Goal: Task Accomplishment & Management: Complete application form

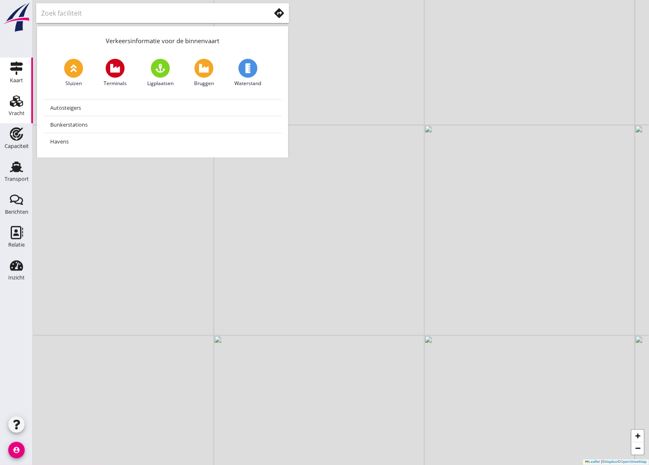
click at [16, 109] on div "Vracht" at bounding box center [17, 114] width 16 height 12
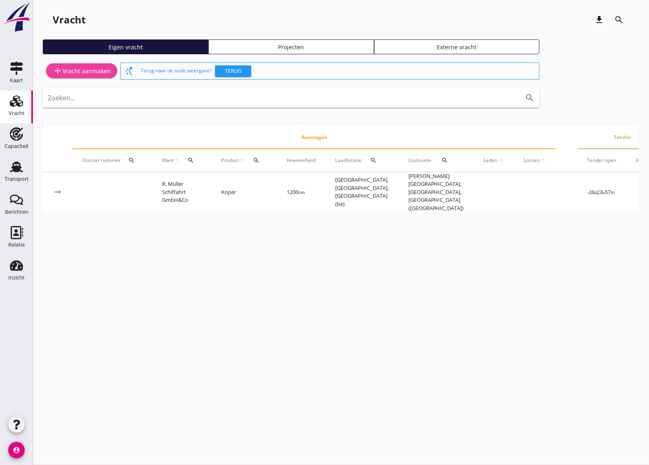
click at [86, 72] on div "add Vracht aanmaken" at bounding box center [82, 71] width 58 height 10
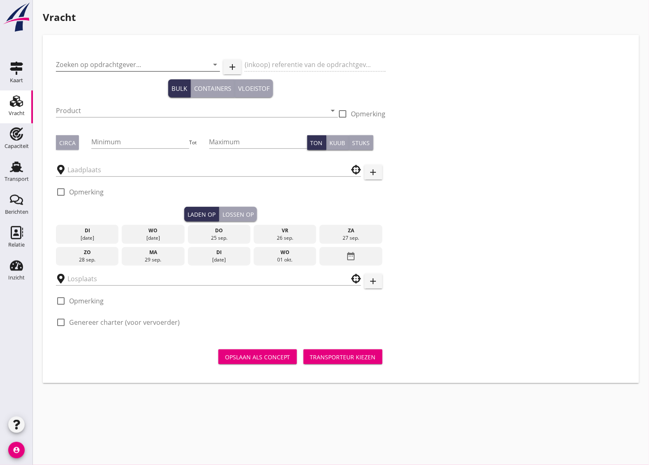
click at [118, 66] on input "Zoeken op opdrachtgever..." at bounding box center [126, 64] width 141 height 13
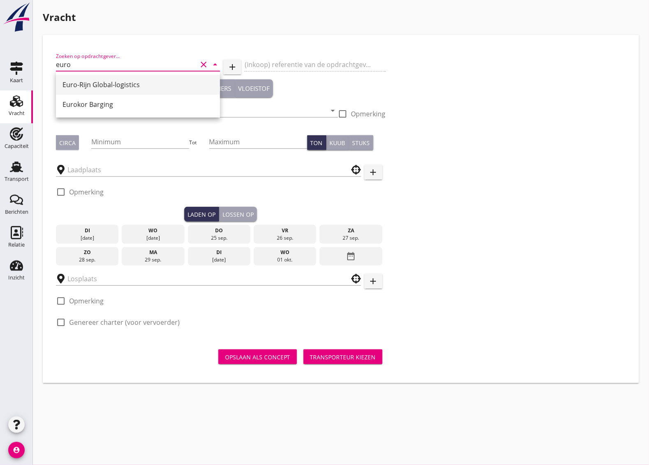
click at [120, 85] on div "Euro-Rijn Global-logistics" at bounding box center [138, 85] width 151 height 10
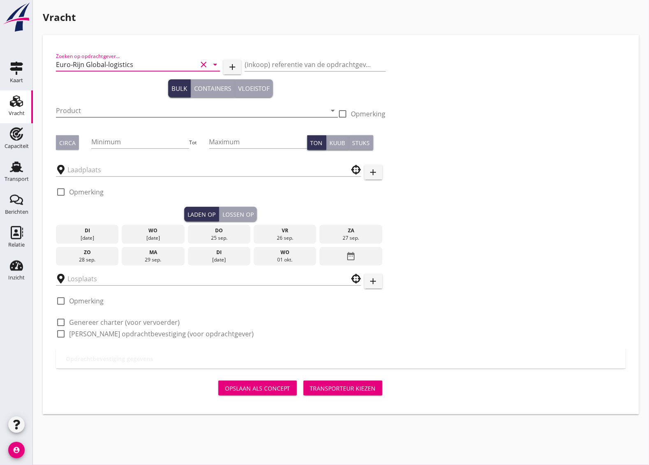
type input "Euro-Rijn Global-logistics"
click at [103, 109] on input "Product" at bounding box center [191, 110] width 271 height 13
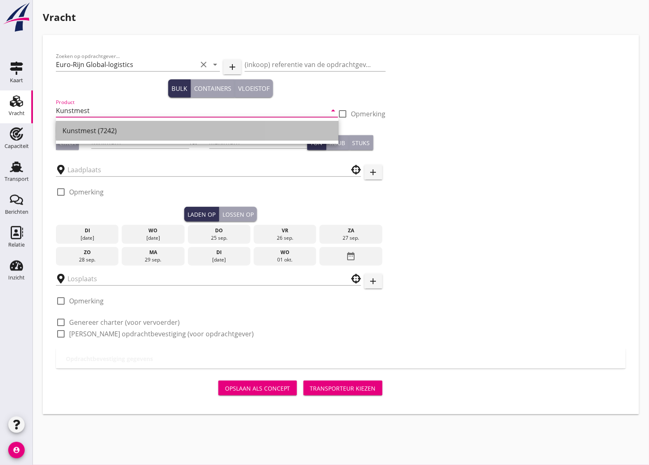
click at [122, 127] on div "Kunstmest (7242)" at bounding box center [197, 131] width 269 height 10
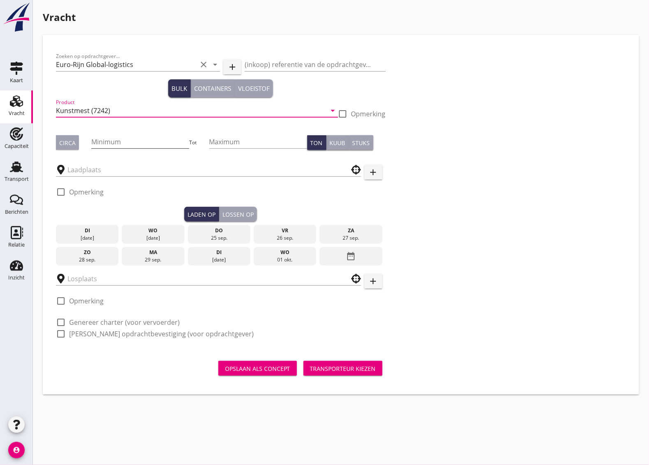
type input "Kunstmest (7242)"
click at [113, 144] on input "Minimum" at bounding box center [140, 141] width 98 height 13
type input "700"
click at [64, 141] on div "Circa" at bounding box center [67, 143] width 16 height 9
click at [91, 163] on input "text" at bounding box center [202, 169] width 271 height 13
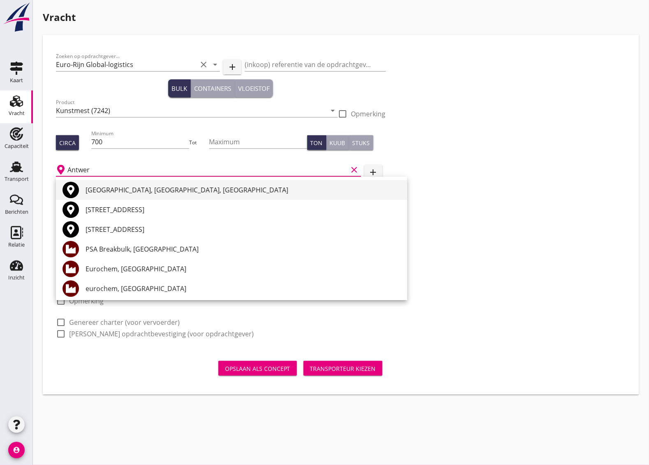
click at [140, 189] on div "[GEOGRAPHIC_DATA], [GEOGRAPHIC_DATA], [GEOGRAPHIC_DATA]" at bounding box center [243, 190] width 315 height 10
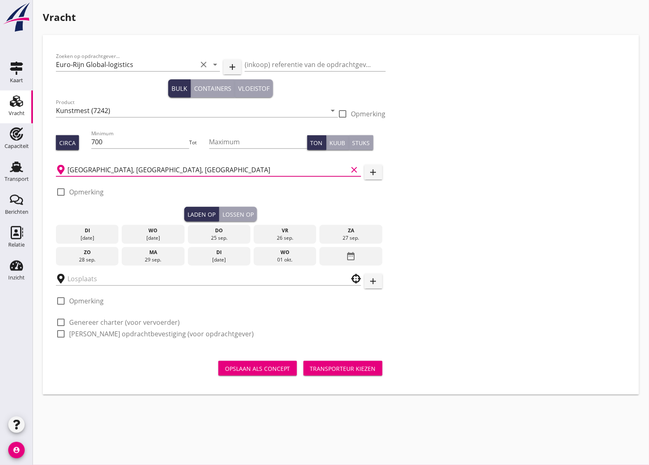
type input "[GEOGRAPHIC_DATA], [GEOGRAPHIC_DATA], [GEOGRAPHIC_DATA]"
click at [219, 234] on div "25 sep." at bounding box center [219, 237] width 59 height 7
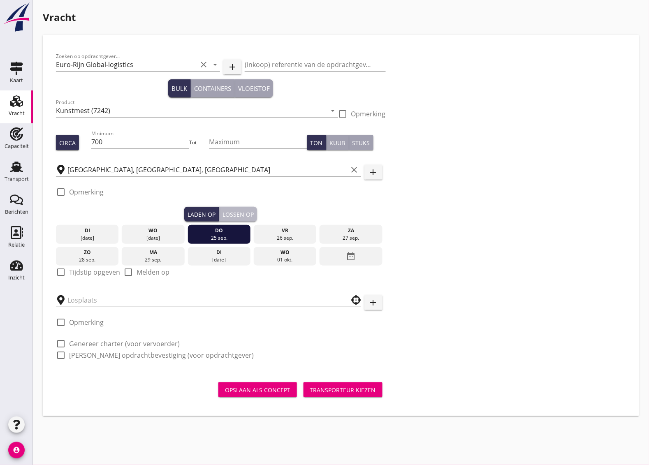
click at [241, 213] on div "Lossen op" at bounding box center [237, 214] width 31 height 9
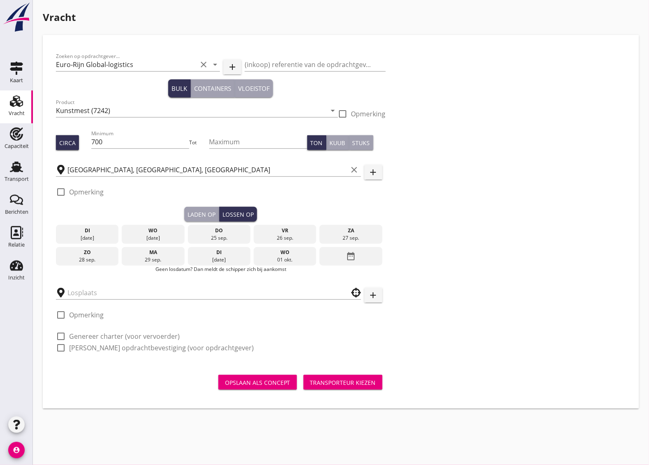
click at [297, 232] on div "vr" at bounding box center [285, 230] width 59 height 7
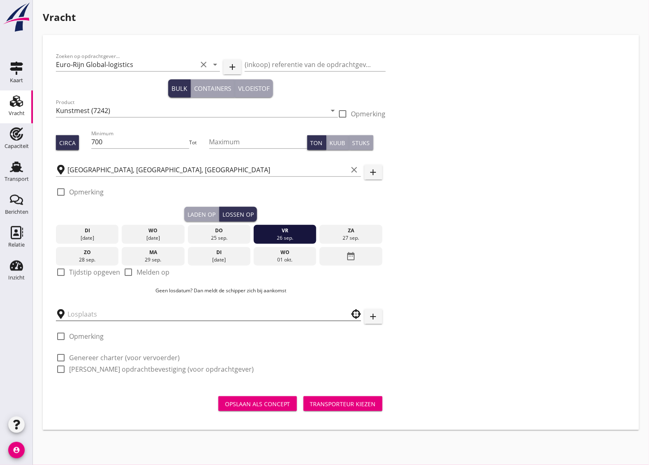
click at [113, 313] on input "text" at bounding box center [202, 314] width 271 height 13
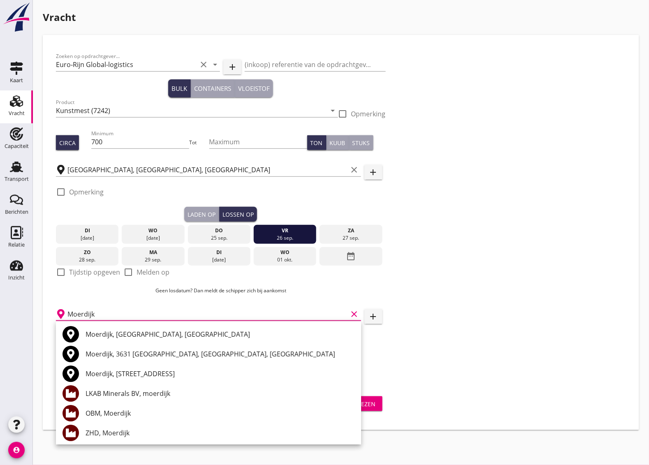
type input "Moerdijk"
click at [425, 359] on div "Zoeken op opdrachtgever... Euro-Rijn Global-logistics clear arrow_drop_down add…" at bounding box center [341, 216] width 577 height 336
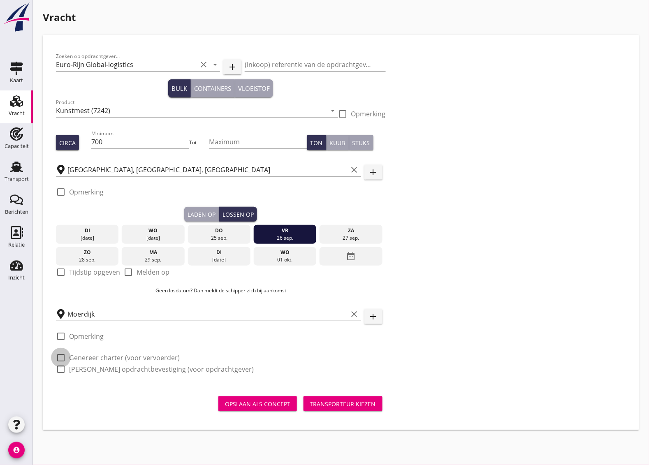
click at [60, 356] on div at bounding box center [61, 358] width 14 height 14
checkbox input "true"
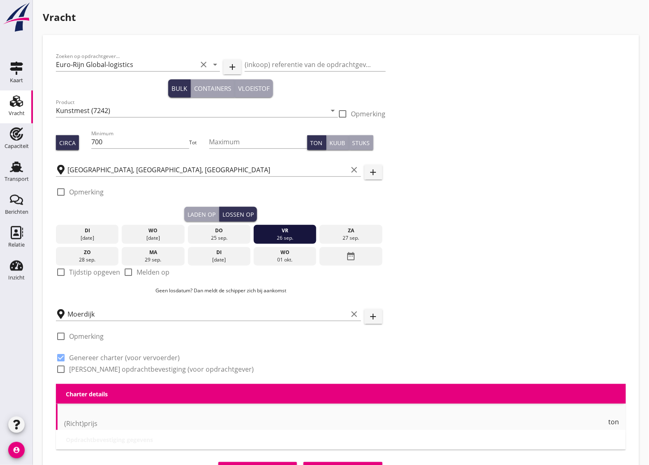
click at [60, 368] on div at bounding box center [61, 369] width 14 height 14
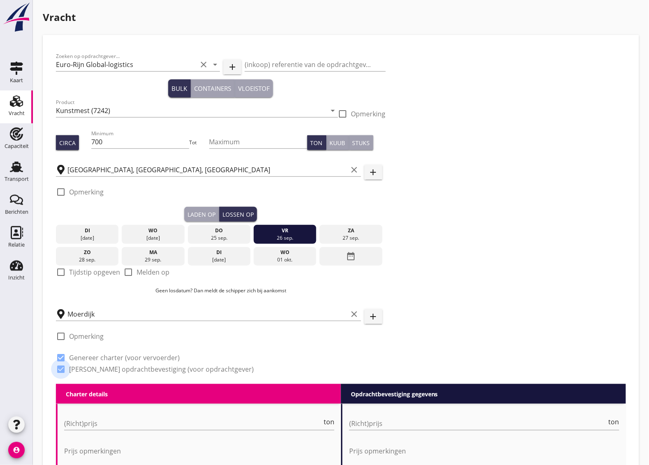
checkbox input "true"
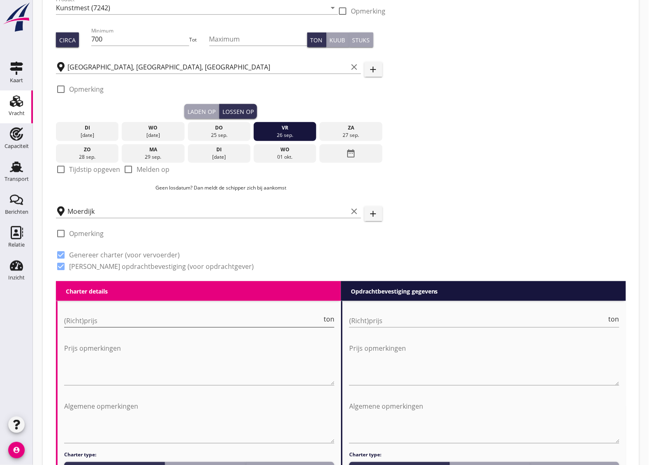
click at [108, 325] on input "(Richt)prijs" at bounding box center [193, 320] width 258 height 13
type input "4000"
click at [385, 322] on input "(Richt)prijs" at bounding box center [478, 320] width 258 height 13
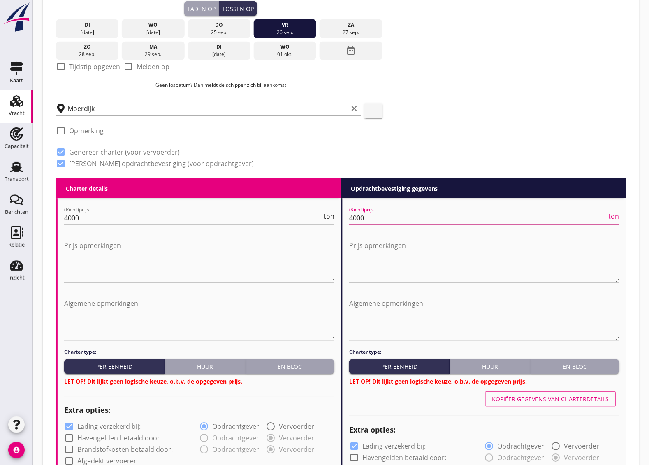
scroll to position [257, 0]
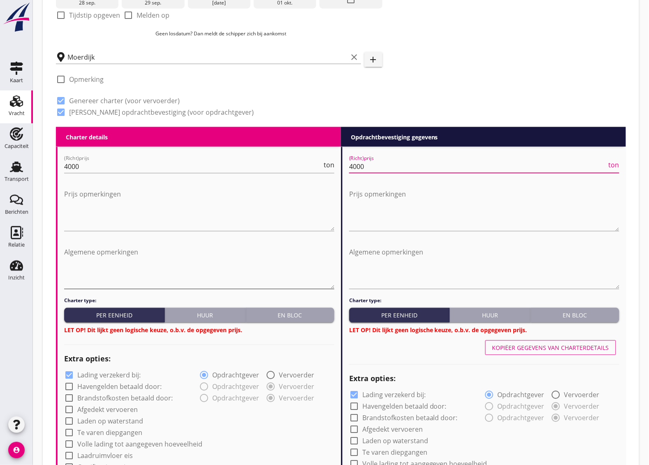
type input "4000"
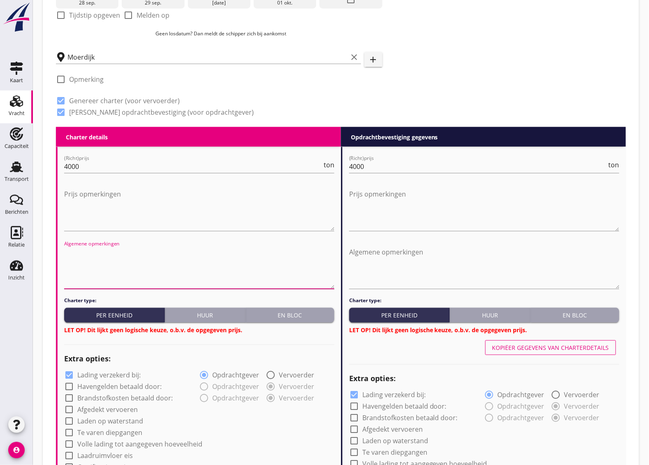
click at [89, 282] on textarea "Algemene opmerkingen" at bounding box center [199, 267] width 270 height 43
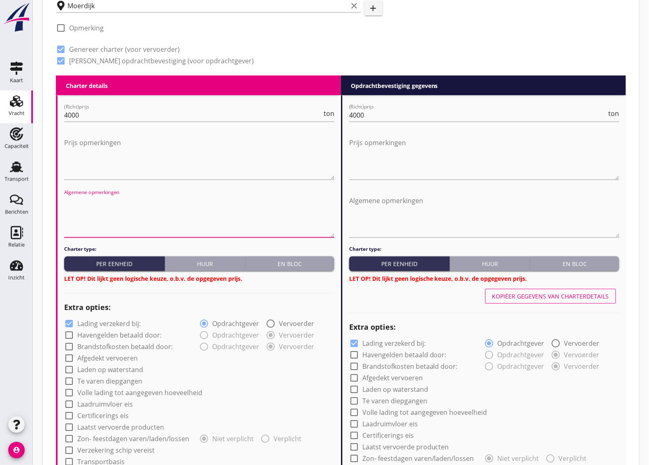
scroll to position [411, 0]
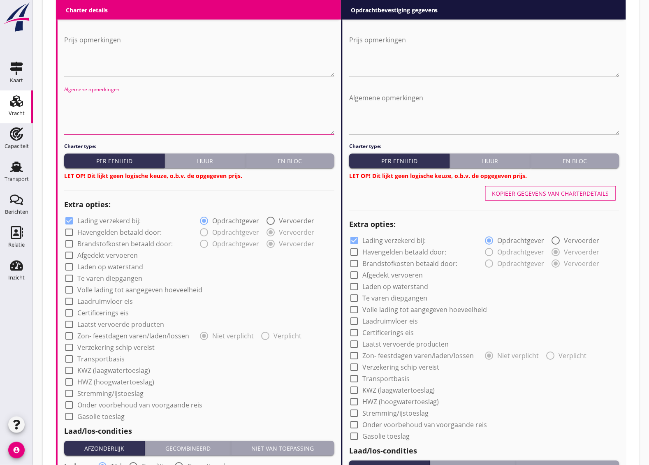
click at [66, 347] on div at bounding box center [69, 348] width 14 height 14
checkbox input "true"
click at [355, 367] on div at bounding box center [354, 368] width 14 height 14
checkbox input "true"
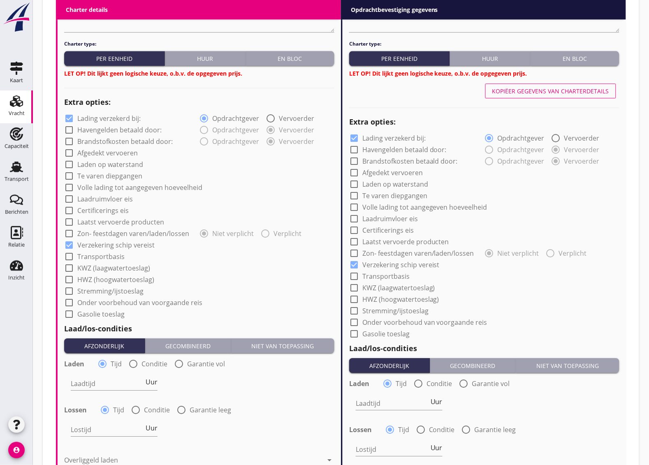
scroll to position [617, 0]
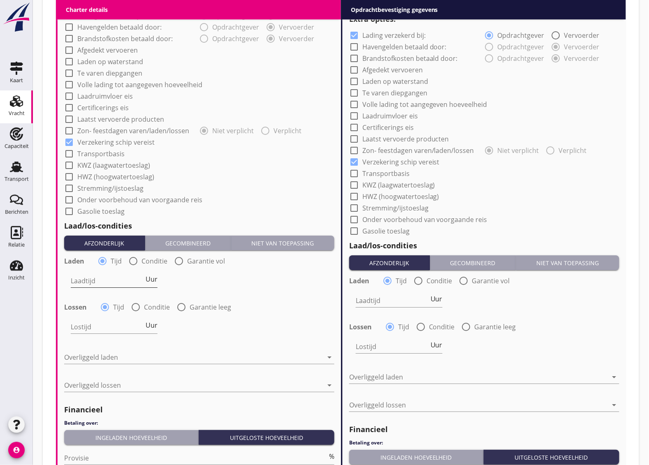
click at [104, 286] on input "Laadtijd" at bounding box center [107, 280] width 73 height 13
type input "24"
click at [102, 322] on input "Lostijd" at bounding box center [107, 326] width 73 height 13
type input "24"
click at [369, 302] on input "Laadtijd" at bounding box center [392, 300] width 73 height 13
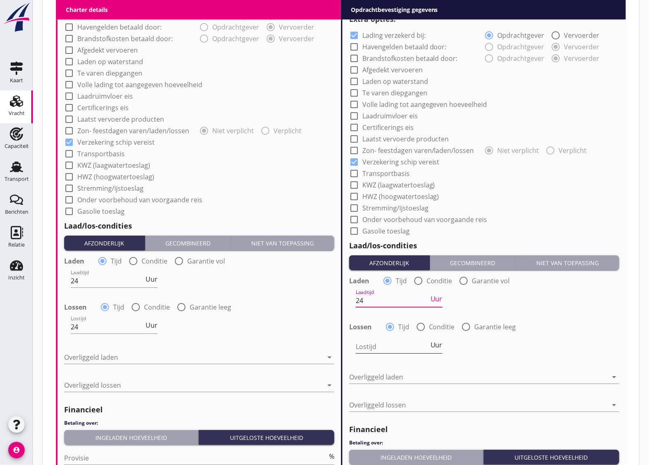
type input "24"
click at [369, 347] on input "Lostijd" at bounding box center [392, 346] width 73 height 13
type input "24"
click at [126, 356] on div at bounding box center [193, 357] width 259 height 13
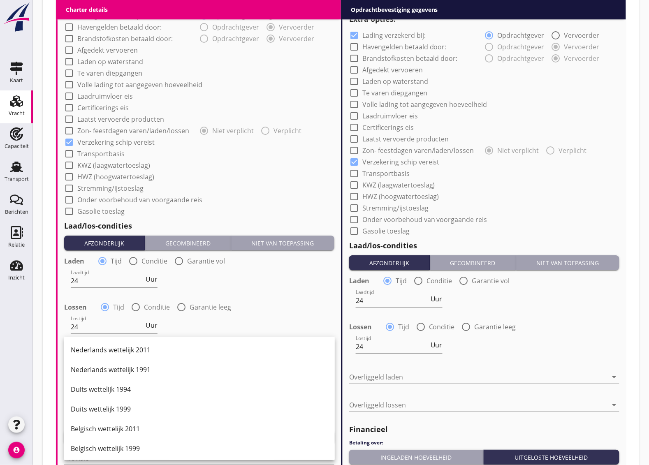
click at [109, 345] on div "Nederlands wettelijk 2011" at bounding box center [199, 350] width 257 height 10
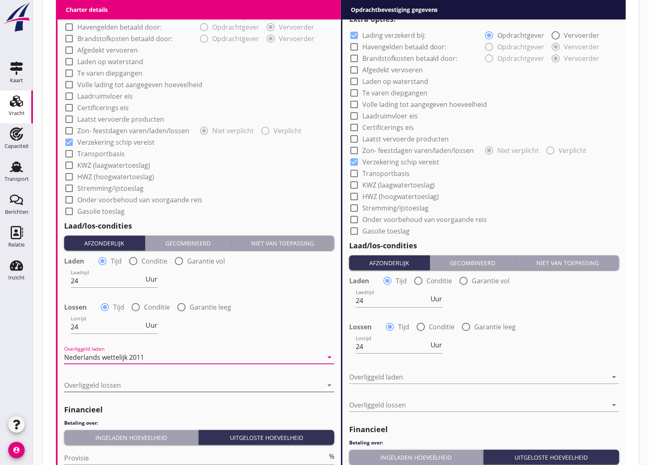
click at [83, 382] on div at bounding box center [193, 385] width 259 height 13
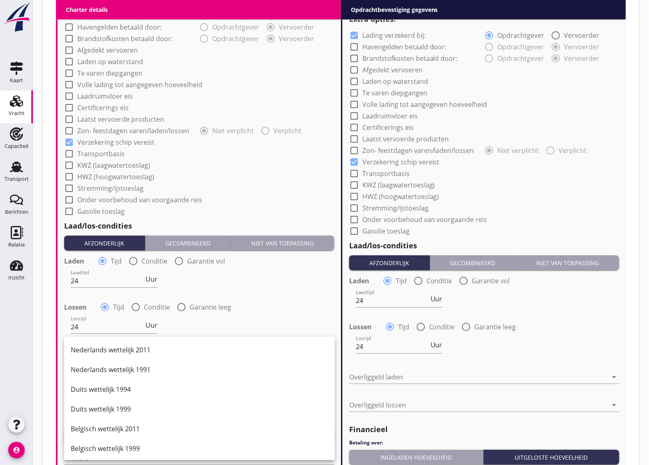
click at [102, 351] on div "Nederlands wettelijk 2011" at bounding box center [199, 350] width 257 height 10
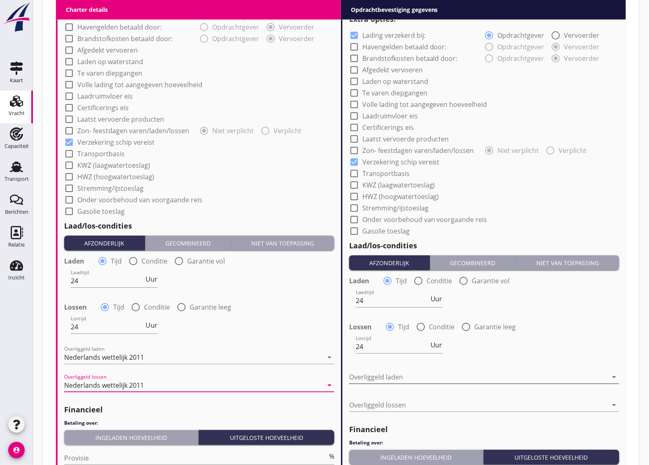
click at [410, 376] on div at bounding box center [478, 376] width 259 height 13
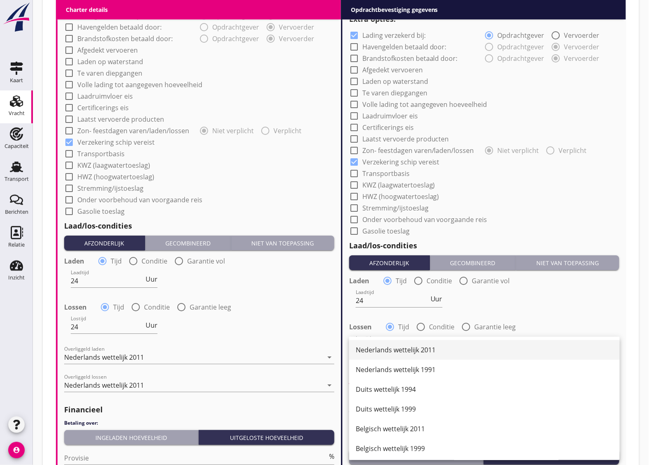
click at [404, 352] on div "Nederlands wettelijk 2011" at bounding box center [484, 350] width 257 height 10
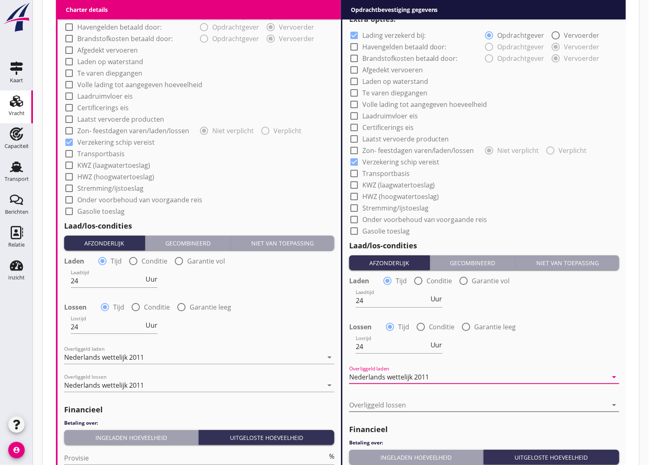
click at [361, 408] on div at bounding box center [478, 404] width 259 height 13
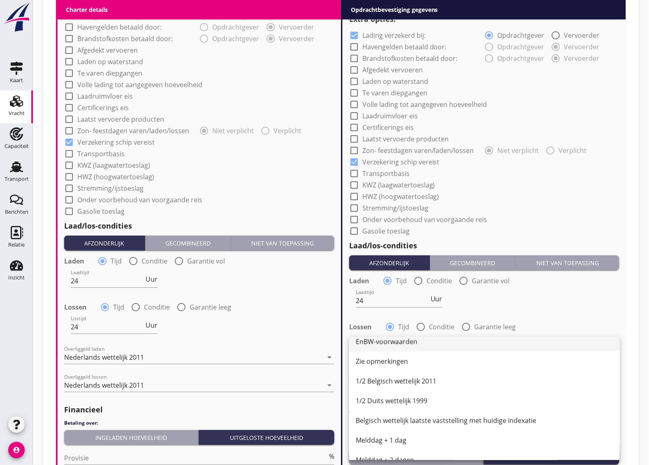
scroll to position [154, 0]
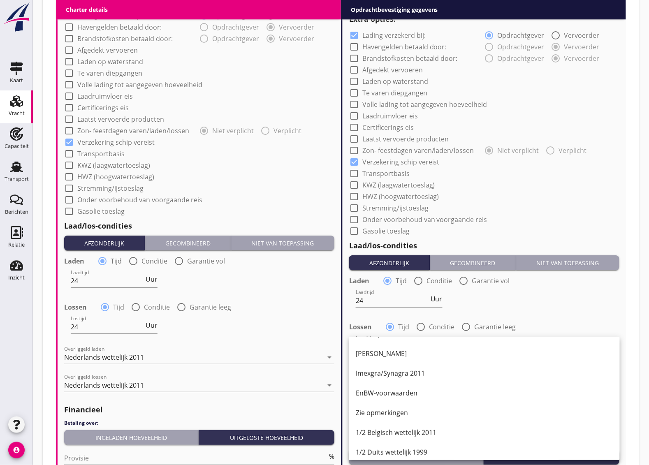
click at [404, 432] on div "1/2 Belgisch wettelijk 2011" at bounding box center [484, 433] width 257 height 10
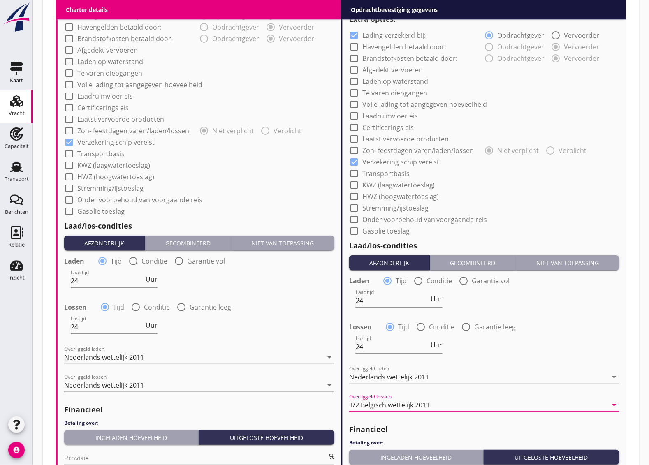
click at [114, 387] on div "Nederlands wettelijk 2011" at bounding box center [104, 385] width 80 height 7
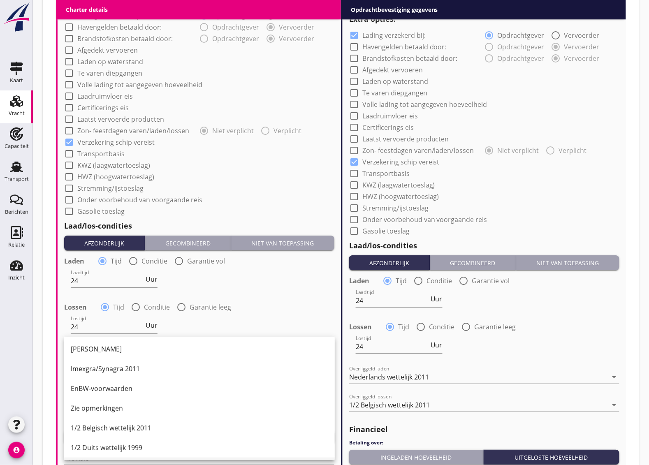
scroll to position [210, 0]
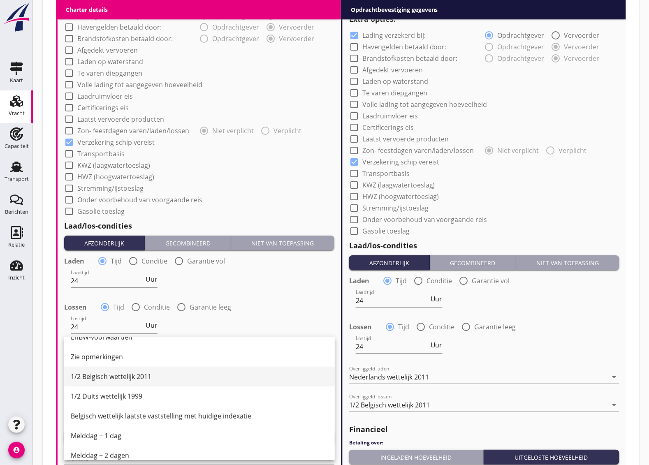
click at [103, 377] on div "1/2 Belgisch wettelijk 2011" at bounding box center [199, 377] width 257 height 10
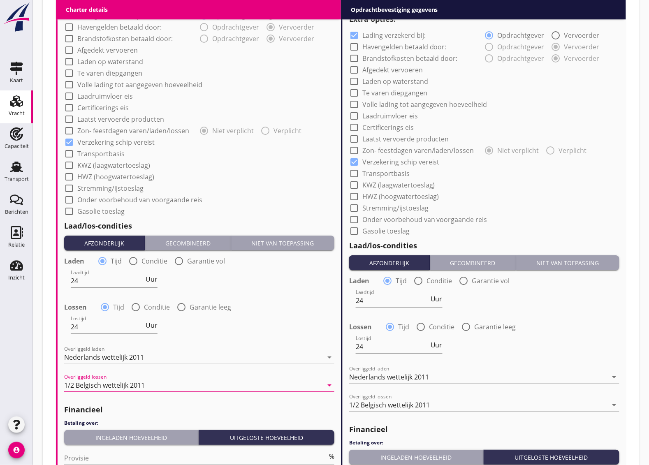
click at [260, 325] on div "Lostijd 24 Uur" at bounding box center [199, 328] width 272 height 30
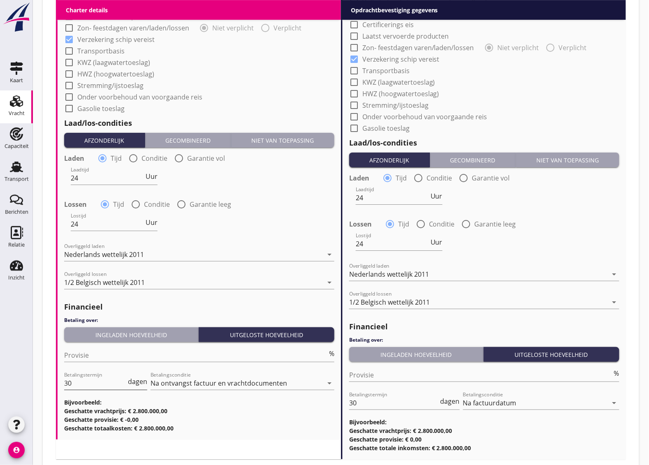
click at [91, 381] on input "30" at bounding box center [95, 383] width 62 height 13
click at [95, 357] on input "Provisie" at bounding box center [195, 355] width 263 height 13
type input "5"
click at [266, 435] on div "(Richt)prijs 4000 ton Prijs opmerkingen Algemene opmerkingen Charter type: Per …" at bounding box center [199, 61] width 283 height 755
click at [369, 368] on input "Provisie" at bounding box center [480, 374] width 263 height 13
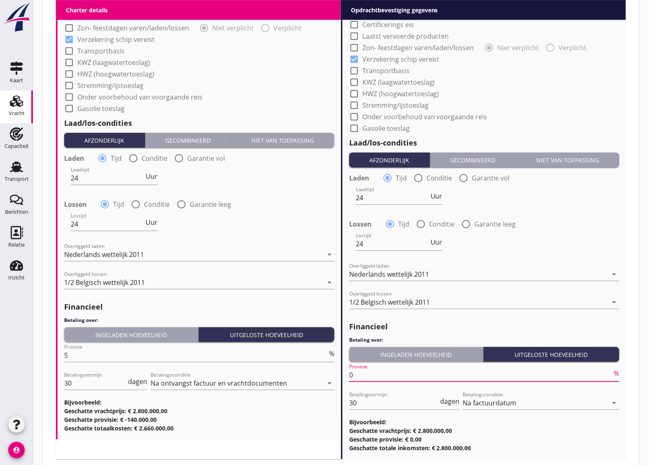
type input "0"
click at [279, 443] on div "Charter details keyboard_arrow_down (Richt)prijs 4000 ton Prijs opmerkingen Alg…" at bounding box center [198, 61] width 285 height 794
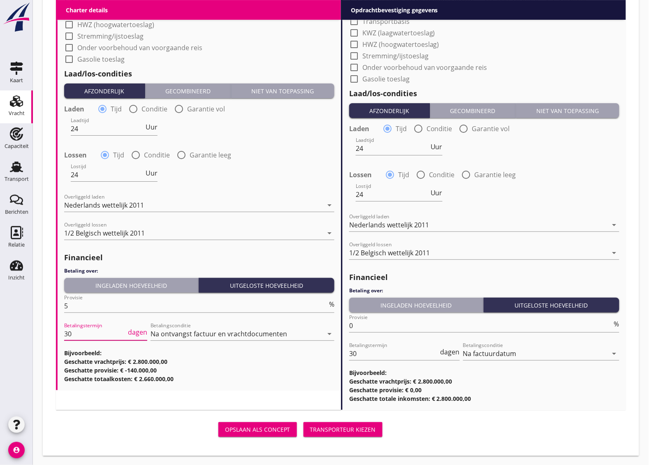
click at [77, 336] on input "30" at bounding box center [95, 333] width 62 height 13
type input "3"
type input "14"
click at [353, 427] on div "Transporteur kiezen" at bounding box center [343, 429] width 66 height 9
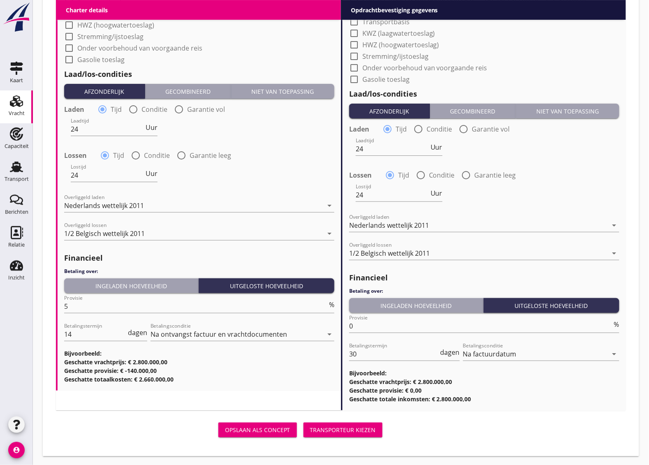
scroll to position [0, 0]
click at [347, 428] on div "Transporteur kiezen" at bounding box center [343, 430] width 66 height 9
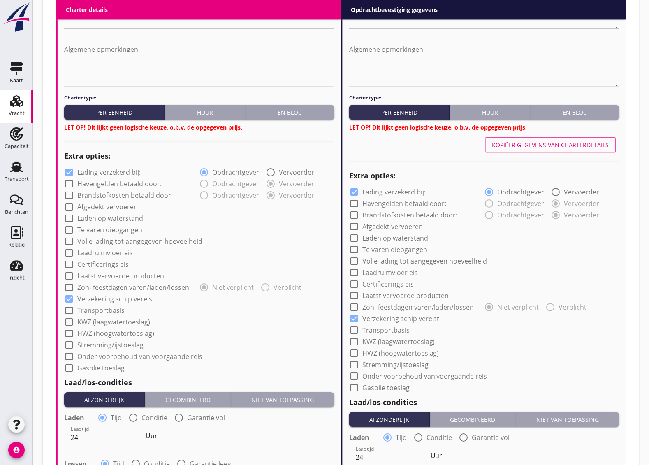
scroll to position [320, 0]
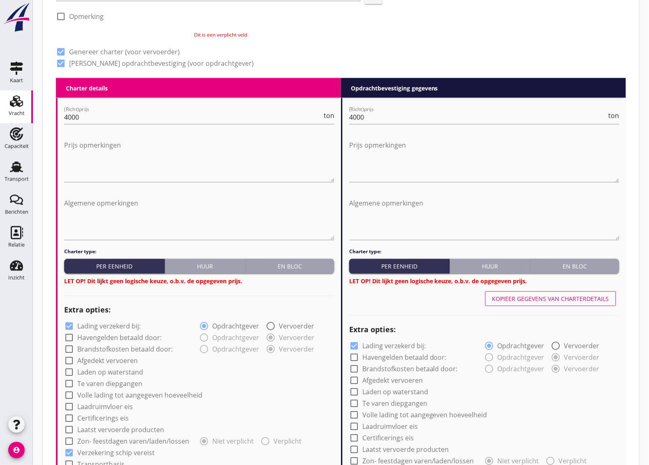
click at [305, 267] on div "En bloc" at bounding box center [290, 266] width 82 height 9
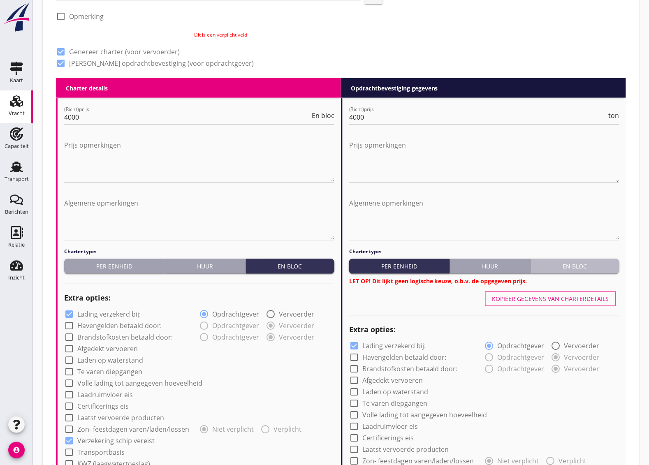
click at [597, 262] on div "En bloc" at bounding box center [575, 266] width 82 height 9
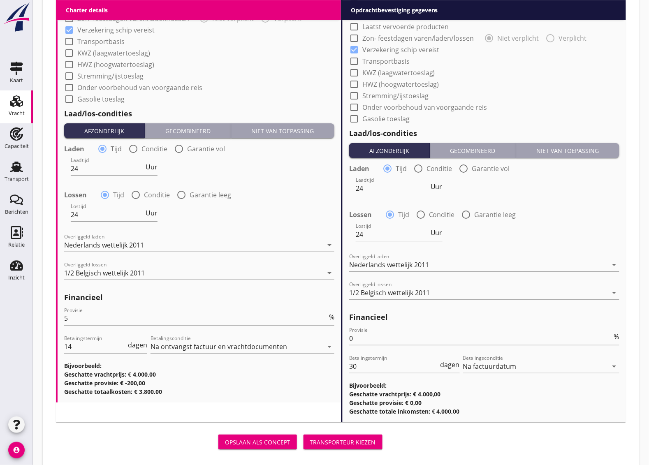
scroll to position [743, 0]
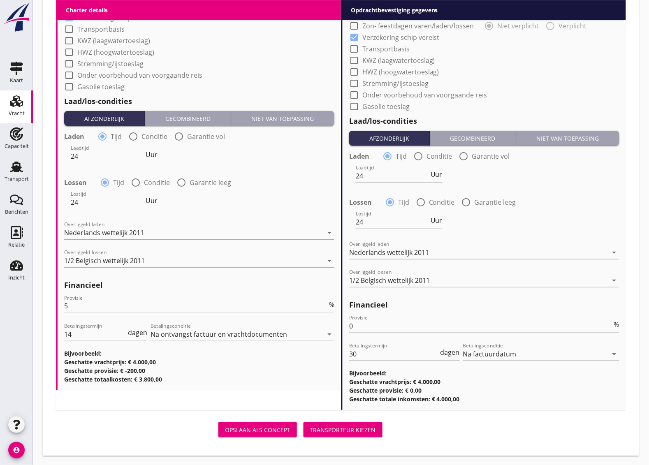
click at [328, 430] on div "Transporteur kiezen" at bounding box center [343, 430] width 66 height 9
click at [342, 427] on div "Transporteur kiezen" at bounding box center [343, 430] width 66 height 9
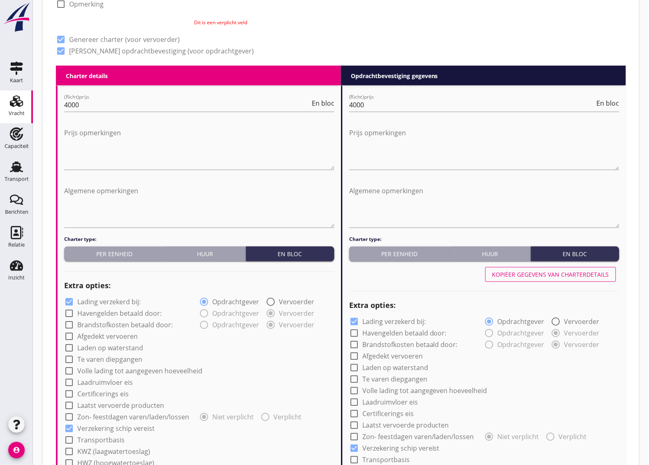
scroll to position [24, 0]
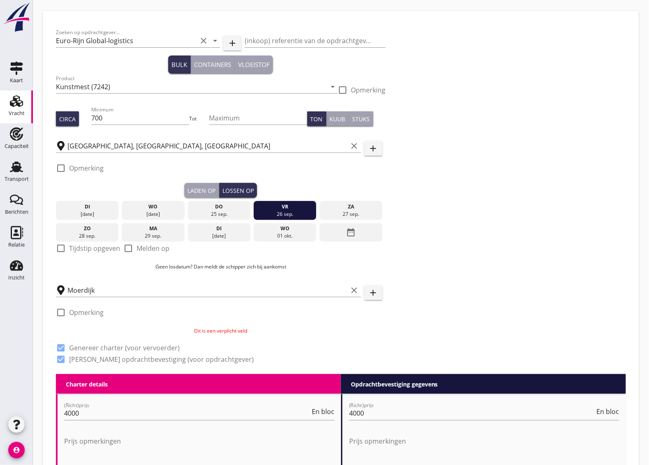
click at [209, 328] on p "Dit is een verplicht veld" at bounding box center [221, 330] width 330 height 7
click at [127, 288] on input "Moerdijk" at bounding box center [207, 290] width 280 height 13
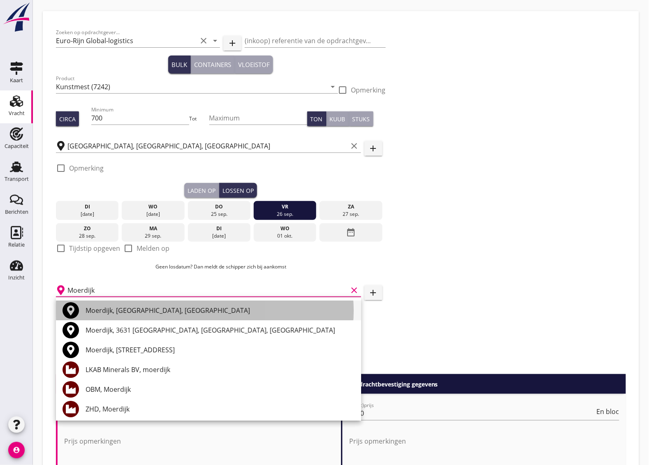
click at [134, 310] on div "Moerdijk, [GEOGRAPHIC_DATA], [GEOGRAPHIC_DATA]" at bounding box center [220, 311] width 269 height 10
type input "Moerdijk, [GEOGRAPHIC_DATA], [GEOGRAPHIC_DATA]"
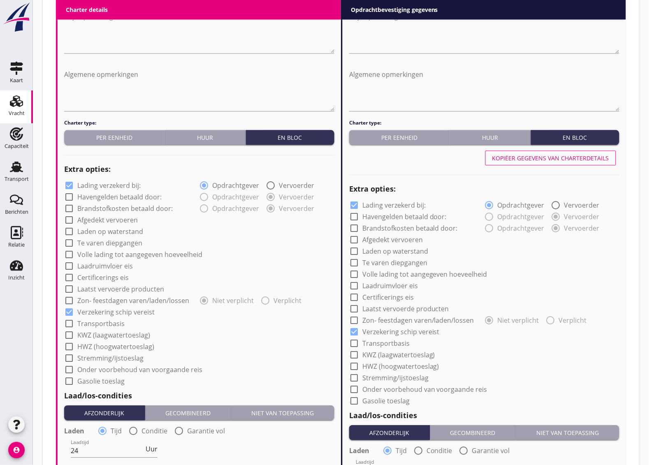
scroll to position [730, 0]
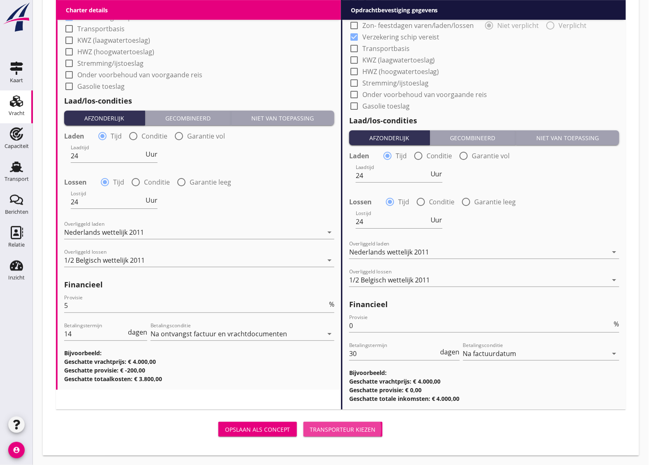
click at [357, 426] on div "Transporteur kiezen" at bounding box center [343, 429] width 66 height 9
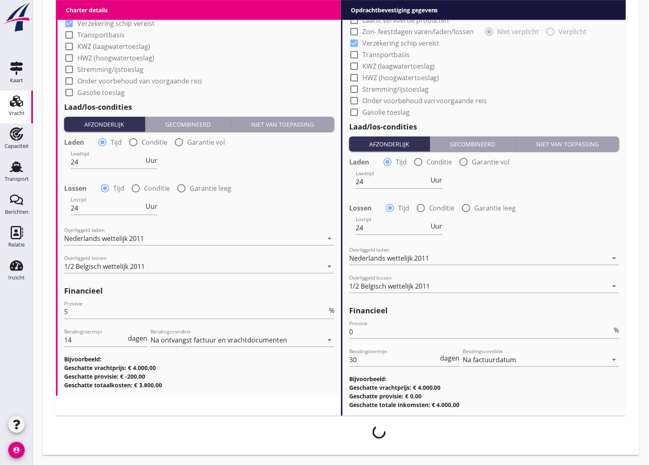
scroll to position [723, 0]
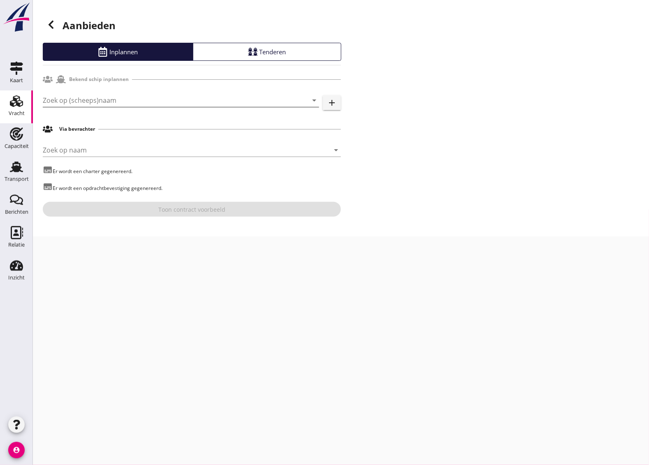
click at [174, 107] on div "Zoek op (scheeps)naam arrow_drop_down" at bounding box center [181, 100] width 276 height 13
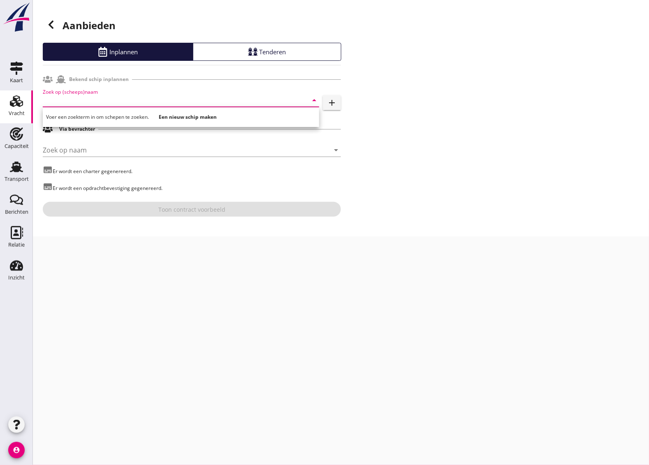
click at [66, 104] on input "Zoek op (scheeps)naam" at bounding box center [169, 100] width 253 height 13
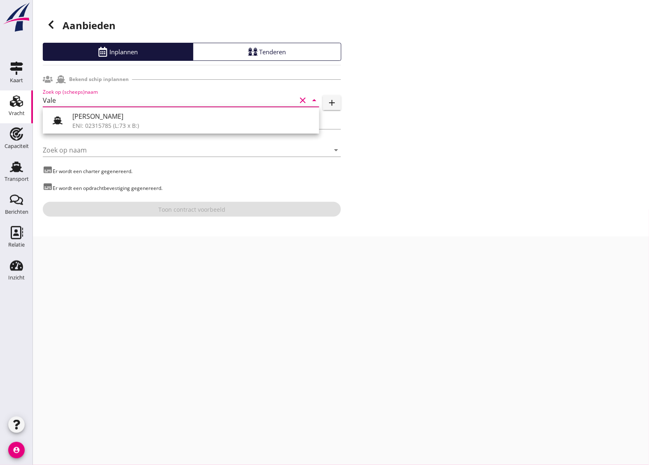
click at [85, 99] on input "Vale" at bounding box center [169, 100] width 253 height 13
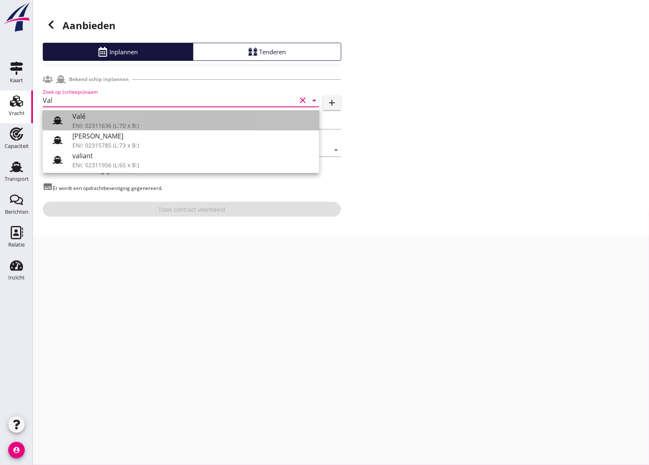
click at [91, 118] on div "Valé" at bounding box center [192, 116] width 240 height 10
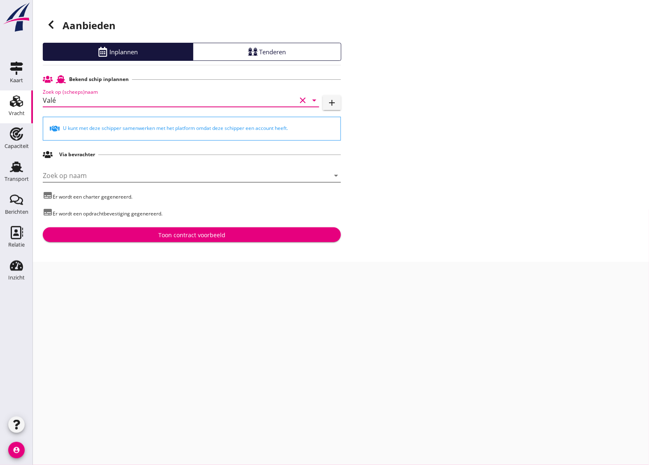
type input "Valé"
click at [78, 180] on input "Zoek op naam" at bounding box center [180, 175] width 275 height 13
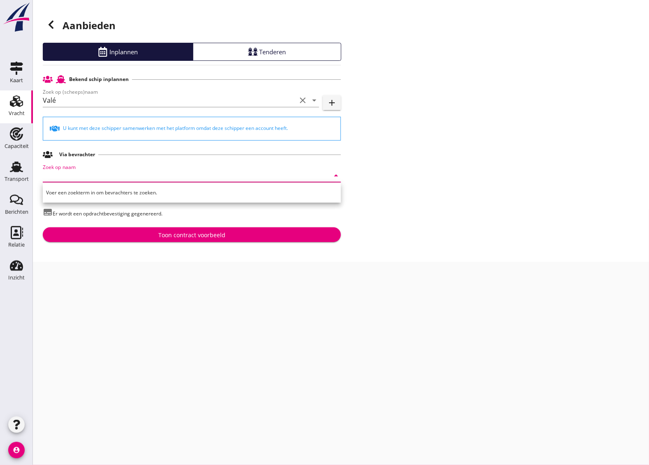
click at [130, 233] on div "Toon contract voorbeeld" at bounding box center [191, 235] width 285 height 9
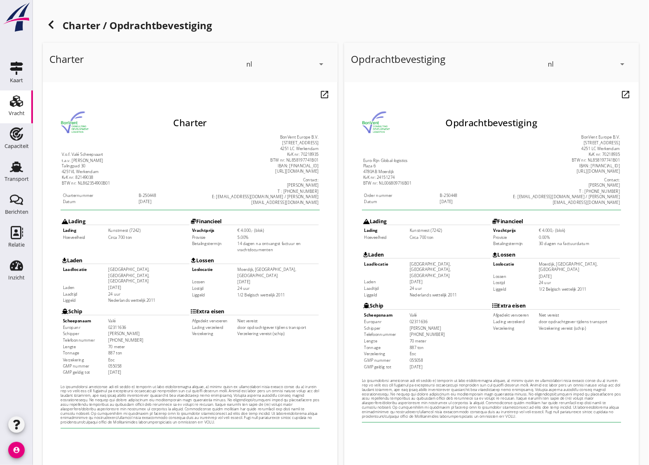
scroll to position [99, 0]
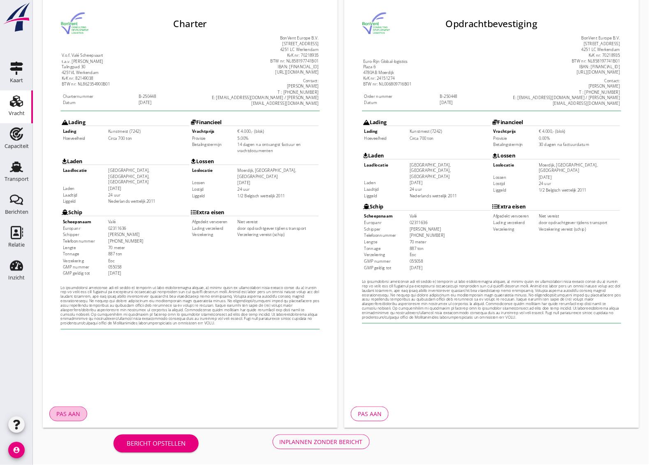
click at [58, 409] on button "Pas aan" at bounding box center [68, 414] width 38 height 15
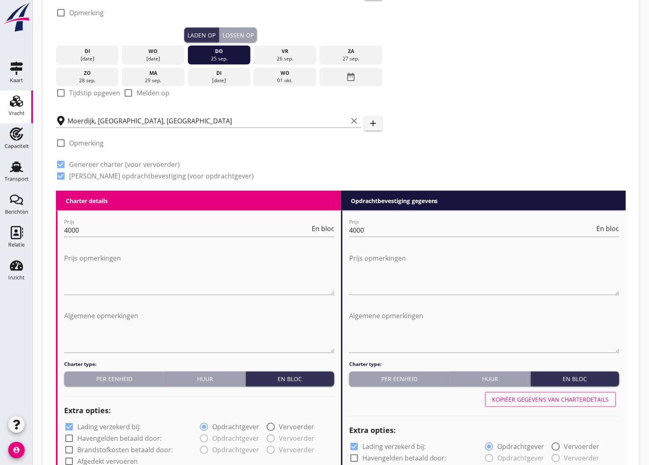
scroll to position [257, 0]
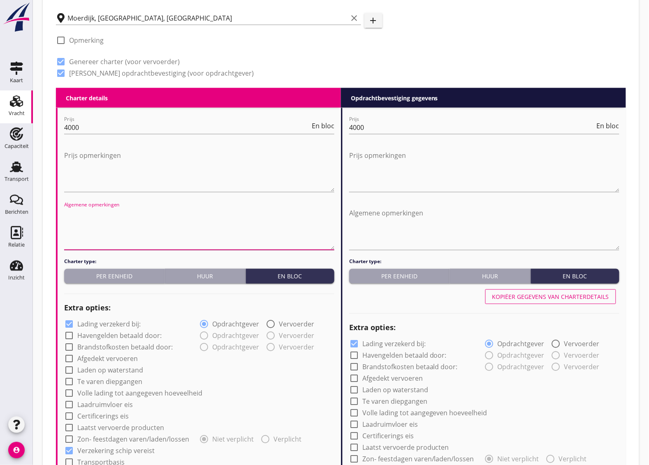
click at [111, 218] on textarea "Algemene opmerkingen" at bounding box center [199, 228] width 270 height 43
click at [88, 215] on textarea "Reis geanuleerd, uigehandeld op 1/3 Foutvracht" at bounding box center [199, 228] width 270 height 43
click at [220, 210] on textarea "Reis geanuleerd, uigehandeld op 1/3 Foutvracht" at bounding box center [199, 228] width 270 height 43
click at [122, 215] on textarea "Reis geanuleerd, uigehandeld op 1/3 Foutvracht" at bounding box center [199, 228] width 270 height 43
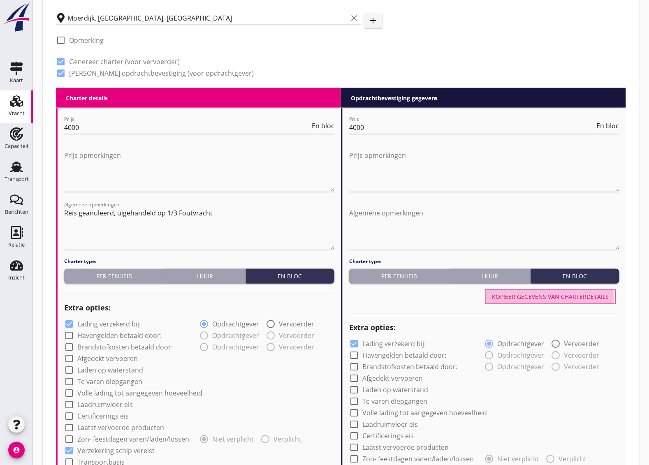
click at [554, 298] on div "Kopiëer gegevens van charterdetails" at bounding box center [550, 297] width 117 height 9
click at [97, 231] on textarea "Reis geanuleerd, uigehandeld op 1/3 Foutvracht" at bounding box center [199, 228] width 270 height 43
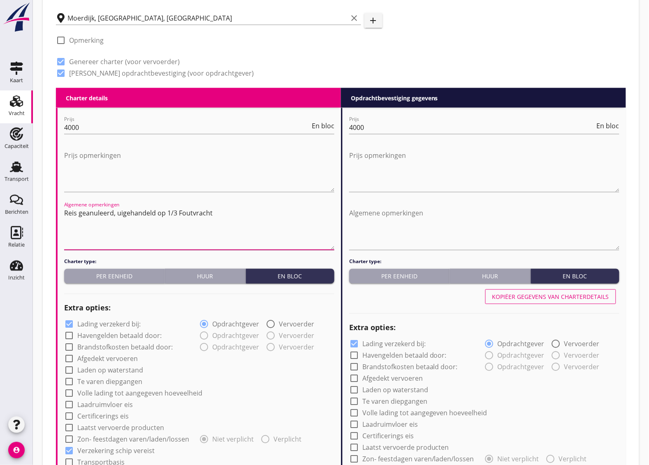
click at [231, 207] on textarea "Reis geanuleerd, uigehandeld op 1/3 Foutvracht" at bounding box center [199, 228] width 270 height 43
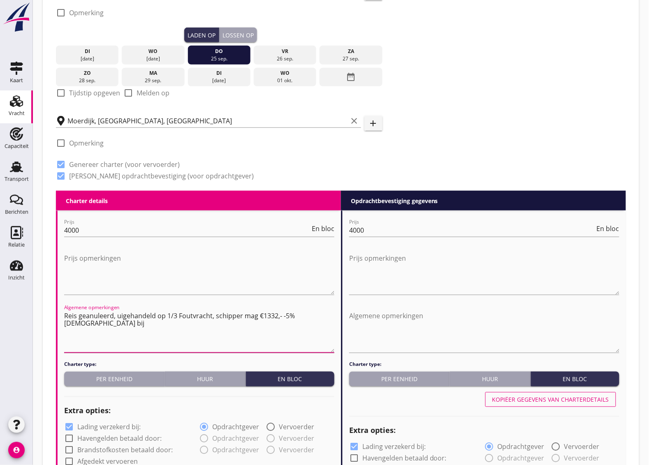
click at [215, 315] on textarea "Reis geanuleerd, uigehandeld op 1/3 Foutvracht, schipper mag €1332,- -5% [DEMOG…" at bounding box center [199, 331] width 270 height 43
click at [192, 323] on textarea "Reis geanuleerd, uigehandeld op 1/3 Foutvracht, Schipper mag €1332,- -5% afreke…" at bounding box center [199, 331] width 270 height 43
click at [132, 324] on textarea "Reis geanuleerd, uigehandeld op 1/3 Foutvracht, Schipper mag €1332,- -5% afreke…" at bounding box center [199, 331] width 270 height 43
click at [132, 323] on textarea "Reis geanuleerd, uigehandeld op 1/3 Foutvracht, Schipper mag €1332,- -5% afreke…" at bounding box center [199, 331] width 270 height 43
click at [141, 323] on textarea "Reis geanuleerd, uigehandeld op 1/3 Foutvracht, Schipper mag €1332,- -5% afreke…" at bounding box center [199, 331] width 270 height 43
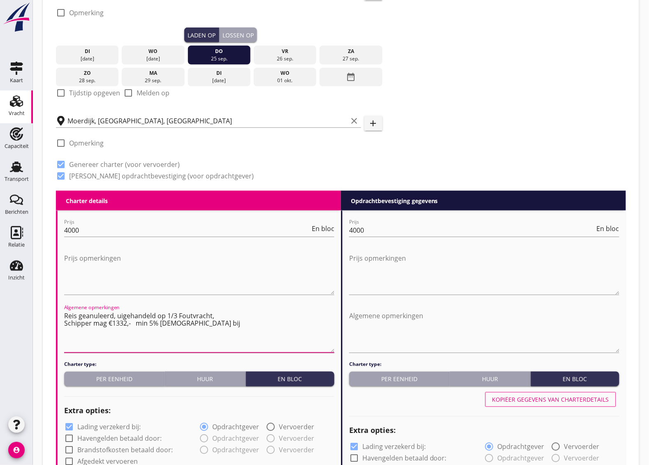
click at [220, 324] on textarea "Reis geanuleerd, uigehandeld op 1/3 Foutvracht, Schipper mag €1332,- min 5% [DE…" at bounding box center [199, 331] width 270 height 43
click at [158, 324] on textarea "Reis geanuleerd, uigehandeld op 1/3 Foutvracht, Schipper mag €1332,- min 5% [DE…" at bounding box center [199, 331] width 270 height 43
click at [231, 319] on textarea "Reis geanuleerd, uigehandeld op 1/3 Foutvracht, Schipper mag €1332,- min 5% pro…" at bounding box center [199, 331] width 270 height 43
click at [236, 324] on textarea "Reis geanuleerd, uigehandeld op 1/3 Foutvracht, Schipper mag €1332,- min 5% pro…" at bounding box center [199, 331] width 270 height 43
click at [85, 315] on textarea "Reis geanuleerd, uigehandeld op 1/3 Foutvracht, Schipper mag €1332,- min 5% pro…" at bounding box center [199, 331] width 270 height 43
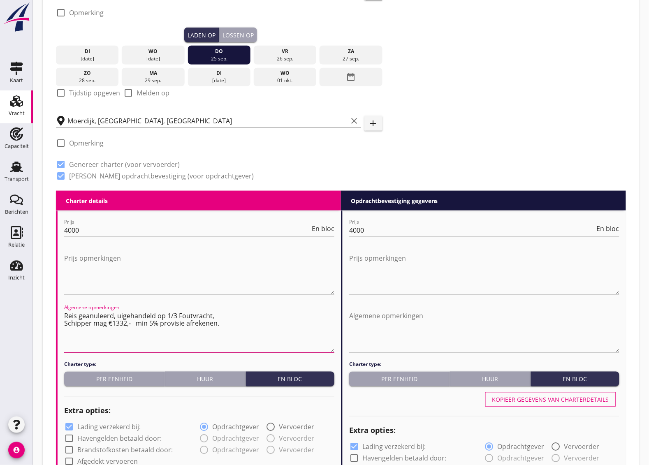
click at [134, 317] on textarea "Reis geanuleerd, uigehandeld op 1/3 Foutvracht, Schipper mag €1332,- min 5% pro…" at bounding box center [199, 331] width 270 height 43
click at [65, 322] on textarea "Reis geanuleerd, uigehandeld op 1/3 Foutvracht, Schipper mag €1332,- min 5% pro…" at bounding box center [199, 331] width 270 height 43
click at [135, 327] on textarea "Reis geanuleerd, uigehandeld op 1/3 Foutvracht. Schipper mag €1332,- min 5% pro…" at bounding box center [199, 331] width 270 height 43
drag, startPoint x: 66, startPoint y: 315, endPoint x: 212, endPoint y: 316, distance: 146.0
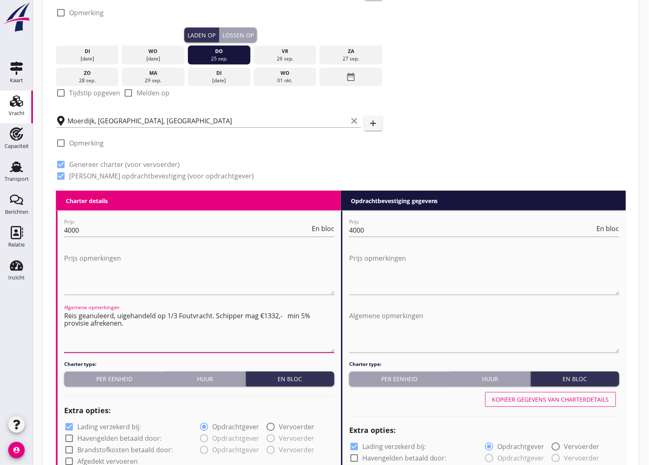
click at [212, 316] on textarea "Reis geanuleerd, uigehandeld op 1/3 Foutvracht. Schipper mag €1332,- min 5% pro…" at bounding box center [199, 331] width 270 height 43
type textarea "Reis geanuleerd, uigehandeld op 1/3 Foutvracht. Schipper mag €1332,- min 5% pro…"
click at [374, 316] on textarea "Algemene opmerkingen" at bounding box center [484, 331] width 270 height 43
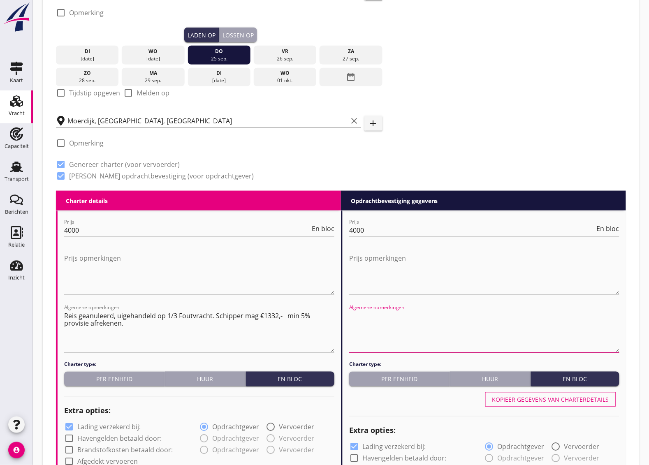
paste textarea "Reis geanuleerd, uigehandeld op 1/3 Foutvracht."
click at [399, 344] on textarea "Reis geanuleerd, uigehandeld op 1/3 Foutvracht." at bounding box center [484, 331] width 270 height 43
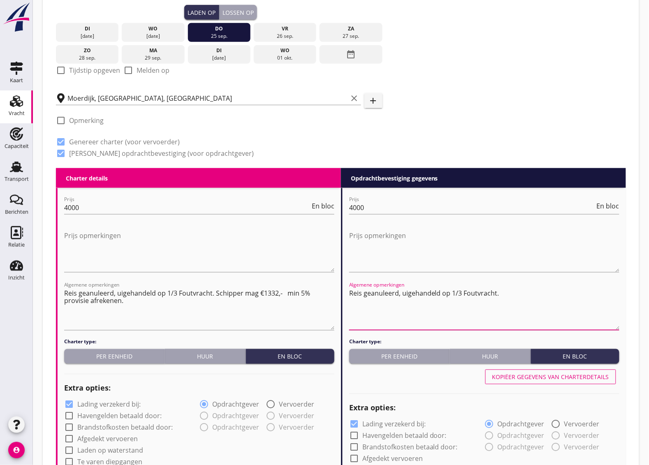
scroll to position [125, 0]
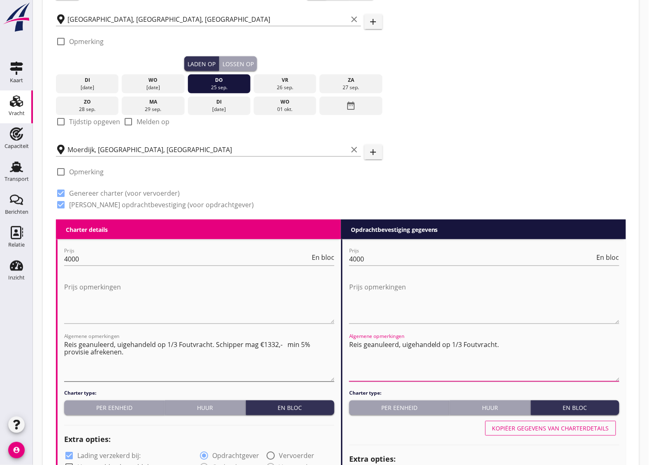
type textarea "Reis geanuleerd, uigehandeld op 1/3 Foutvracht."
click at [282, 369] on textarea "Reis geanuleerd, uigehandeld op 1/3 Foutvracht. Schipper mag €1332,- min 5% pro…" at bounding box center [199, 359] width 270 height 43
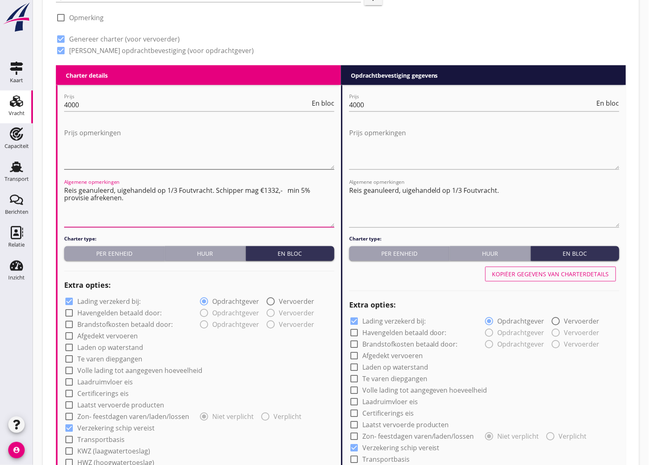
scroll to position [331, 0]
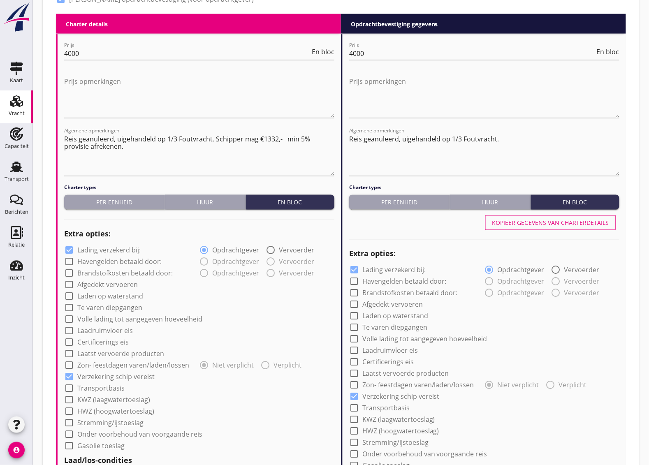
click at [211, 307] on div "check_box_outline_blank Te varen diepgangen" at bounding box center [199, 307] width 270 height 12
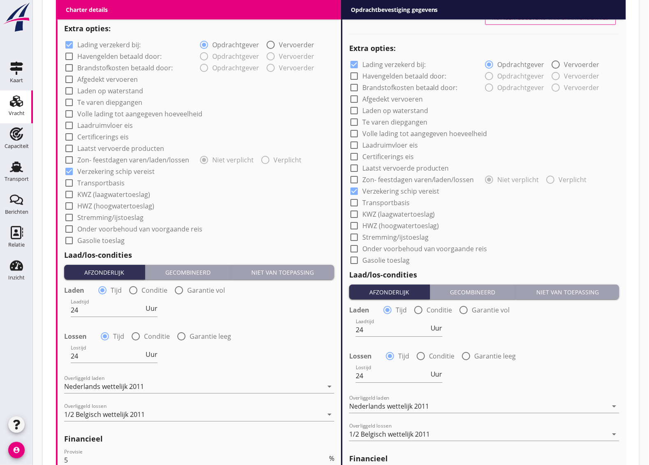
scroll to position [691, 0]
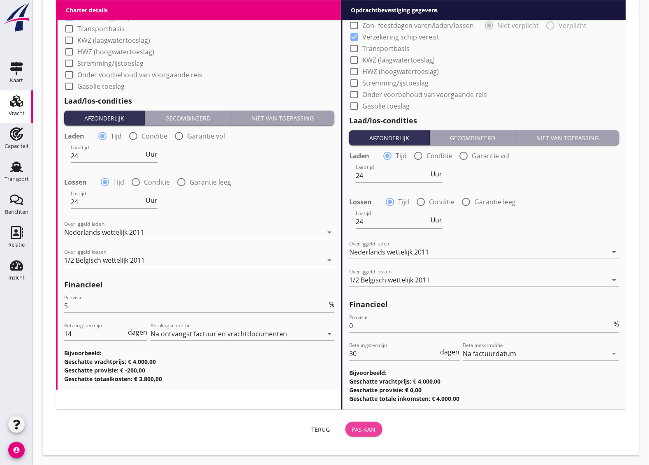
click at [370, 428] on div "Pas aan" at bounding box center [364, 429] width 24 height 9
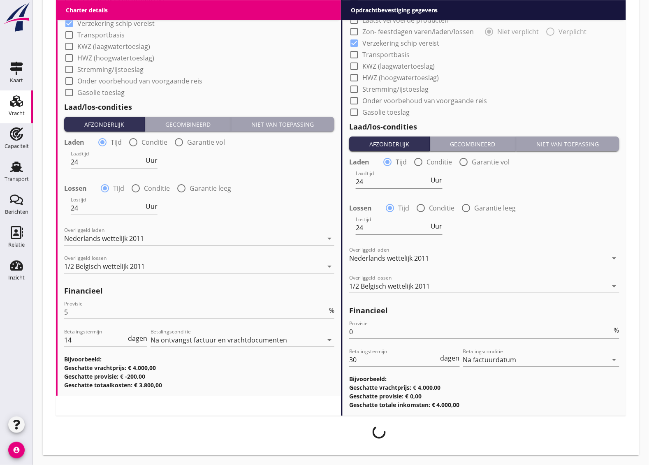
scroll to position [684, 0]
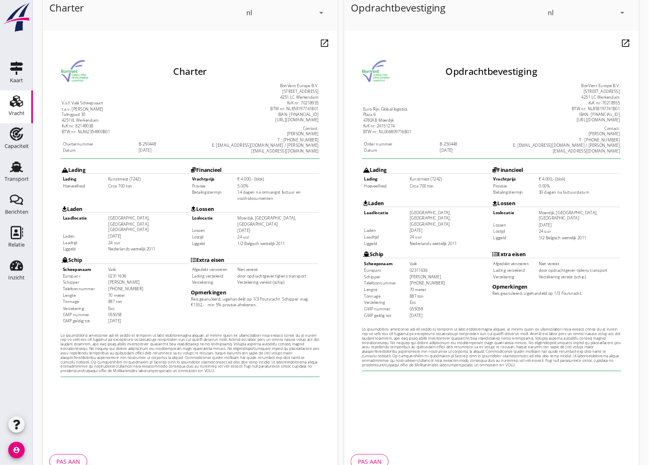
scroll to position [99, 0]
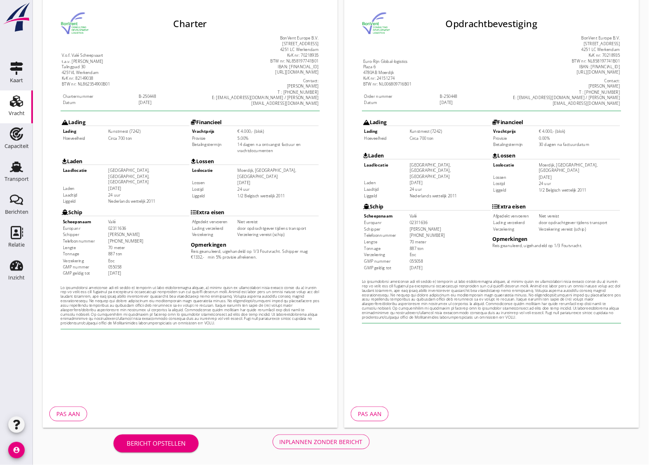
click at [73, 414] on div "Pas aan" at bounding box center [68, 414] width 24 height 9
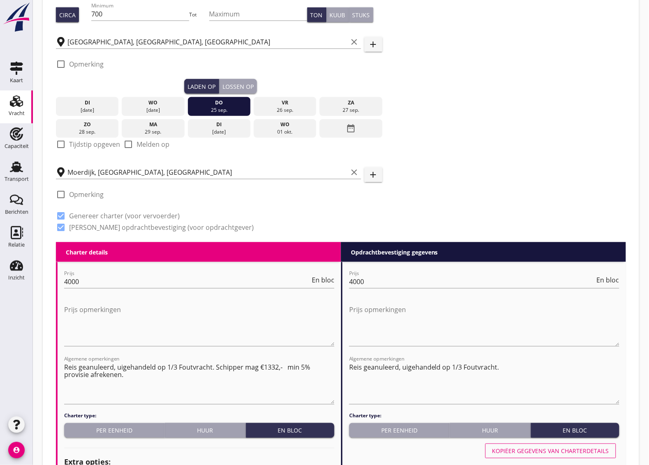
scroll to position [308, 0]
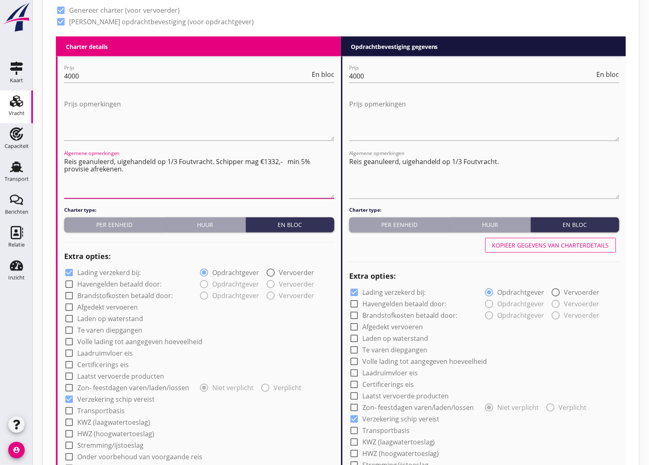
click at [275, 162] on textarea "Reis geanuleerd, uigehandeld op 1/3 Foutvracht. Schipper mag €1332,- min 5% pro…" at bounding box center [199, 176] width 270 height 43
click at [251, 184] on textarea "Reis geanuleerd, uigehandeld op 1/3 Foutvracht. Schipper mag €1333,- min 5% pro…" at bounding box center [199, 176] width 270 height 43
type textarea "Reis geanuleerd, uigehandeld op 1/3 Foutvracht. Schipper mag €1333,- min 5% pro…"
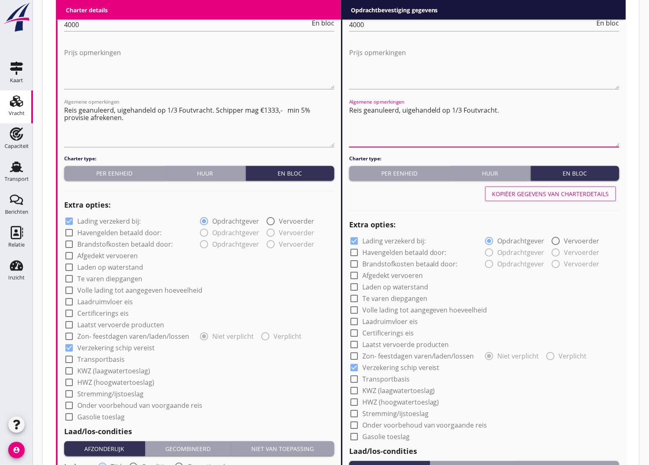
click at [411, 114] on textarea "Reis geanuleerd, uigehandeld op 1/3 Foutvracht." at bounding box center [484, 125] width 270 height 43
click at [509, 112] on textarea "Reis geanuleerd, uigehandeld op 1/3 Foutvracht." at bounding box center [484, 125] width 270 height 43
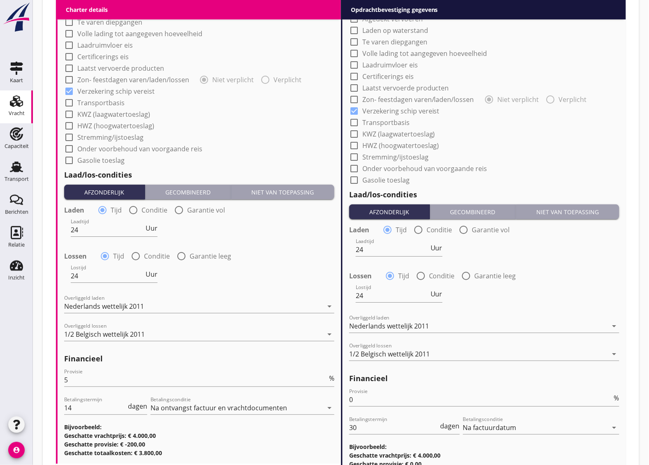
scroll to position [691, 0]
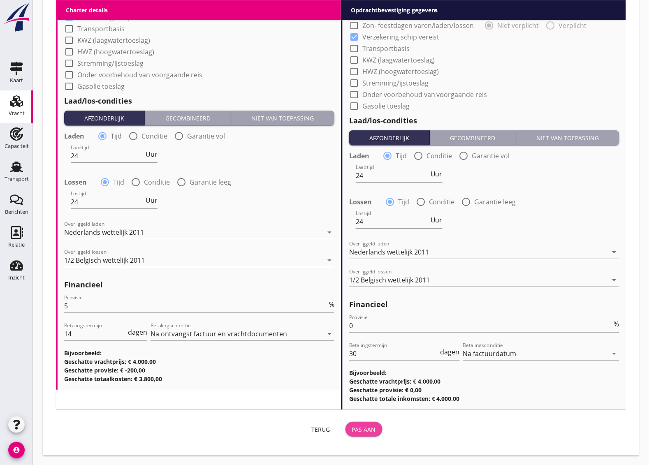
click at [365, 428] on div "Pas aan" at bounding box center [364, 429] width 24 height 9
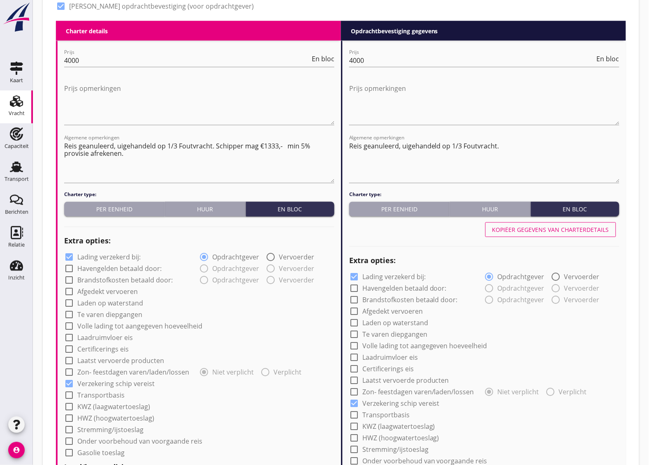
scroll to position [170, 0]
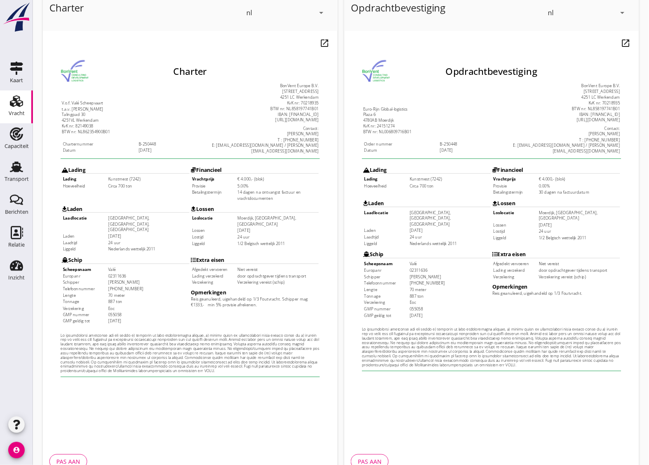
scroll to position [99, 0]
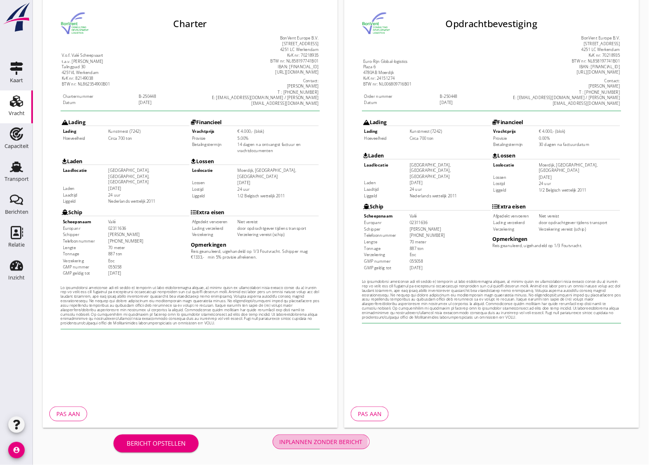
click at [329, 443] on div "Inplannen zonder bericht" at bounding box center [321, 442] width 83 height 9
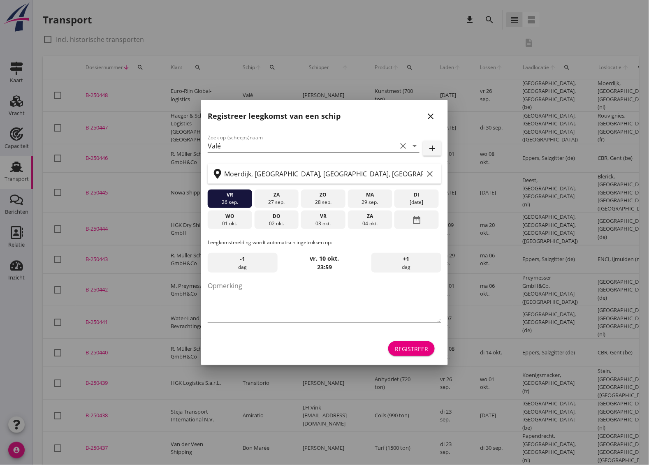
click at [273, 145] on input "Valé" at bounding box center [302, 145] width 189 height 13
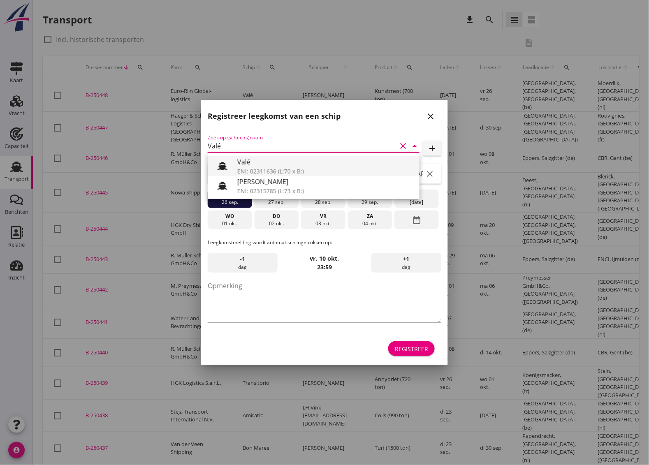
click at [265, 162] on div "Valé" at bounding box center [325, 162] width 176 height 10
type input "Valé"
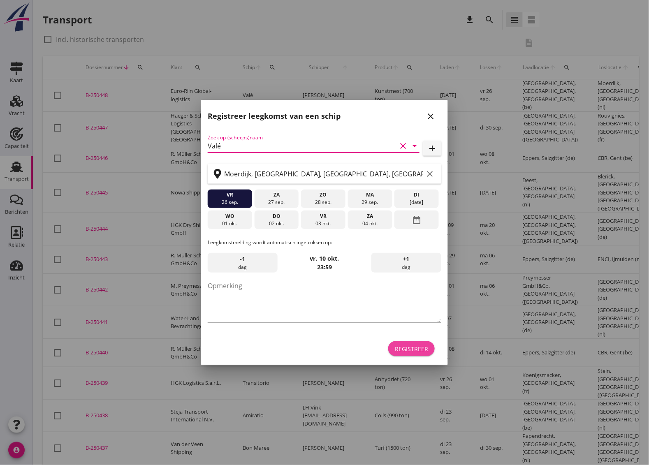
click at [414, 350] on div "Registreer" at bounding box center [411, 349] width 33 height 9
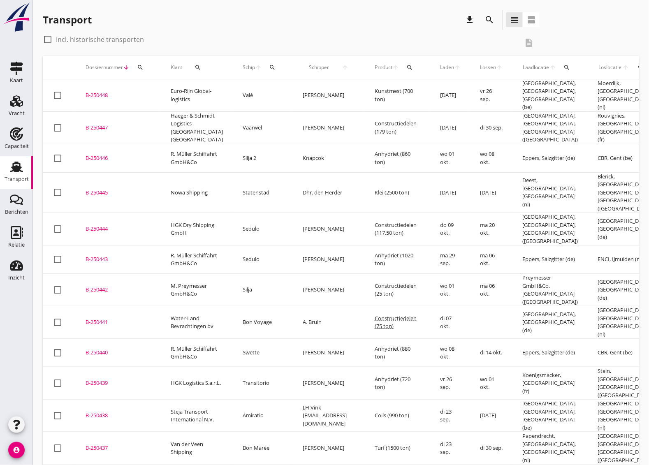
click at [97, 91] on div "B-250448" at bounding box center [118, 95] width 65 height 8
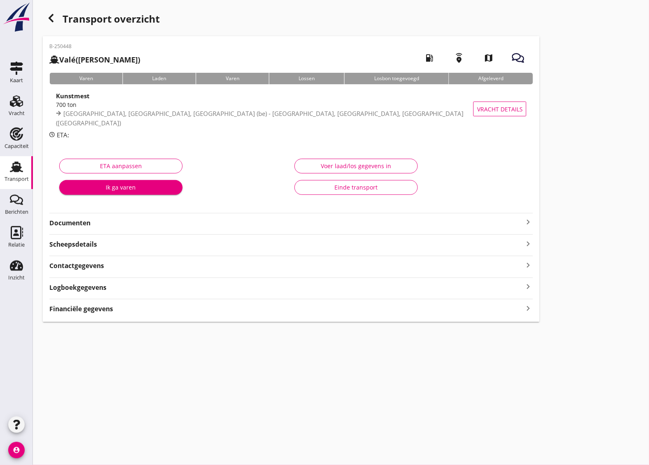
click at [309, 229] on div "B-250448 Valé ([PERSON_NAME]) local_gas_station emergency_share map Varen Laden…" at bounding box center [291, 179] width 497 height 286
click at [309, 223] on strong "Documenten" at bounding box center [286, 222] width 474 height 9
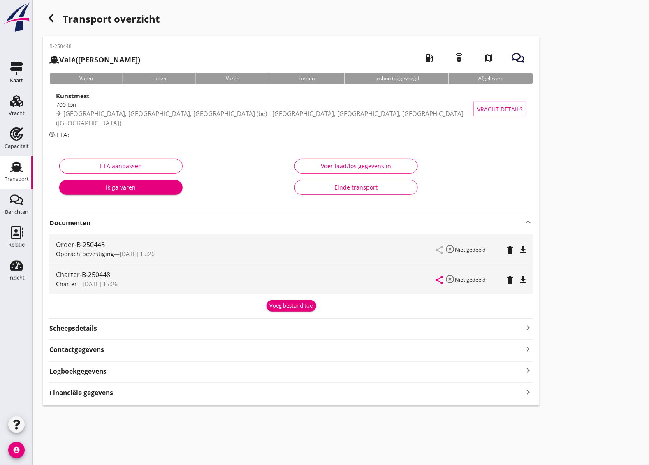
click at [525, 249] on icon "file_download" at bounding box center [523, 250] width 10 height 10
click at [523, 280] on icon "file_download" at bounding box center [523, 280] width 10 height 10
click at [54, 20] on icon "button" at bounding box center [51, 18] width 10 height 10
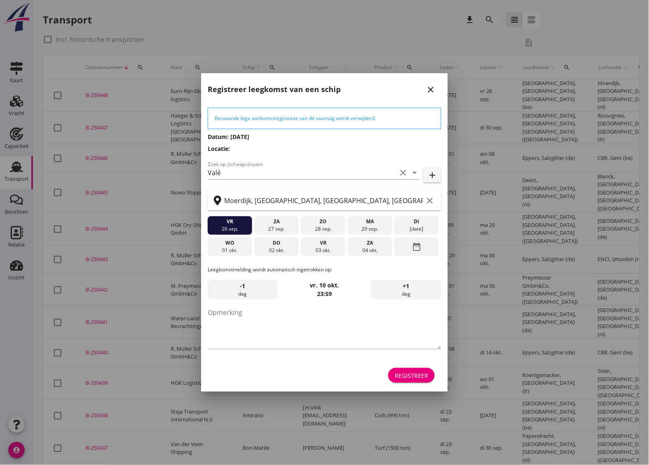
click at [432, 86] on icon "close" at bounding box center [431, 90] width 10 height 10
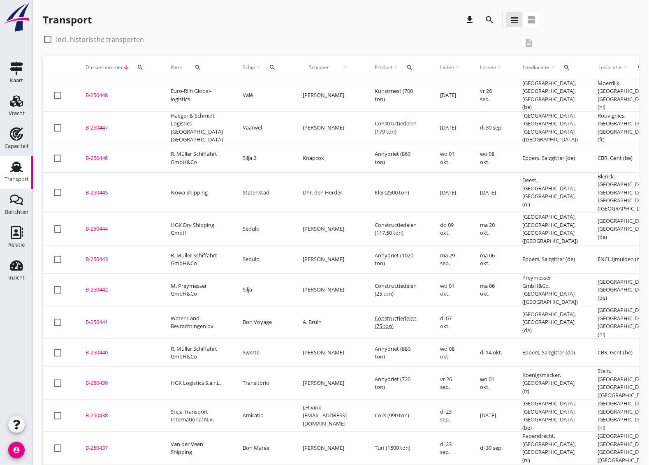
click at [432, 86] on td "[DATE]" at bounding box center [450, 95] width 40 height 32
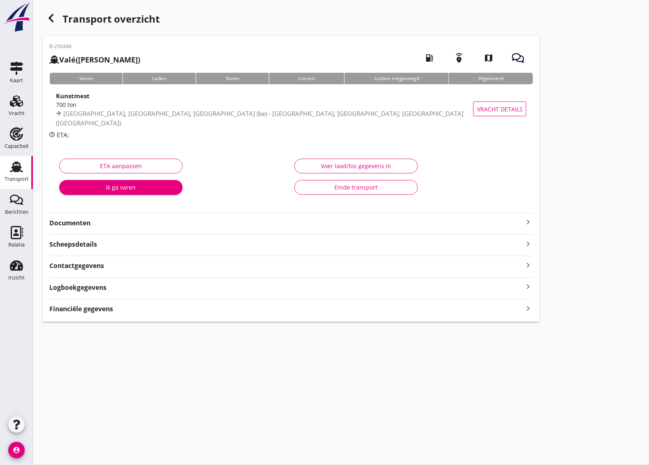
click at [139, 217] on div "Documenten keyboard_arrow_right" at bounding box center [291, 222] width 484 height 11
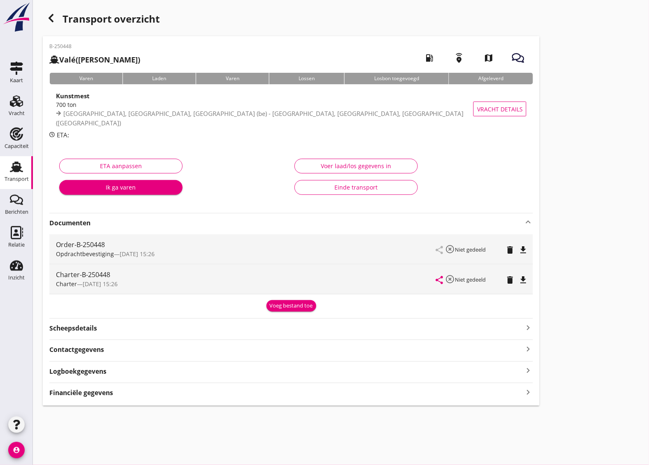
click at [139, 217] on div "Documenten keyboard_arrow_up" at bounding box center [291, 222] width 484 height 11
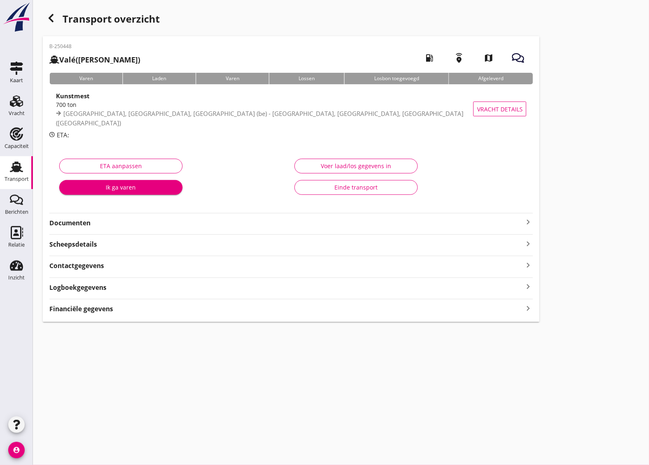
click at [99, 222] on strong "Documenten" at bounding box center [286, 222] width 474 height 9
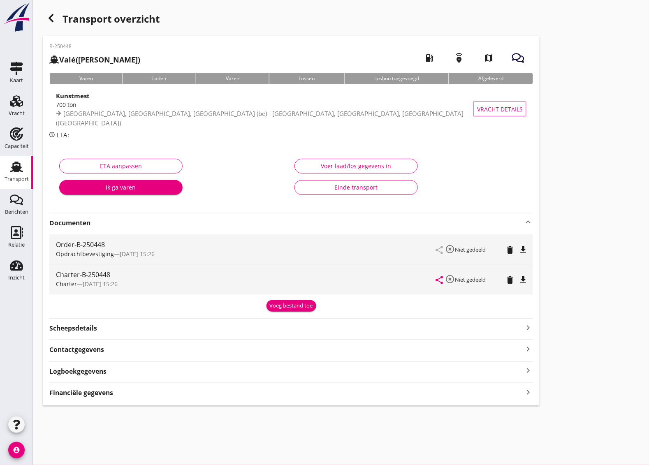
click at [99, 222] on strong "Documenten" at bounding box center [286, 222] width 474 height 9
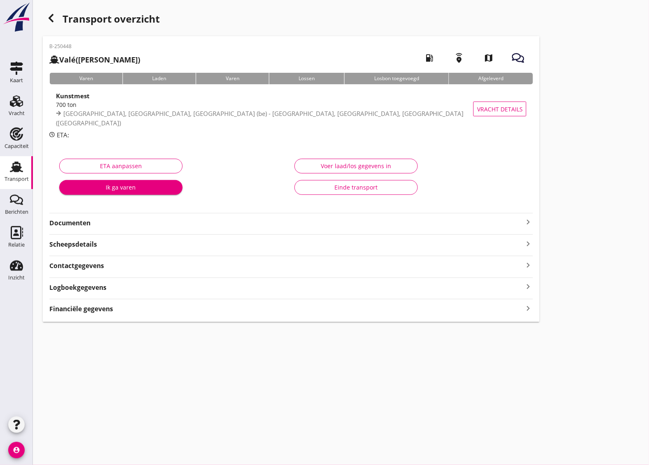
click at [93, 227] on strong "Documenten" at bounding box center [286, 222] width 474 height 9
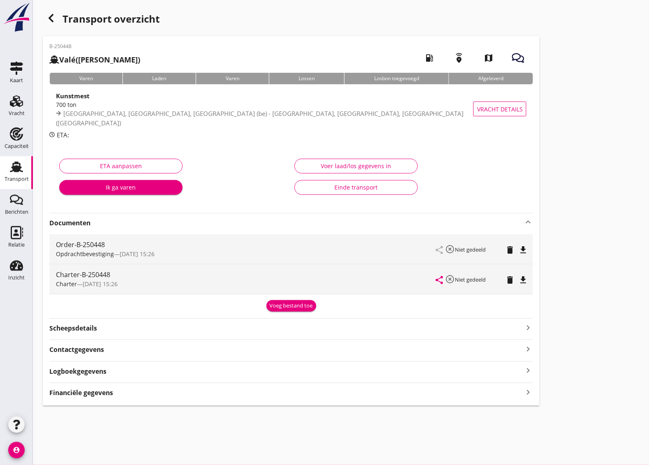
click at [97, 220] on strong "Documenten" at bounding box center [286, 222] width 474 height 9
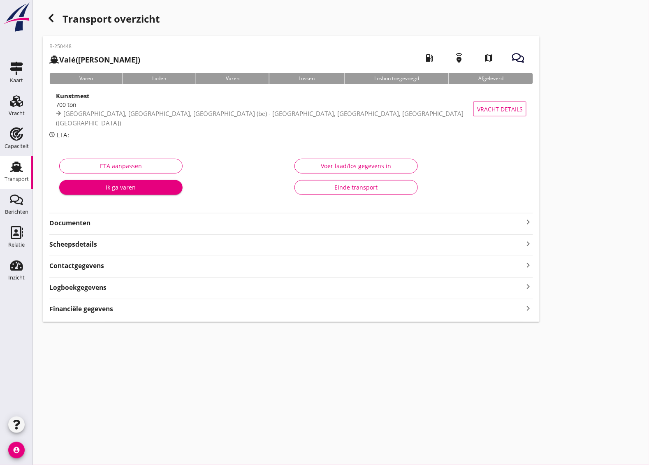
click at [75, 222] on strong "Documenten" at bounding box center [286, 222] width 474 height 9
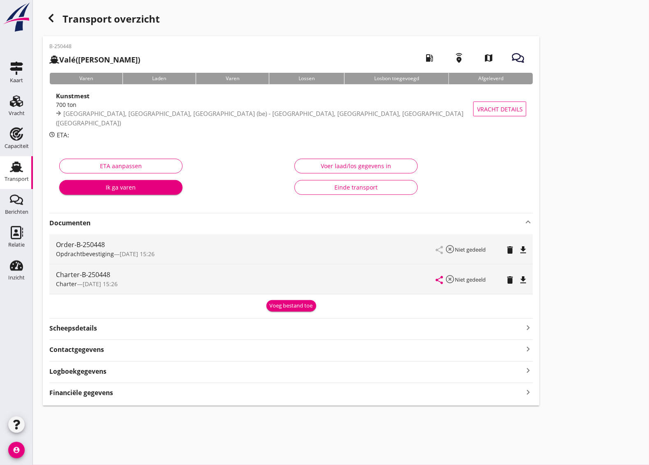
click at [77, 223] on strong "Documenten" at bounding box center [286, 222] width 474 height 9
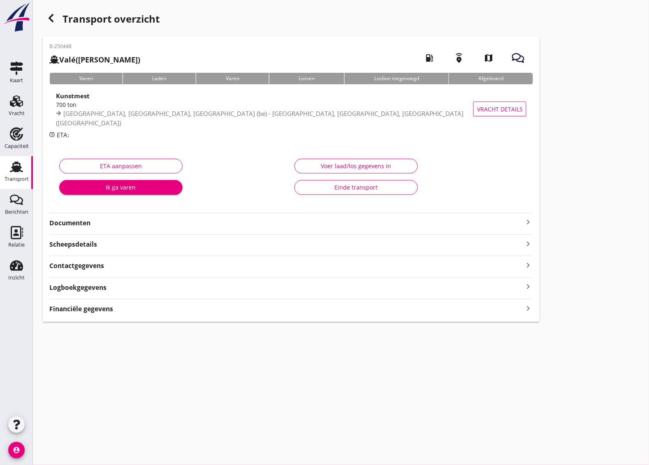
click at [77, 223] on strong "Documenten" at bounding box center [286, 222] width 474 height 9
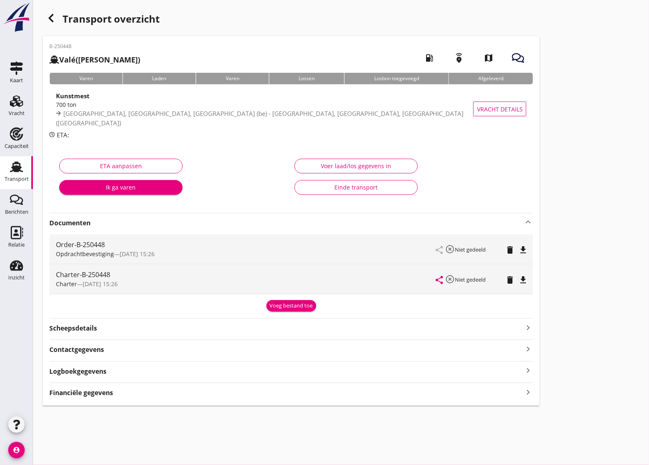
click at [77, 223] on strong "Documenten" at bounding box center [286, 222] width 474 height 9
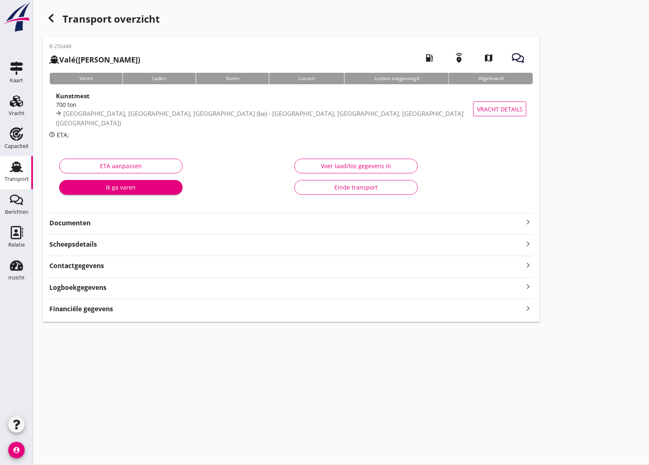
click at [78, 223] on strong "Documenten" at bounding box center [286, 222] width 474 height 9
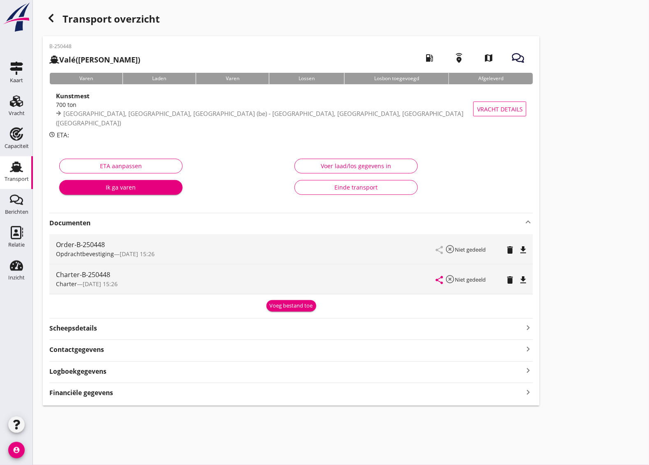
click at [523, 311] on div "Voeg bestand toe" at bounding box center [291, 305] width 484 height 14
click at [526, 251] on icon "file_download" at bounding box center [523, 250] width 10 height 10
click at [51, 21] on use "button" at bounding box center [51, 18] width 5 height 8
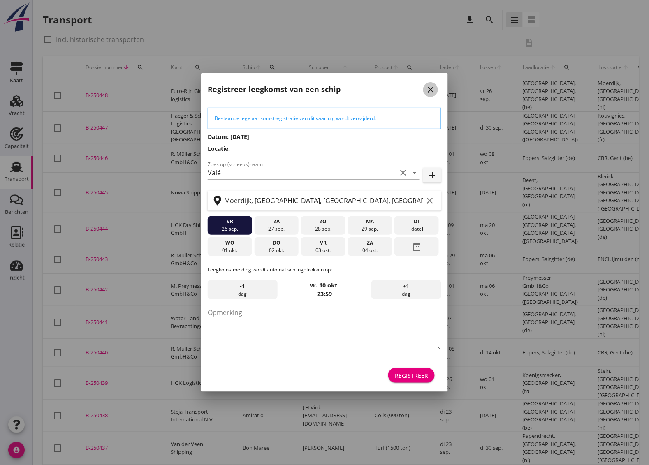
click at [430, 87] on icon "close" at bounding box center [431, 90] width 10 height 10
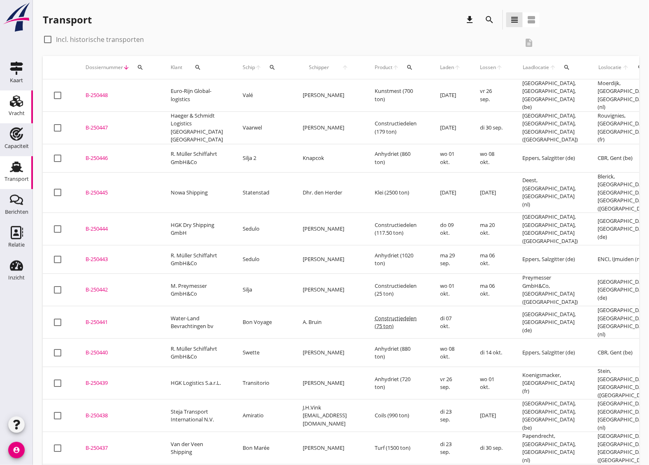
click at [15, 108] on div "Vracht" at bounding box center [17, 114] width 16 height 12
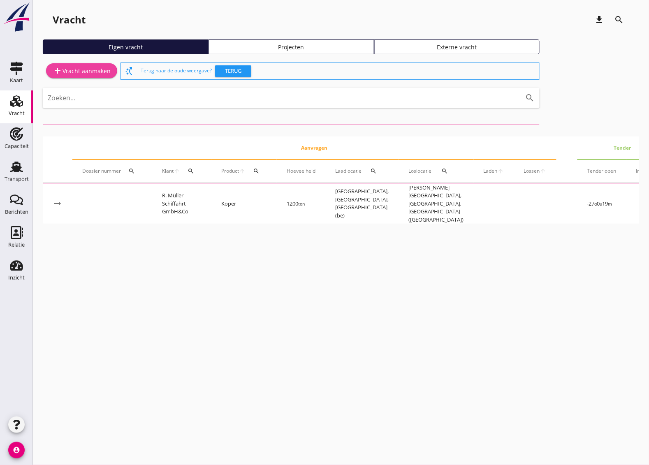
click at [86, 65] on link "add Vracht aanmaken" at bounding box center [81, 70] width 71 height 15
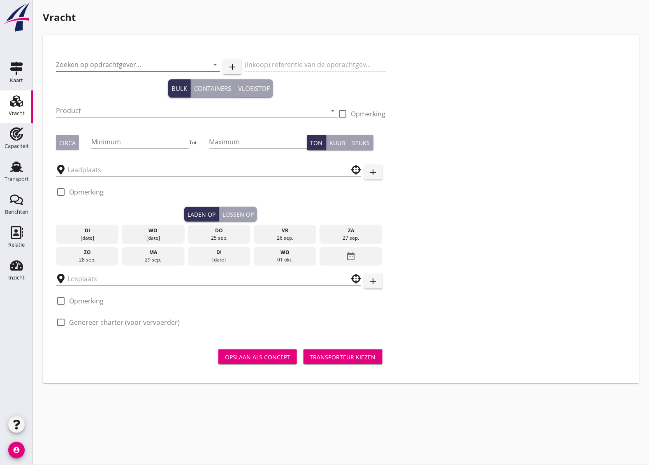
click at [103, 62] on input "Zoeken op opdrachtgever..." at bounding box center [126, 64] width 141 height 13
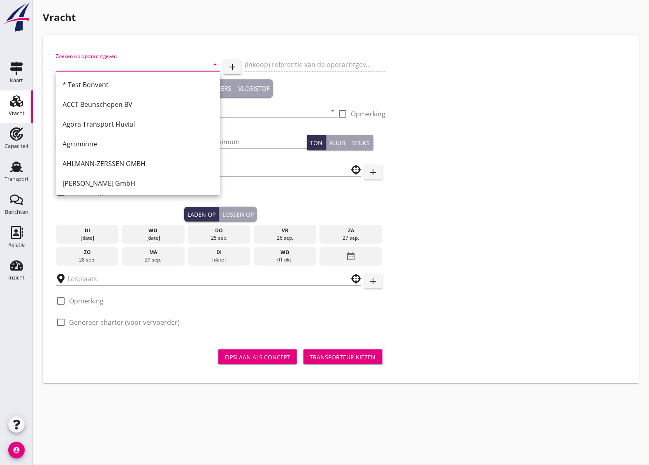
click at [104, 62] on input "Zoeken op opdrachtgever..." at bounding box center [126, 64] width 141 height 13
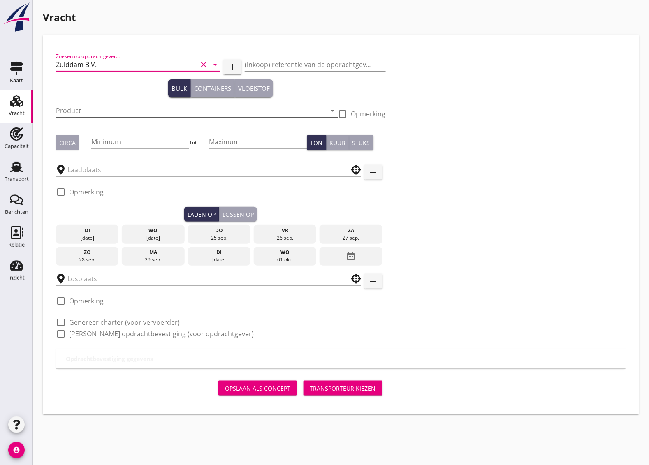
type input "Zuiddam B.V."
click at [79, 112] on input "Product" at bounding box center [191, 110] width 271 height 13
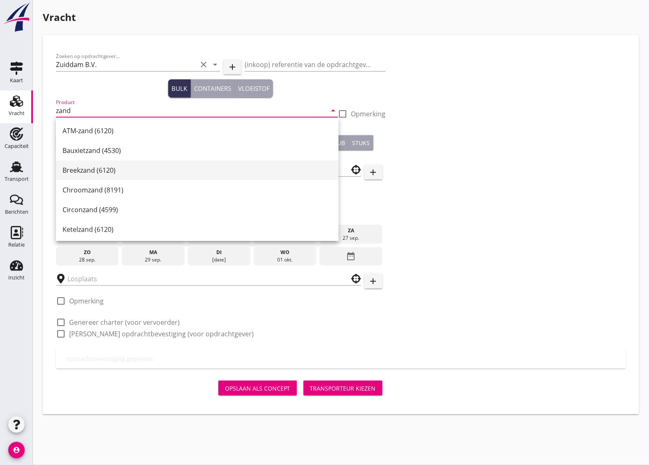
scroll to position [51, 0]
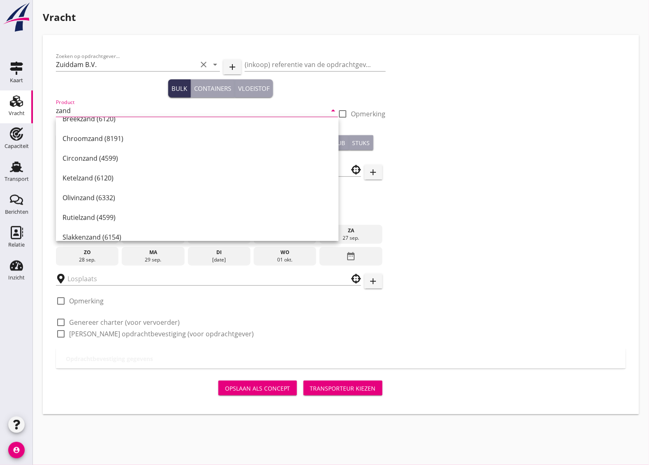
drag, startPoint x: 76, startPoint y: 106, endPoint x: 50, endPoint y: 106, distance: 26.7
click at [47, 106] on div "Zoeken op opdrachtgever... Zuiddam B.V. clear arrow_drop_down add (inkoop) refe…" at bounding box center [341, 225] width 596 height 380
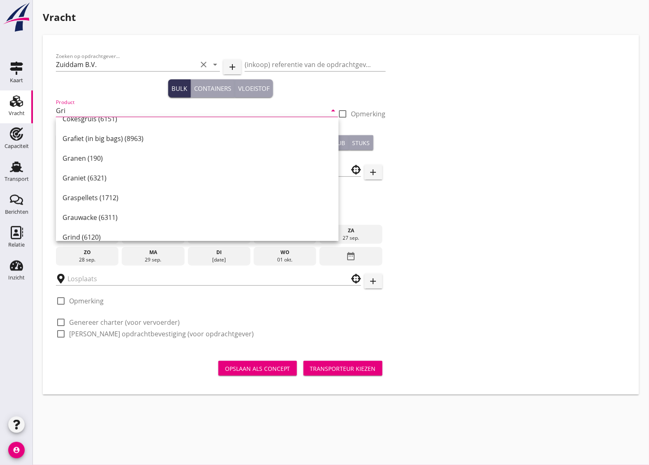
scroll to position [0, 0]
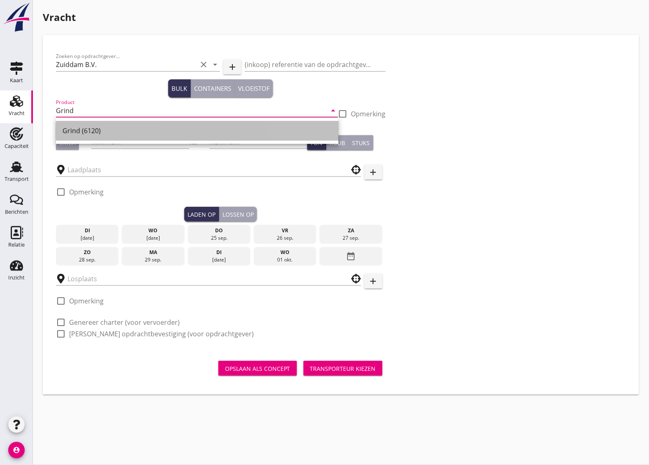
click at [94, 131] on div "Grind (6120)" at bounding box center [197, 131] width 269 height 10
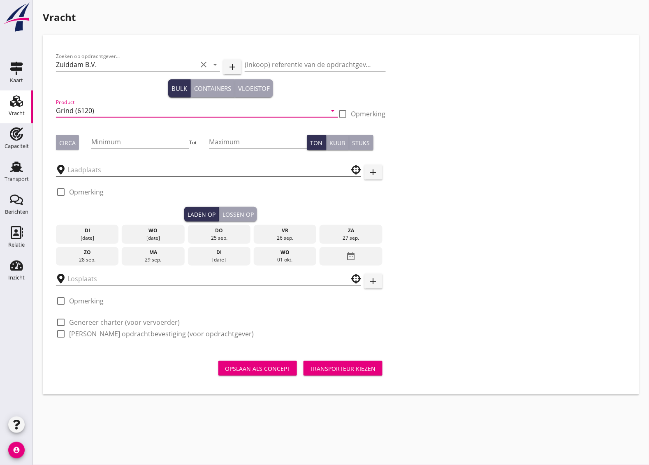
type input "Grind (6120)"
click at [85, 173] on input "text" at bounding box center [202, 169] width 271 height 13
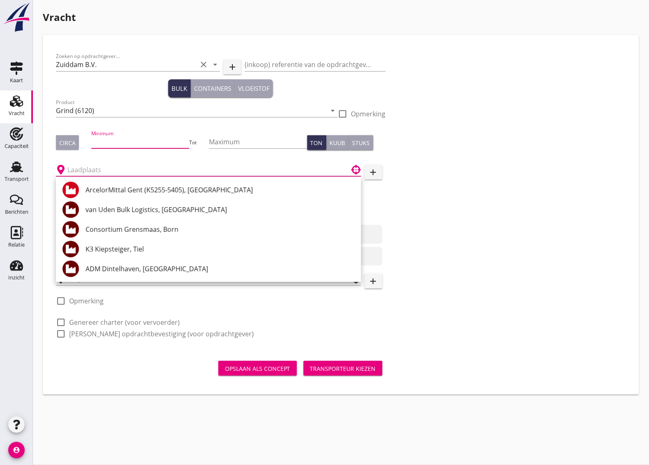
click at [141, 140] on input "Minimum" at bounding box center [140, 141] width 98 height 13
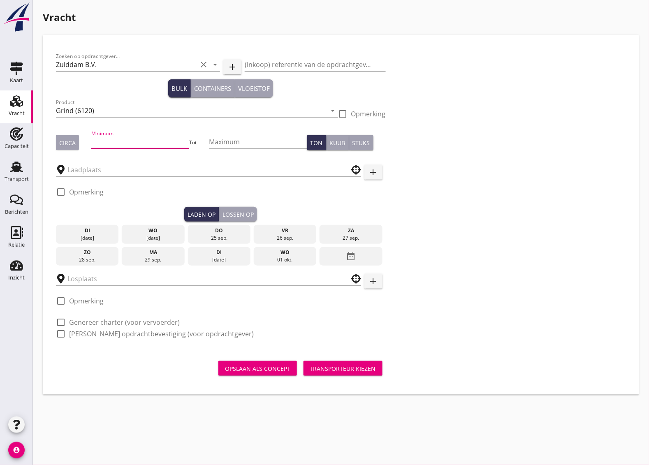
click at [102, 137] on input "Minimum" at bounding box center [140, 141] width 98 height 13
click at [105, 144] on input "Minimum" at bounding box center [140, 141] width 98 height 13
type input "930"
click at [109, 173] on input "text" at bounding box center [202, 169] width 271 height 13
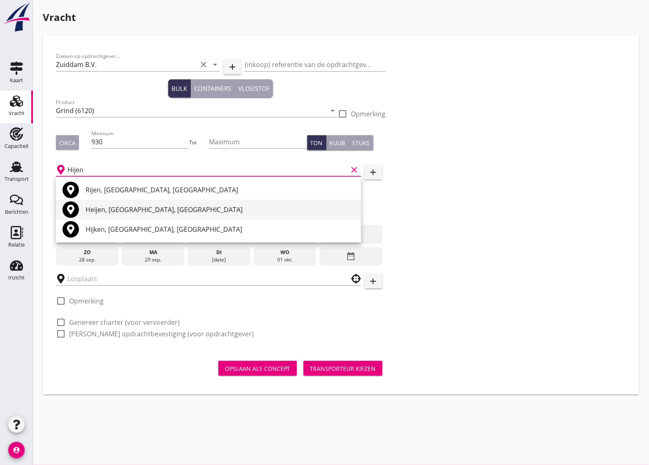
click at [120, 208] on div "Heijen, [GEOGRAPHIC_DATA], [GEOGRAPHIC_DATA]" at bounding box center [220, 210] width 269 height 10
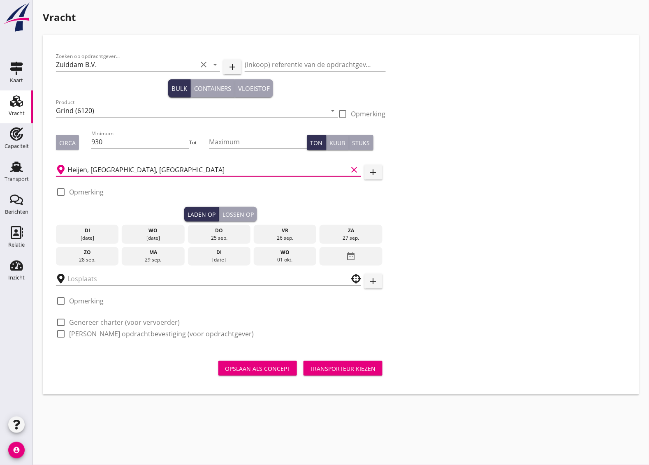
type input "Heijen, [GEOGRAPHIC_DATA], [GEOGRAPHIC_DATA]"
click at [63, 190] on div at bounding box center [61, 192] width 14 height 14
checkbox input "true"
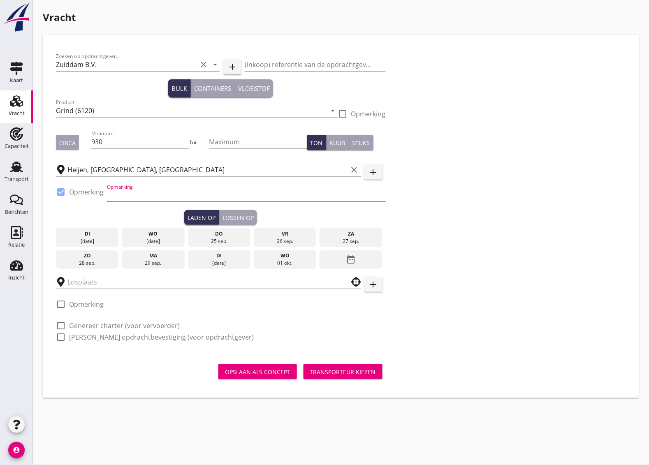
click at [120, 195] on input "Opmerking" at bounding box center [246, 195] width 279 height 13
type input "a"
click at [169, 198] on input "a" at bounding box center [246, 195] width 279 height 13
click at [141, 200] on input "[PERSON_NAME]" at bounding box center [246, 195] width 279 height 13
paste input "31653134935"
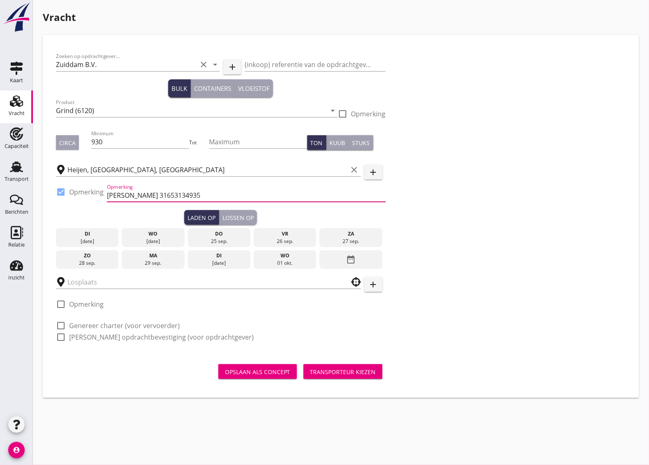
click at [138, 194] on input "[PERSON_NAME] 31653134935" at bounding box center [246, 195] width 279 height 13
click at [150, 194] on input "[PERSON_NAME] [PHONE_NUMBER]" at bounding box center [246, 195] width 279 height 13
click at [216, 192] on input "[PERSON_NAME] +31.653134935" at bounding box center [246, 195] width 279 height 13
type input "[PERSON_NAME] +31.653134935"
click at [194, 195] on input "[PERSON_NAME] +31.653134935" at bounding box center [246, 195] width 279 height 13
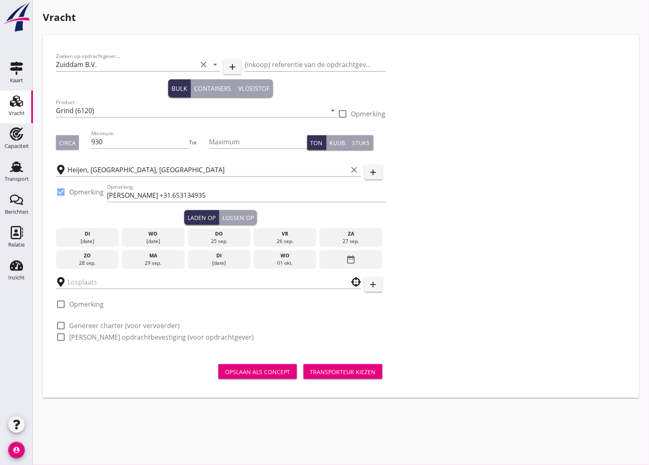
click at [290, 232] on div "vr" at bounding box center [285, 233] width 59 height 7
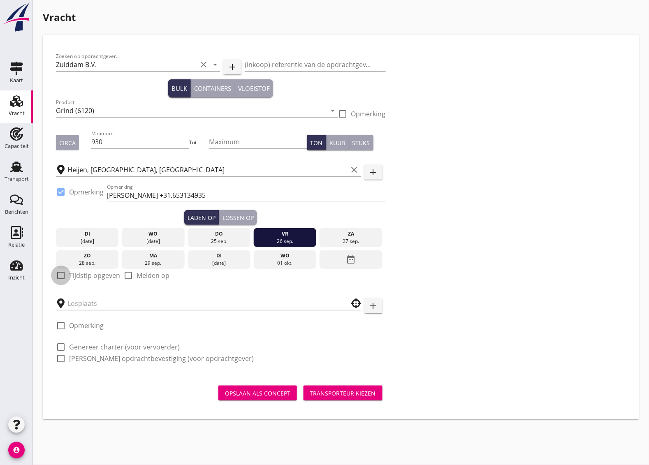
click at [65, 273] on div at bounding box center [61, 276] width 14 height 14
checkbox input "true"
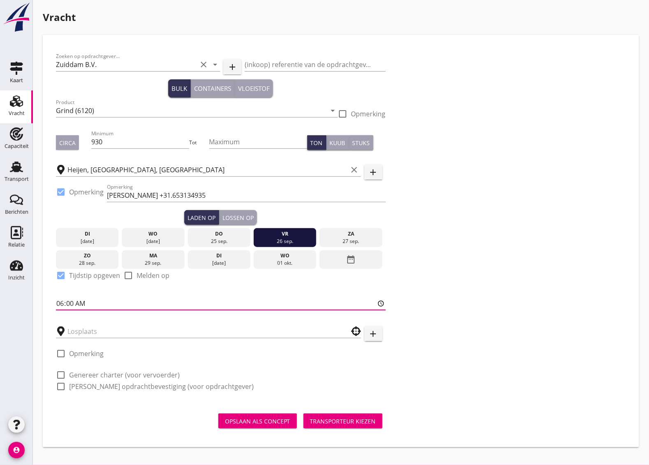
click at [67, 300] on input "06:00" at bounding box center [221, 303] width 330 height 13
type input "06:01"
click at [243, 216] on div "Lossen op" at bounding box center [237, 217] width 31 height 9
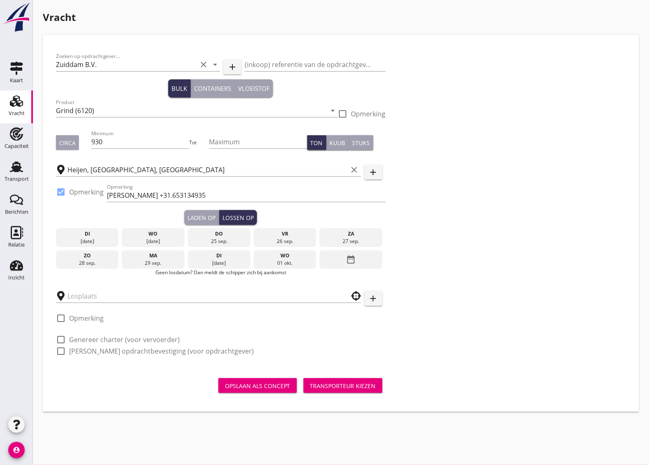
click at [165, 258] on div "ma" at bounding box center [153, 255] width 59 height 7
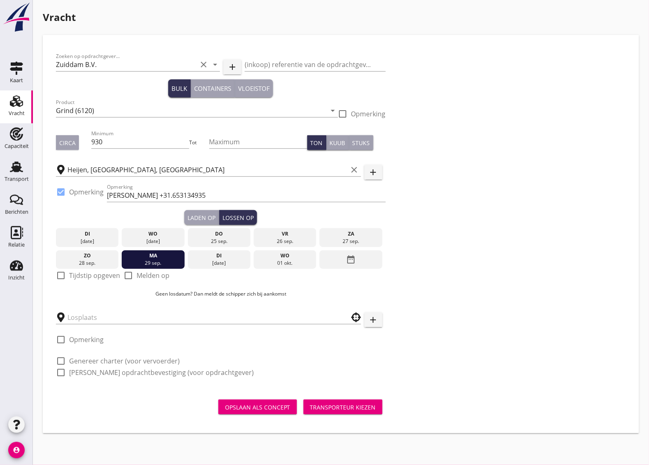
click at [64, 276] on div at bounding box center [61, 276] width 14 height 14
checkbox input "true"
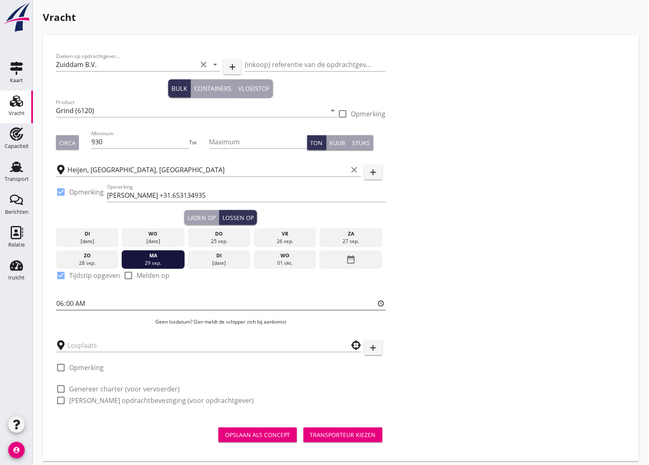
click at [75, 303] on input "06:00" at bounding box center [221, 303] width 330 height 13
type input "06:01"
click at [89, 345] on input "text" at bounding box center [202, 345] width 271 height 13
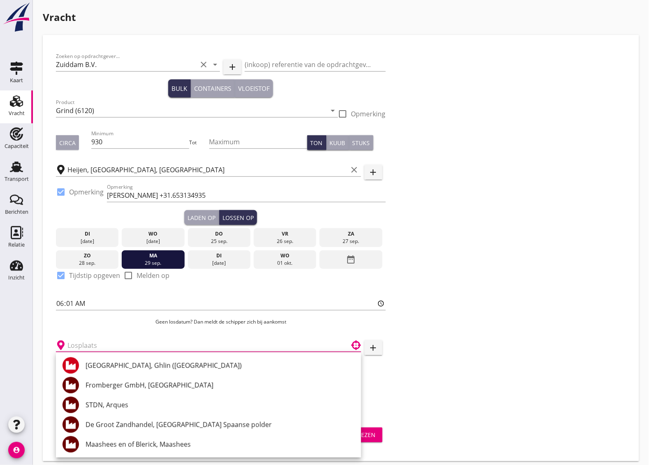
type input "M"
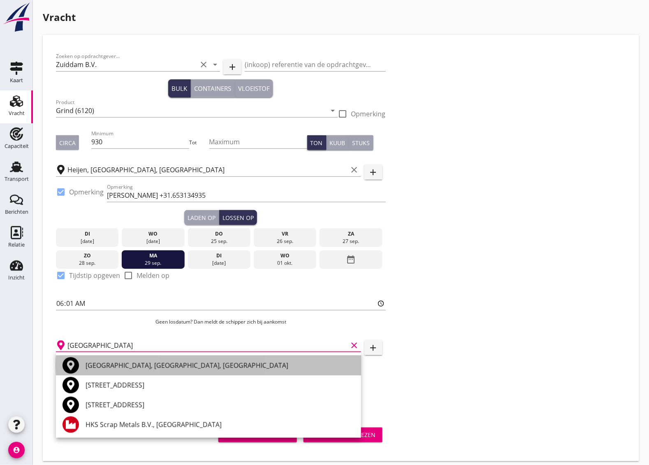
click at [122, 365] on div "[GEOGRAPHIC_DATA], [GEOGRAPHIC_DATA], [GEOGRAPHIC_DATA]" at bounding box center [220, 366] width 269 height 10
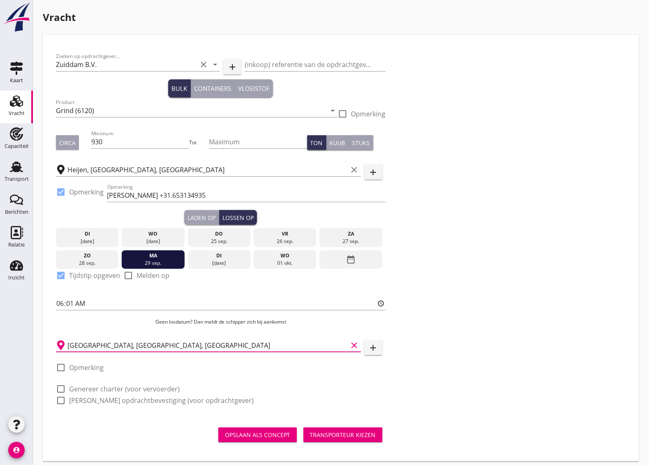
type input "[GEOGRAPHIC_DATA], [GEOGRAPHIC_DATA], [GEOGRAPHIC_DATA]"
click at [60, 365] on div at bounding box center [61, 368] width 14 height 14
checkbox input "true"
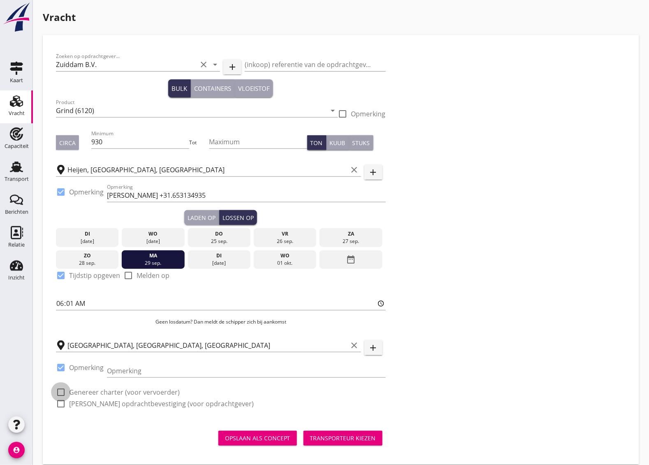
click at [60, 394] on div at bounding box center [61, 392] width 14 height 14
checkbox input "true"
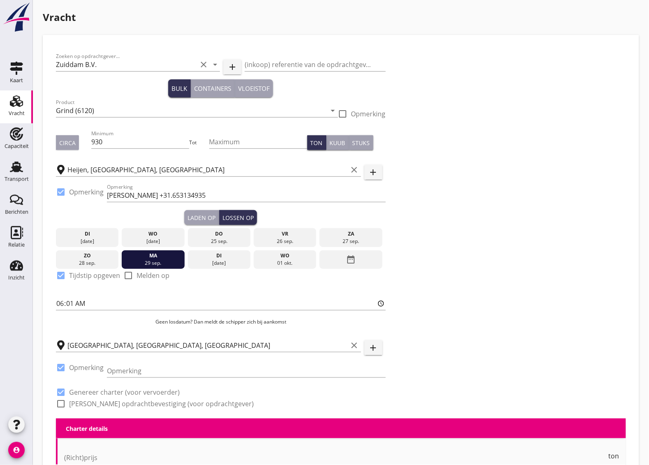
click at [60, 403] on div at bounding box center [61, 404] width 14 height 14
checkbox input "true"
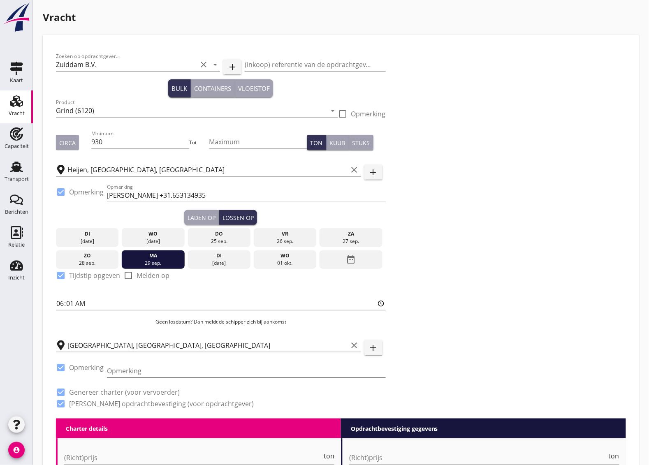
click at [123, 366] on input "Opmerking" at bounding box center [246, 370] width 279 height 13
click at [147, 375] on input "Opmerking" at bounding box center [246, 370] width 279 height 13
paste input "[PERSON_NAME]"
click at [188, 367] on input "[PERSON_NAME]" at bounding box center [246, 370] width 279 height 13
paste input "31621645013"
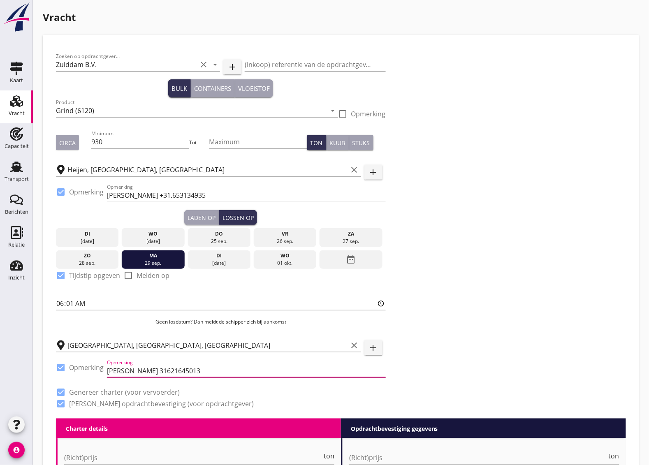
click at [176, 375] on input "[PERSON_NAME] 31621645013" at bounding box center [246, 370] width 279 height 13
click at [173, 371] on input "[PERSON_NAME] 31621645013" at bounding box center [246, 370] width 279 height 13
type input "[PERSON_NAME] +31.621645013"
click at [258, 389] on div "check_box Genereer charter (voor vervoerder)" at bounding box center [221, 392] width 330 height 12
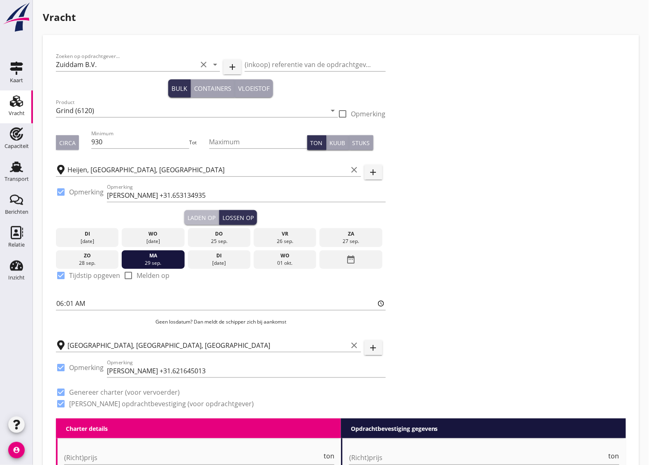
click at [201, 214] on div "Laden op" at bounding box center [202, 217] width 28 height 9
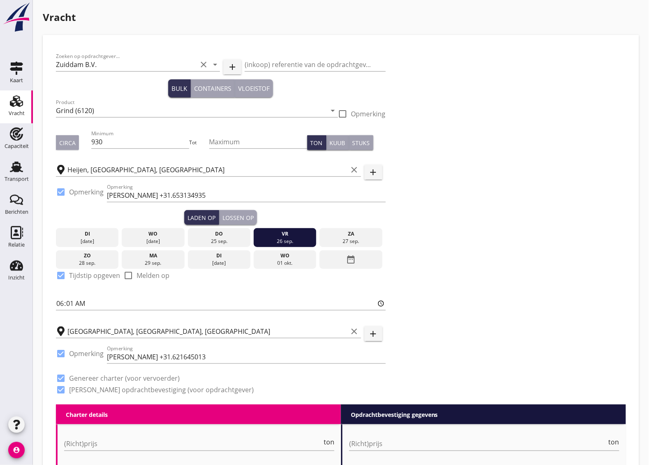
click at [242, 214] on div "Lossen op" at bounding box center [237, 217] width 31 height 9
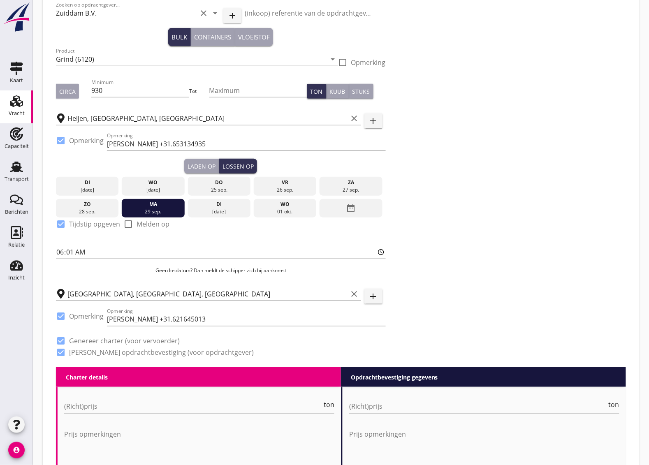
scroll to position [257, 0]
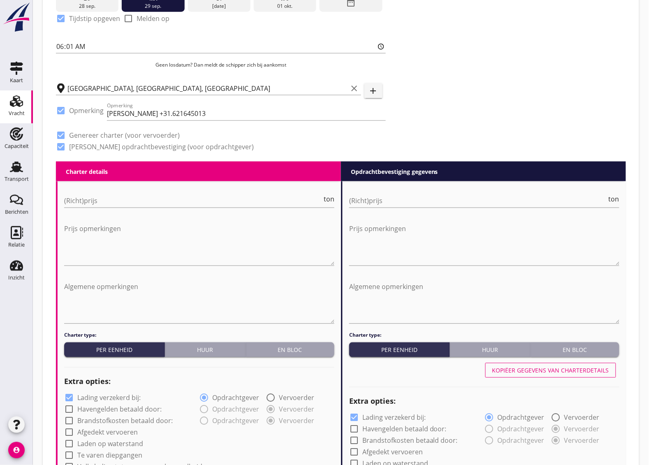
click at [116, 190] on div "(Richt)prijs ton" at bounding box center [199, 203] width 270 height 26
click at [112, 206] on input "(Richt)prijs" at bounding box center [193, 200] width 258 height 13
type input "4.65"
click at [422, 204] on input "(Richt)prijs" at bounding box center [478, 200] width 258 height 13
type input "4.65"
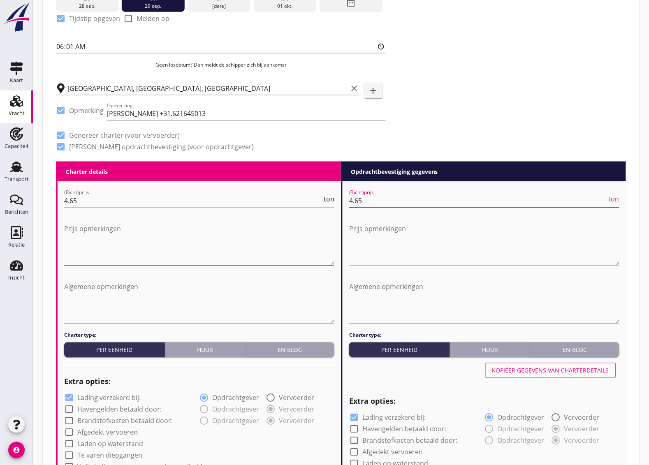
click at [194, 243] on textarea "Prijs opmerkingen" at bounding box center [199, 243] width 270 height 43
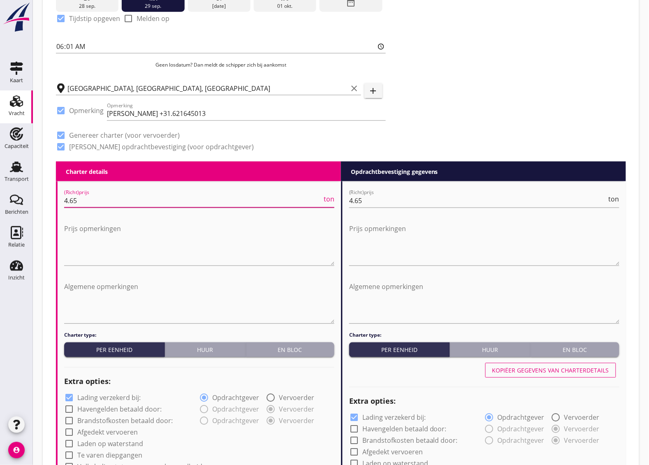
click at [116, 204] on input "4.65" at bounding box center [193, 200] width 258 height 13
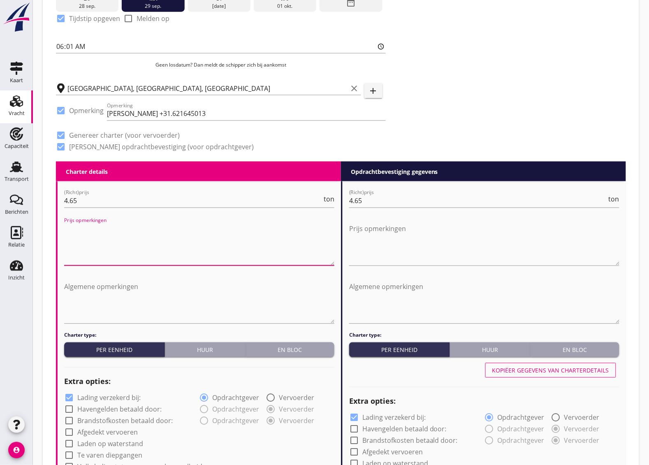
click at [81, 234] on textarea "Prijs opmerkingen" at bounding box center [199, 243] width 270 height 43
click at [116, 256] on textarea "+0,10 Bobcat vergoeding" at bounding box center [199, 243] width 270 height 43
click at [154, 234] on textarea "+0,10 Bobcat vergoeding" at bounding box center [199, 243] width 270 height 43
type textarea "+0,10 Bobcat vergoeding"
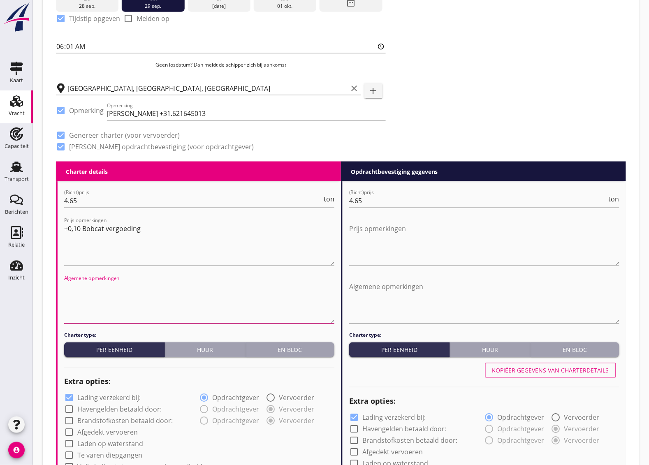
click at [93, 308] on textarea "Algemene opmerkingen" at bounding box center [199, 301] width 270 height 43
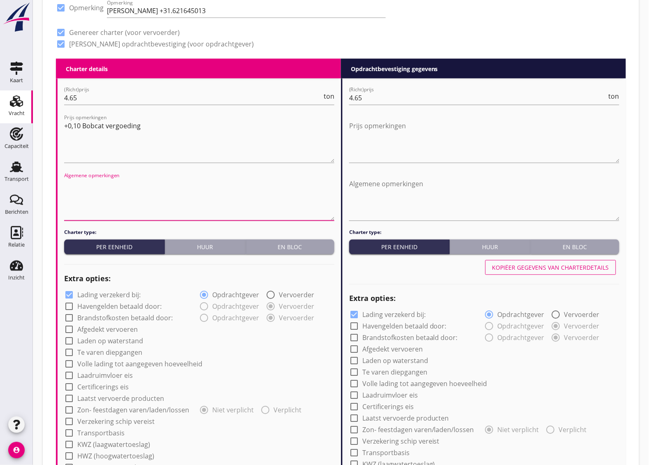
scroll to position [514, 0]
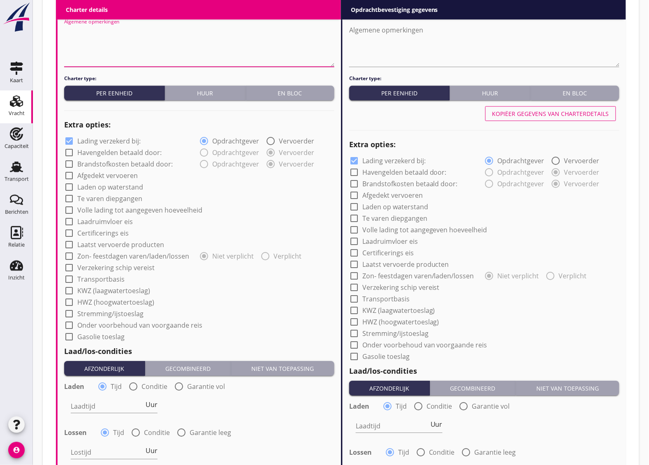
click at [69, 177] on div at bounding box center [69, 176] width 14 height 14
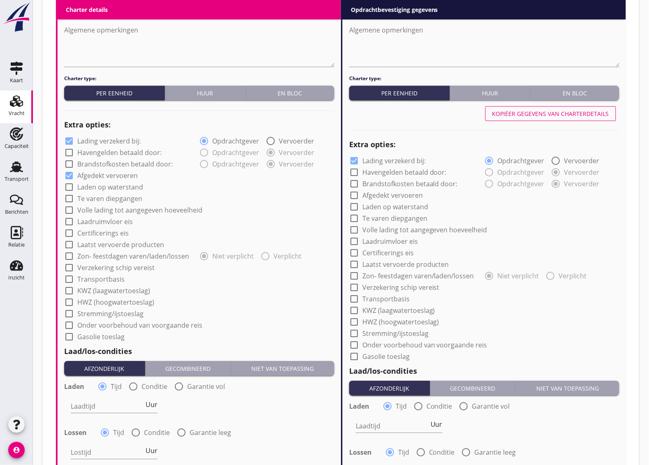
click at [68, 179] on div at bounding box center [69, 176] width 14 height 14
checkbox input "false"
click at [66, 264] on div at bounding box center [69, 268] width 14 height 14
checkbox input "true"
click at [350, 287] on div at bounding box center [354, 287] width 14 height 14
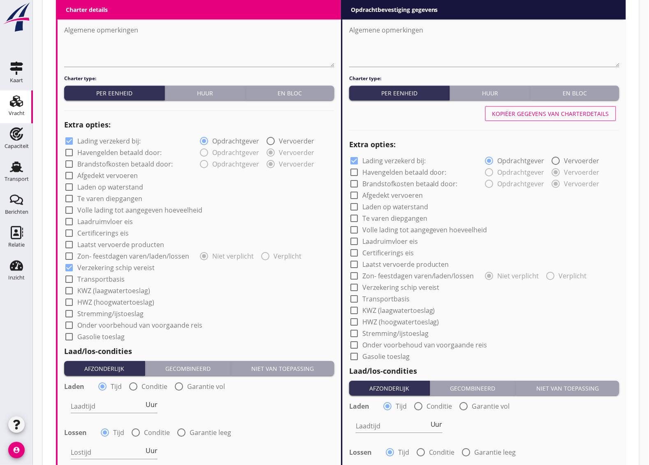
checkbox input "true"
click at [357, 160] on div at bounding box center [354, 161] width 14 height 14
checkbox input "false"
click at [69, 143] on div at bounding box center [69, 141] width 14 height 14
checkbox input "false"
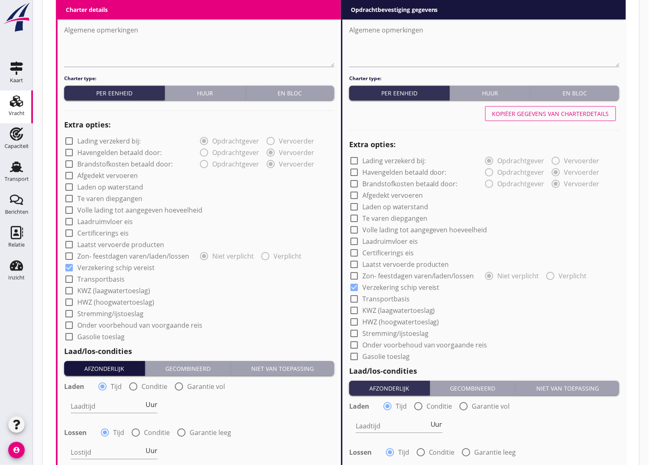
scroll to position [668, 0]
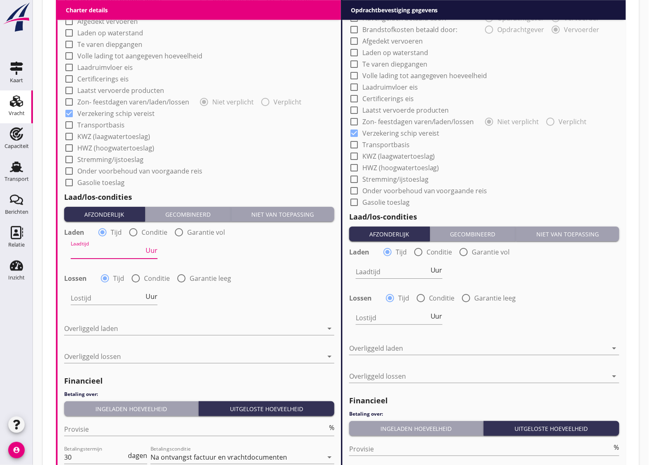
click at [111, 251] on input "Laadtijd" at bounding box center [107, 251] width 73 height 13
type input "24"
click at [96, 299] on input "Lostijd" at bounding box center [107, 298] width 73 height 13
type input "24"
click at [102, 330] on div at bounding box center [193, 328] width 259 height 13
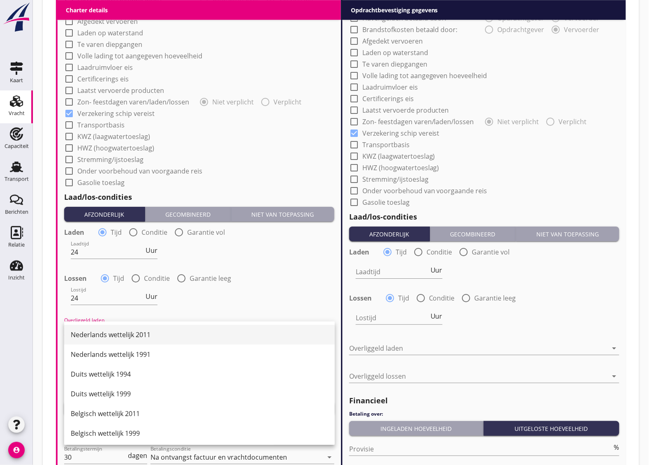
click at [105, 332] on div "Nederlands wettelijk 2011" at bounding box center [199, 335] width 257 height 10
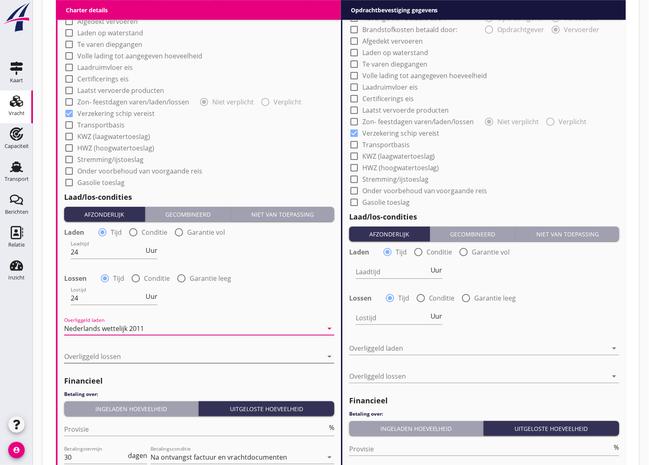
click at [78, 352] on div at bounding box center [193, 356] width 259 height 13
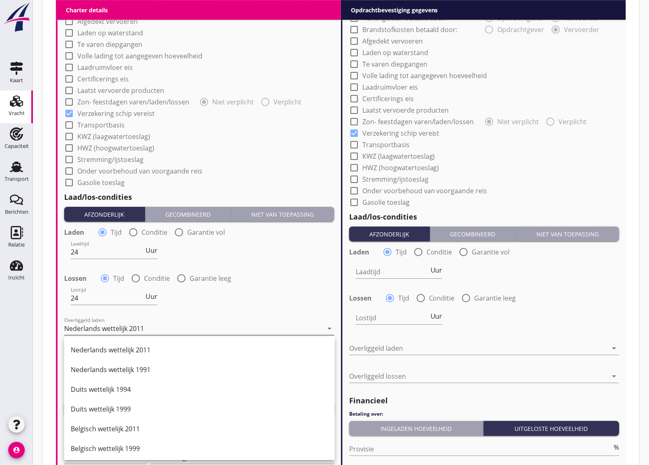
click at [86, 341] on div "Nederlands wettelijk 2011" at bounding box center [199, 350] width 257 height 20
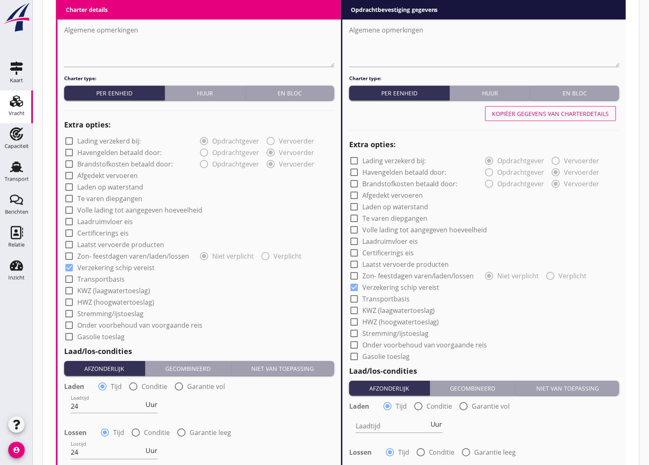
scroll to position [411, 0]
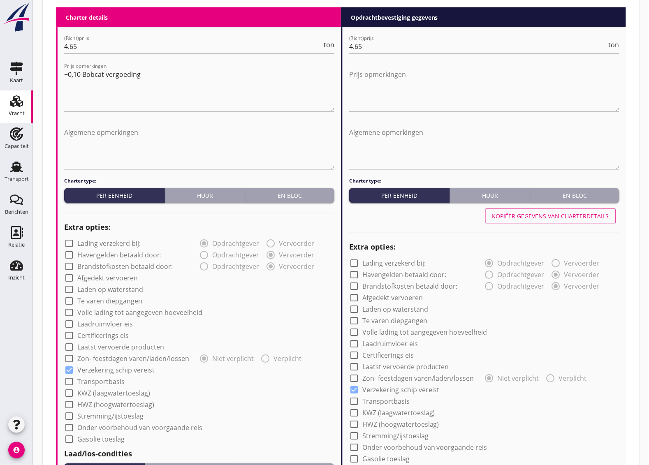
click at [521, 213] on div "Kopiëer gegevens van charterdetails" at bounding box center [550, 216] width 117 height 9
type input "24"
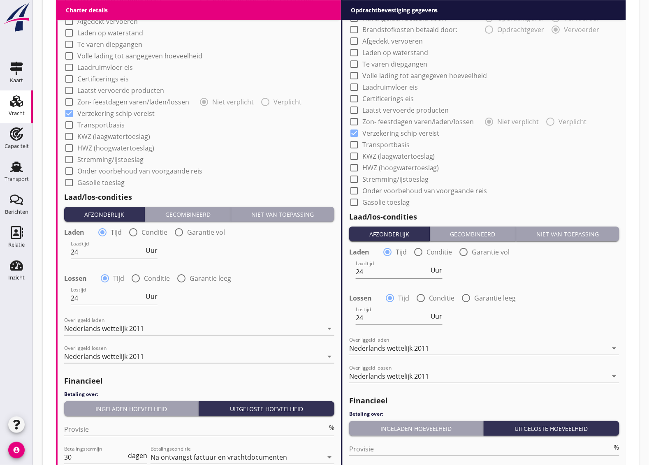
scroll to position [792, 0]
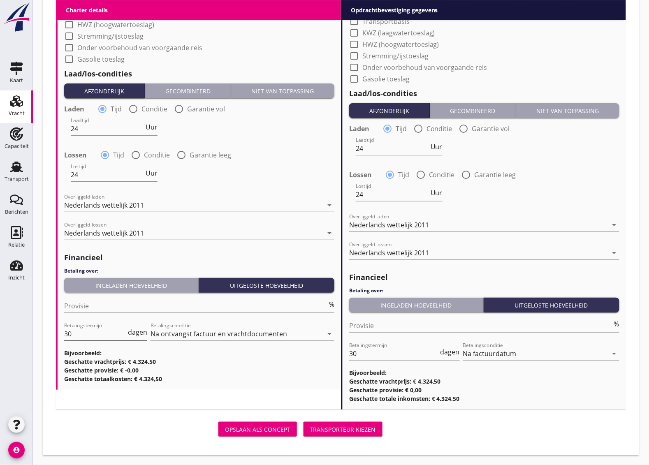
click at [93, 332] on input "30" at bounding box center [95, 333] width 62 height 13
type input "3"
type input "5"
click at [367, 354] on input "30" at bounding box center [394, 353] width 90 height 13
click at [95, 330] on input "5" at bounding box center [95, 333] width 62 height 13
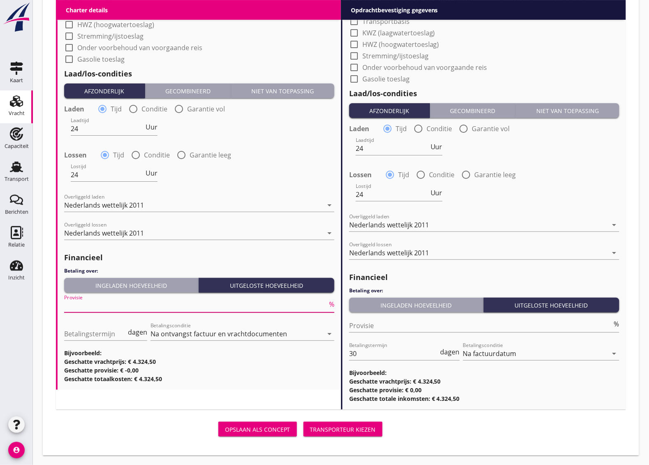
click at [76, 303] on input "Provisie" at bounding box center [195, 305] width 263 height 13
type input "5"
click at [101, 336] on input "Betalingstermijn" at bounding box center [95, 333] width 62 height 13
type input "14"
click at [336, 426] on div "Transporteur kiezen" at bounding box center [343, 429] width 66 height 9
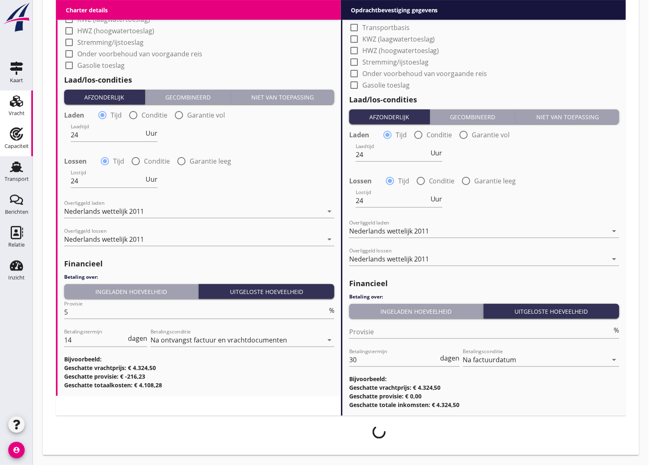
scroll to position [785, 0]
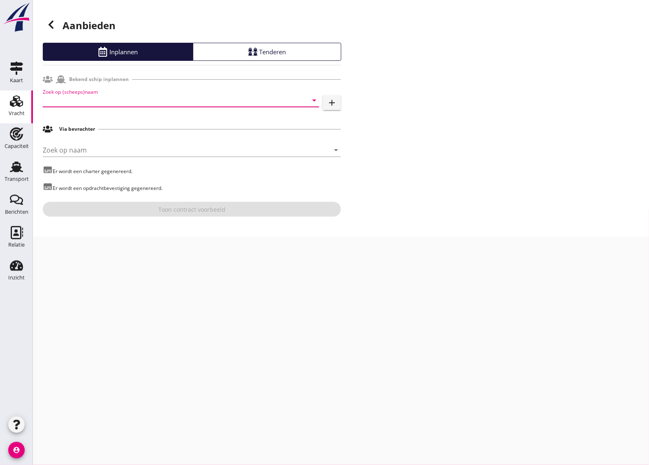
click at [92, 96] on input "Zoek op (scheeps)naam" at bounding box center [169, 100] width 253 height 13
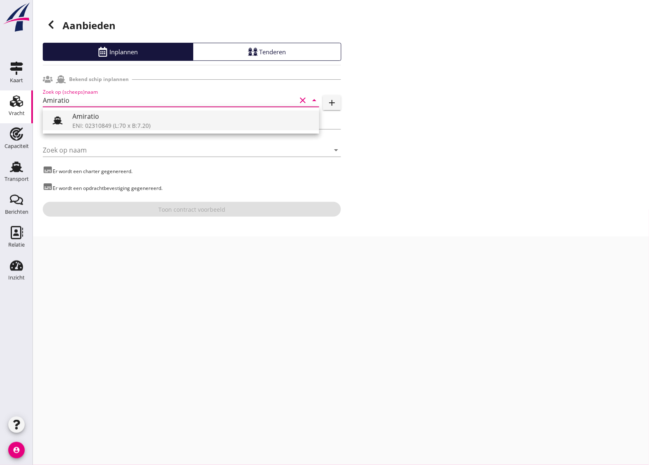
click at [149, 120] on div "Amiratio" at bounding box center [192, 116] width 240 height 10
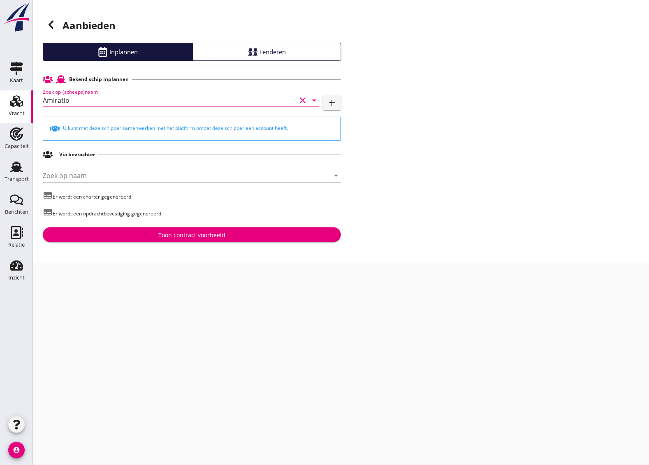
click at [65, 100] on input "Amiratio" at bounding box center [169, 100] width 253 height 13
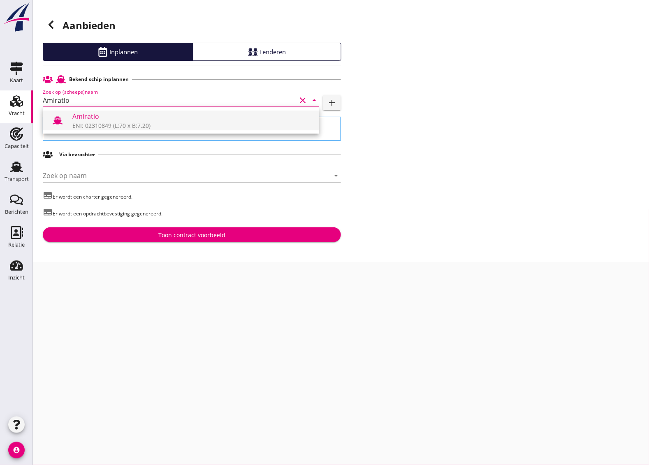
click at [93, 126] on div "ENI: 02310849 (L:70 x B:7.20)" at bounding box center [192, 125] width 240 height 9
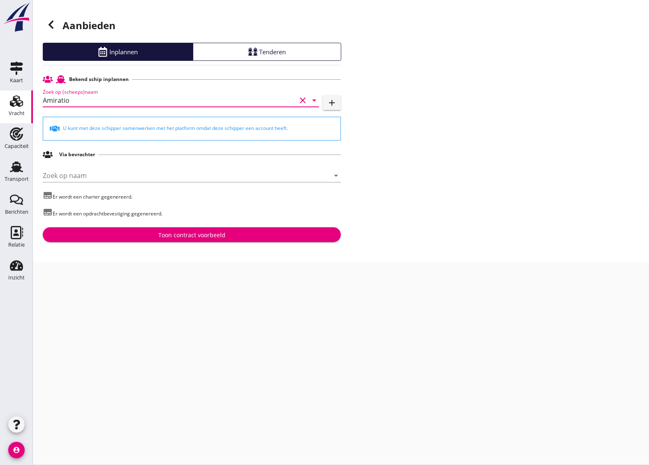
type input "Amiratio"
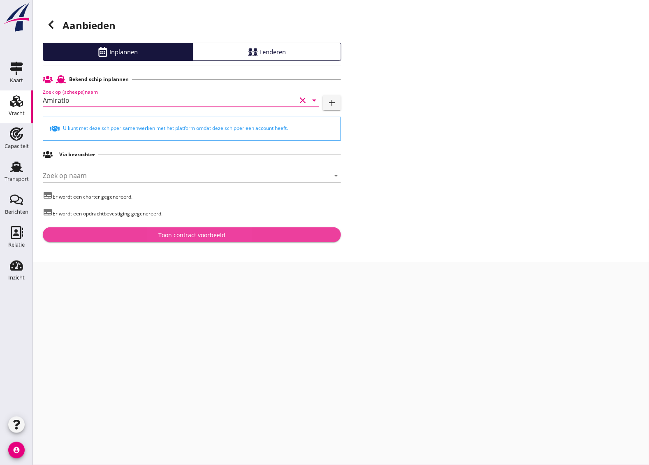
click at [118, 237] on div "Toon contract voorbeeld" at bounding box center [191, 235] width 285 height 9
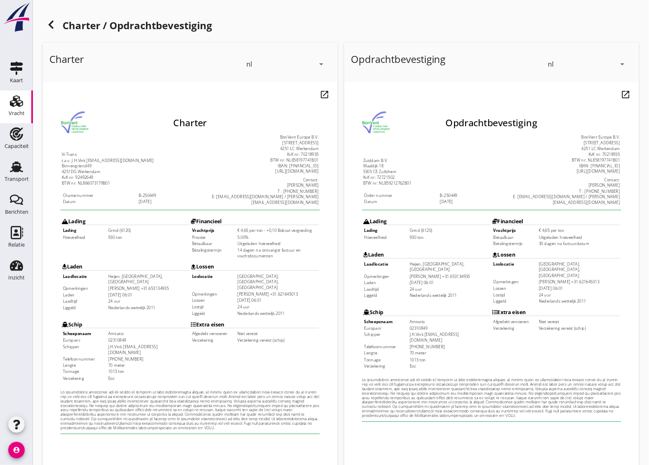
scroll to position [99, 0]
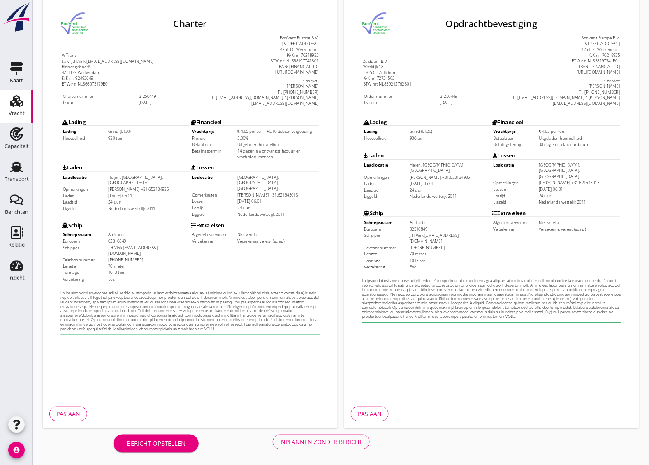
click at [56, 412] on div "Pas aan" at bounding box center [68, 414] width 24 height 9
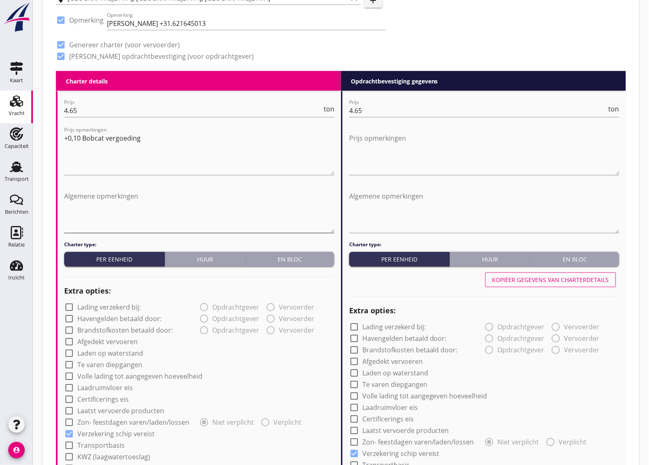
scroll to position [257, 0]
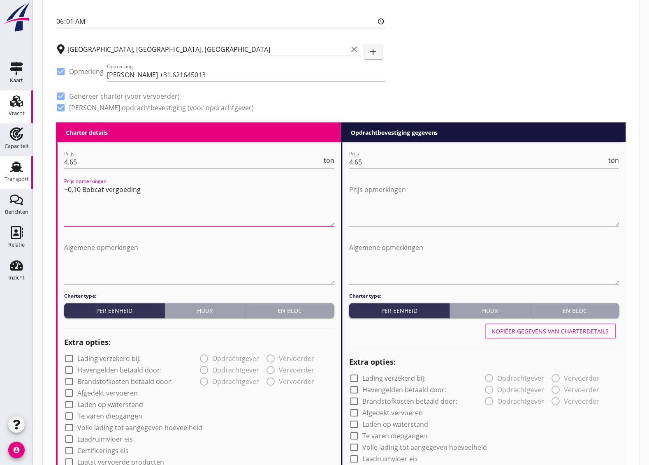
drag, startPoint x: 171, startPoint y: 194, endPoint x: 19, endPoint y: 183, distance: 152.6
click at [19, 183] on div "Kaart Kaart Vracht Vracht Capaciteit Capaciteit Transport Transport Berichten B…" at bounding box center [324, 352] width 649 height 1218
click at [462, 197] on textarea "Prijs opmerkingen" at bounding box center [484, 204] width 270 height 43
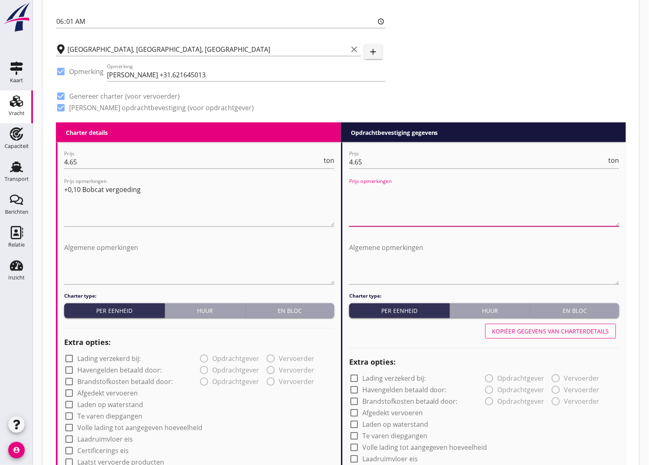
paste textarea "+0,10 Bobcat vergoeding"
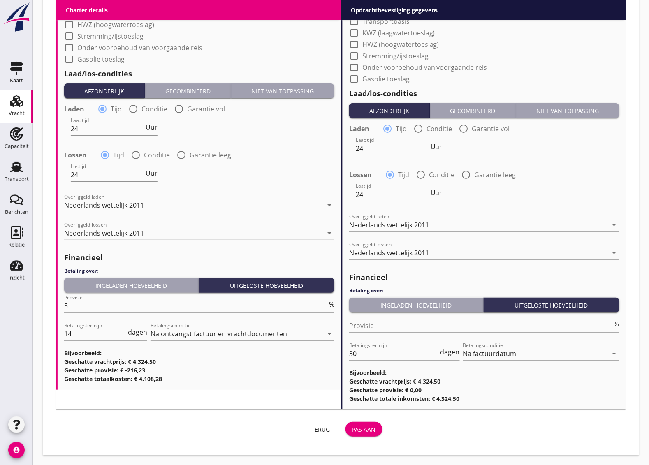
scroll to position [0, 0]
type textarea "+0,10 Bobcat vergoeding"
click at [365, 433] on div "Pas aan" at bounding box center [364, 429] width 24 height 9
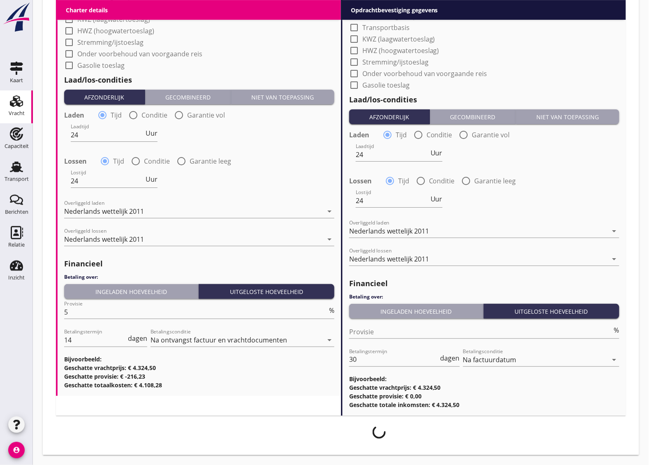
scroll to position [746, 0]
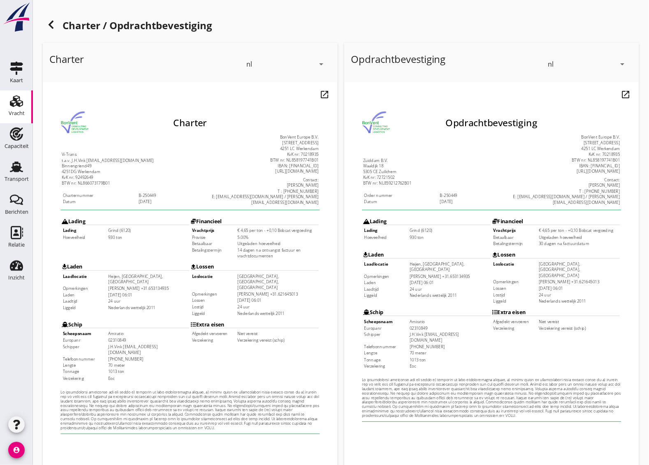
click at [261, 222] on td "€ 4,65 per ton - +0,10 Bobcat vergoeding" at bounding box center [286, 225] width 90 height 6
click at [252, 229] on td "5.00%" at bounding box center [286, 232] width 90 height 6
click at [250, 236] on td "Uitgeladen hoeveelheid" at bounding box center [286, 239] width 90 height 6
click at [252, 243] on td "14 dagen na ontvangst factuur en vrachtdocumenten" at bounding box center [286, 249] width 90 height 13
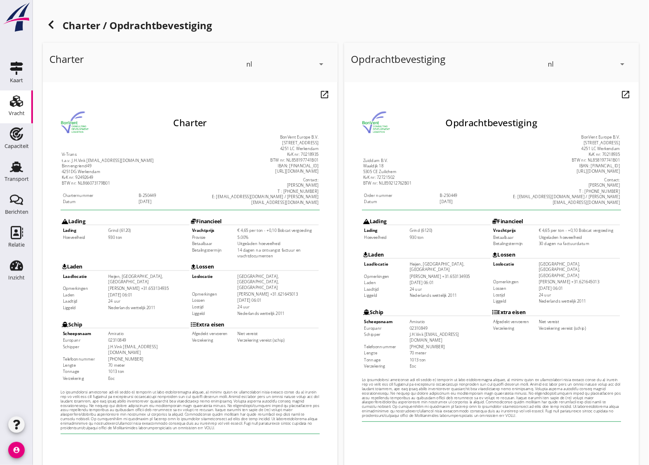
click at [253, 244] on td "14 dagen na ontvangst factuur en vrachtdocumenten" at bounding box center [286, 249] width 90 height 13
click at [255, 271] on table "Loslocatie [GEOGRAPHIC_DATA], [GEOGRAPHIC_DATA], [GEOGRAPHIC_DATA] Opmerkingen …" at bounding box center [260, 295] width 141 height 49
click at [259, 292] on td "[PERSON_NAME] +31.621645013" at bounding box center [286, 295] width 90 height 6
drag, startPoint x: 133, startPoint y: 269, endPoint x: 132, endPoint y: 276, distance: 6.3
click at [133, 286] on td "[PERSON_NAME] +31.653134935" at bounding box center [143, 289] width 90 height 6
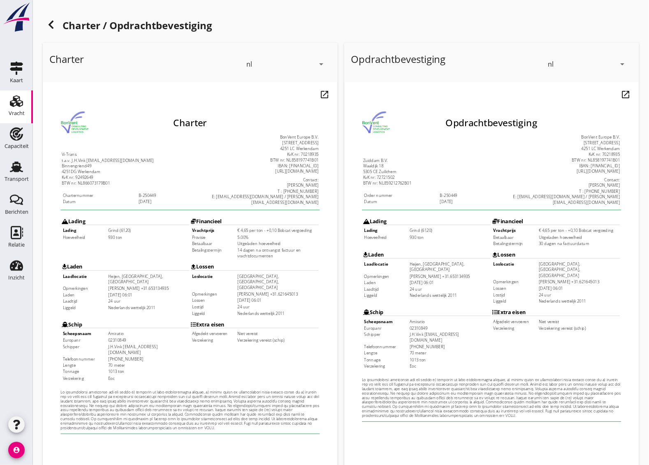
click at [124, 300] on td "24 uur" at bounding box center [143, 303] width 90 height 6
click at [123, 307] on td "Nederlands wettelijk 2011" at bounding box center [143, 310] width 90 height 6
click at [266, 299] on td "[DATE] 06:01" at bounding box center [286, 302] width 90 height 6
click at [129, 293] on td "[DATE] 06:01" at bounding box center [143, 296] width 90 height 6
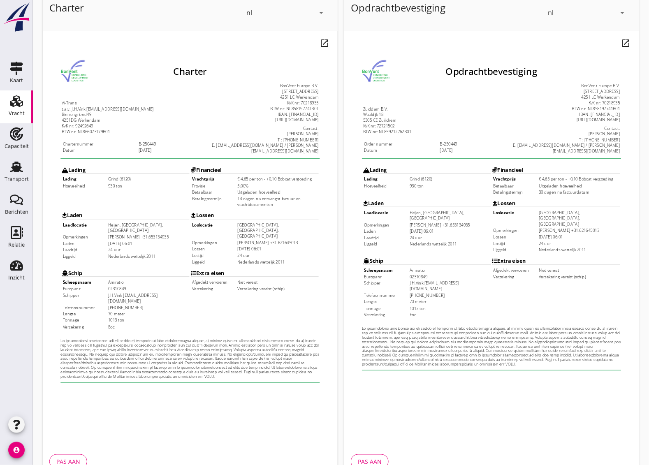
scroll to position [99, 0]
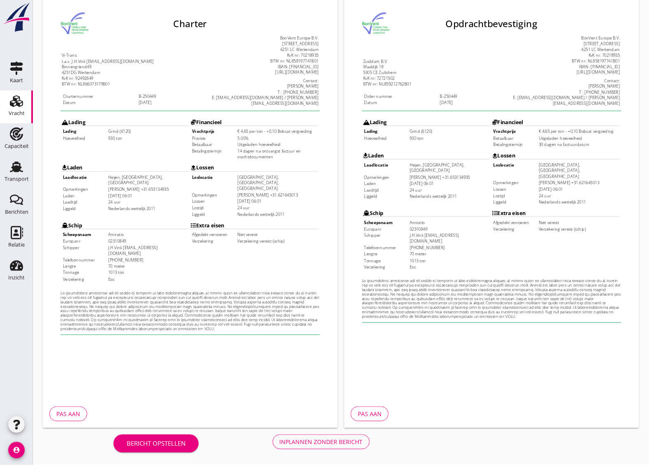
click at [318, 442] on div "Inplannen zonder bericht" at bounding box center [321, 442] width 83 height 9
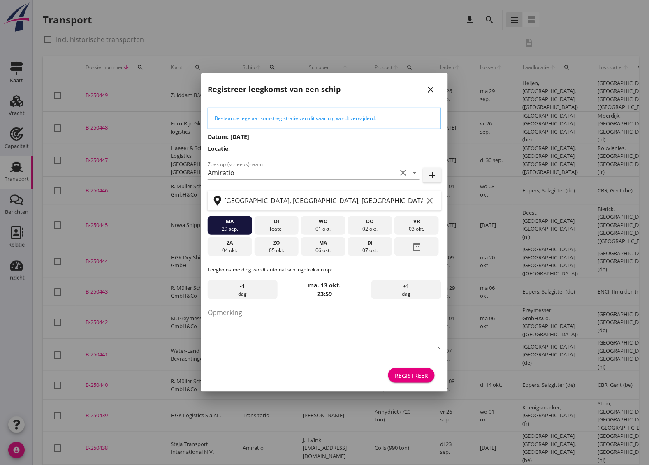
click at [420, 375] on div "Registreer" at bounding box center [411, 375] width 33 height 9
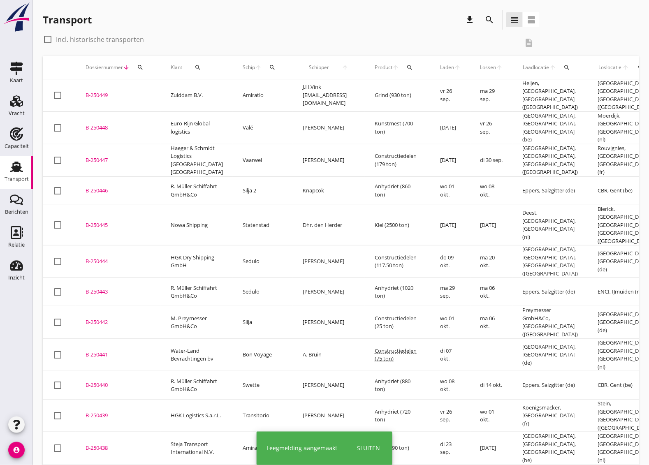
click at [90, 93] on div "B-250449" at bounding box center [118, 95] width 65 height 8
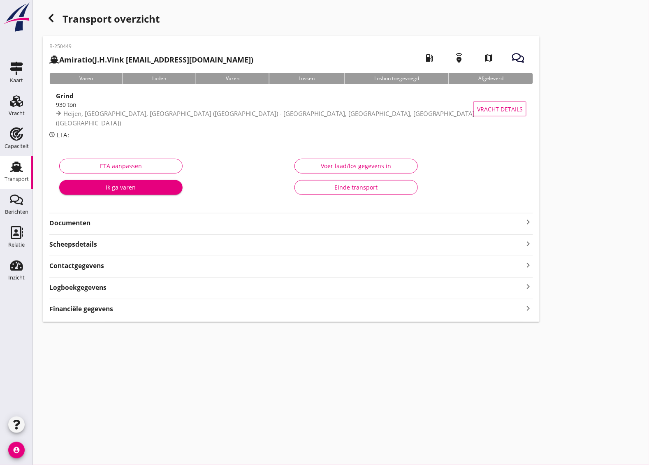
click at [95, 229] on div "B-250449 Amiratio (J.H.Vink [EMAIL_ADDRESS][DOMAIN_NAME]) local_gas_station eme…" at bounding box center [291, 179] width 497 height 286
click at [90, 224] on strong "Documenten" at bounding box center [286, 222] width 474 height 9
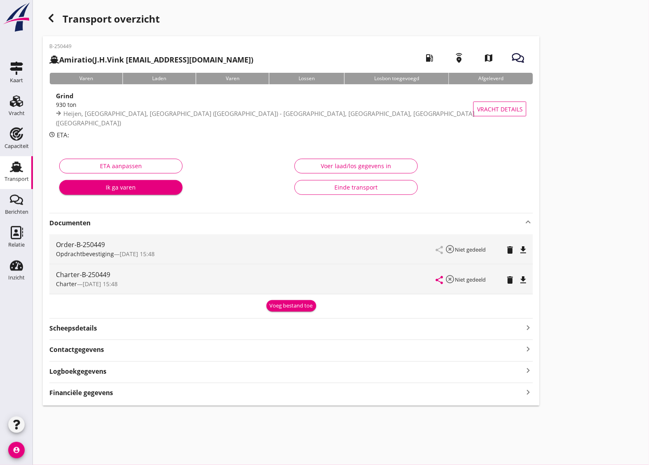
click at [528, 253] on icon "file_download" at bounding box center [523, 250] width 10 height 10
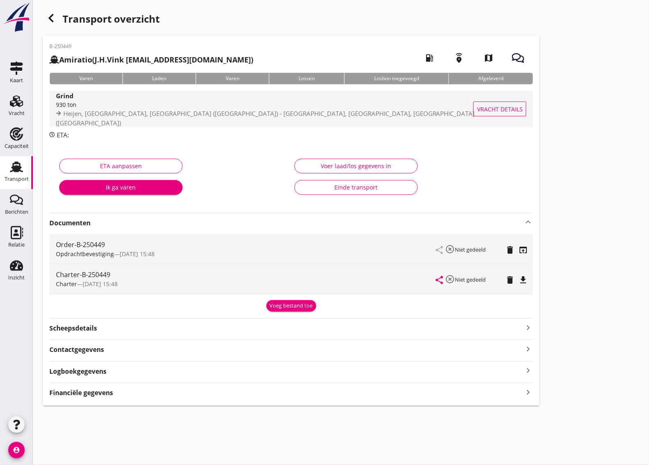
click at [509, 102] on button "Vracht details" at bounding box center [499, 109] width 53 height 15
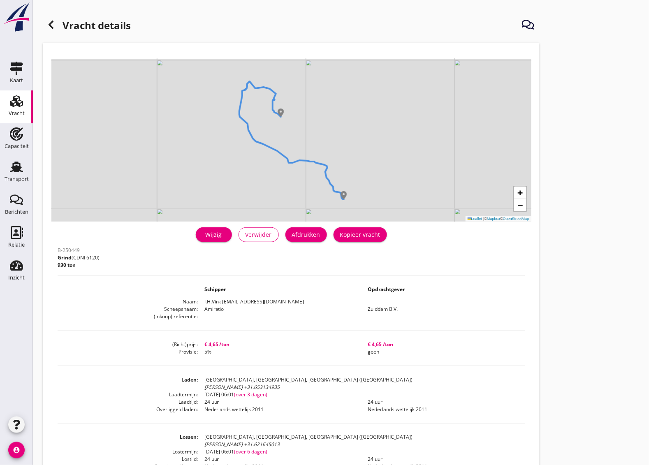
click at [218, 233] on div "Wijzig" at bounding box center [213, 234] width 23 height 9
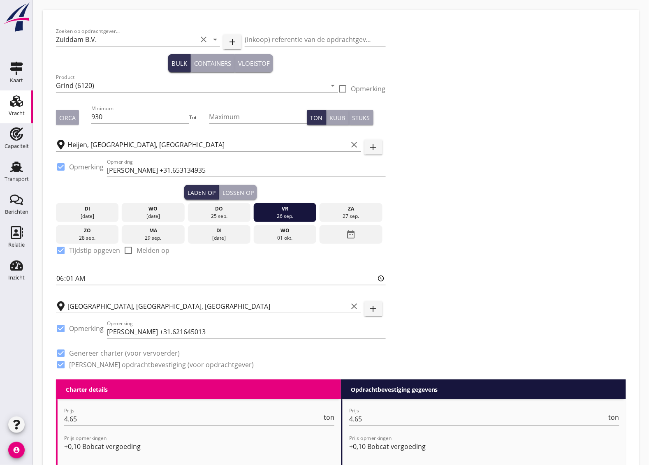
scroll to position [51, 0]
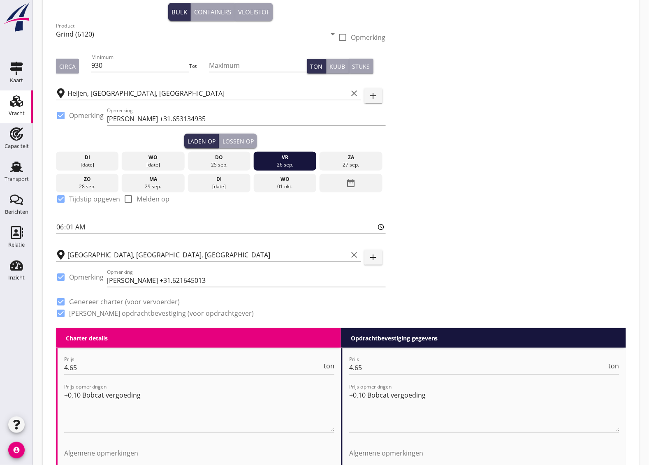
click at [345, 35] on div at bounding box center [343, 37] width 14 height 14
checkbox input "true"
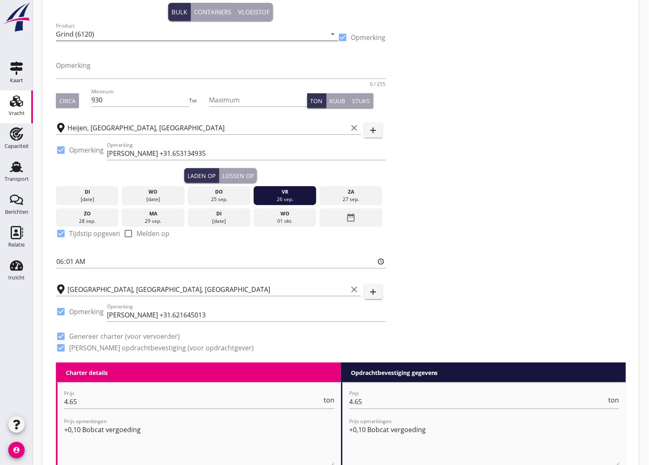
click at [66, 34] on input "Grind (6120)" at bounding box center [191, 34] width 271 height 13
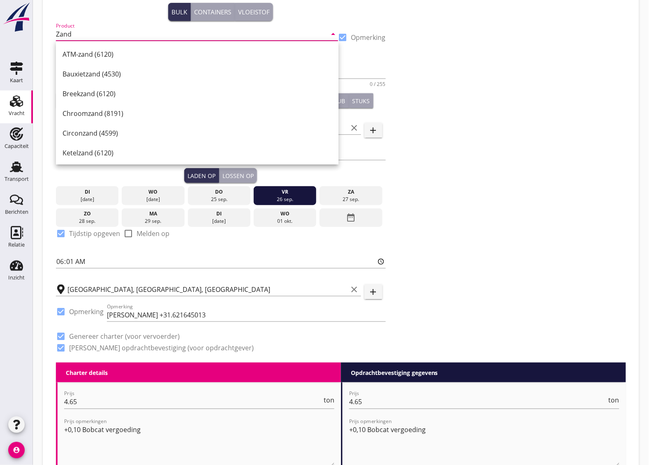
click at [113, 35] on input "Zand" at bounding box center [191, 34] width 271 height 13
drag, startPoint x: 105, startPoint y: 35, endPoint x: 60, endPoint y: 33, distance: 45.3
click at [60, 33] on input "Zand" at bounding box center [191, 34] width 271 height 13
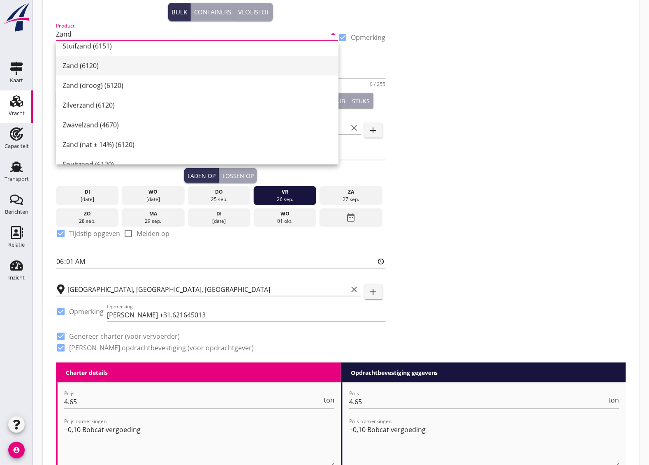
click at [97, 68] on div "Zand (6120)" at bounding box center [197, 66] width 269 height 10
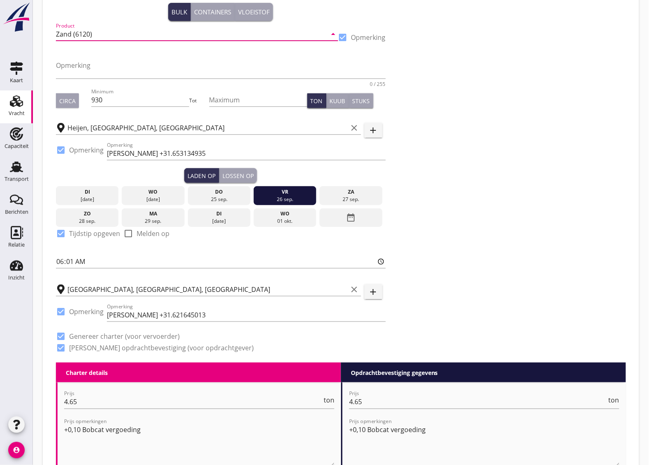
click at [70, 34] on input "Zand (6120)" at bounding box center [191, 34] width 271 height 13
type input "Zand en grind (6120)"
click at [87, 70] on textarea "Opmerking" at bounding box center [221, 69] width 330 height 20
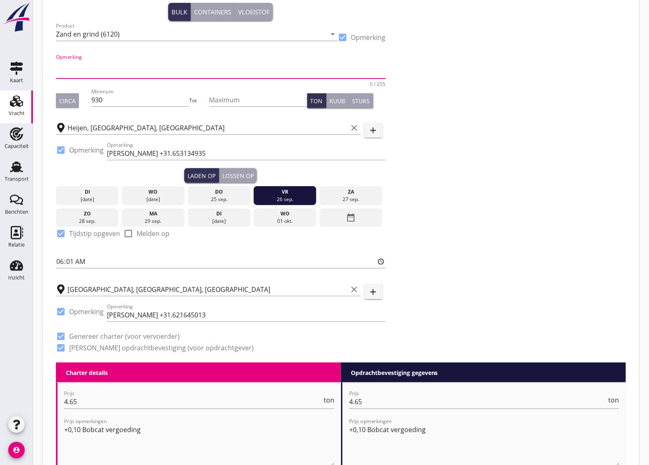
click at [103, 71] on textarea "Opmerking" at bounding box center [221, 69] width 330 height 20
click at [92, 63] on textarea "280ton 0/4 650ton 4/32" at bounding box center [221, 69] width 330 height 20
type textarea "280ton 0/4 650ton 4/32"
click at [468, 151] on div "Zoeken op opdrachtgever... Zuiddam B.V. clear arrow_drop_down add (inkoop) refe…" at bounding box center [341, 167] width 577 height 391
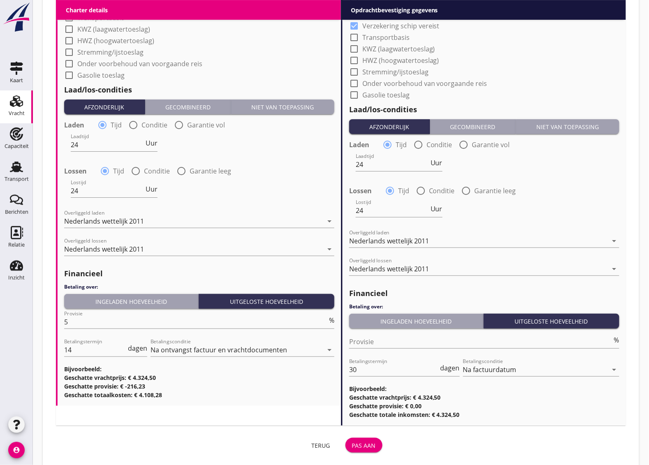
scroll to position [787, 0]
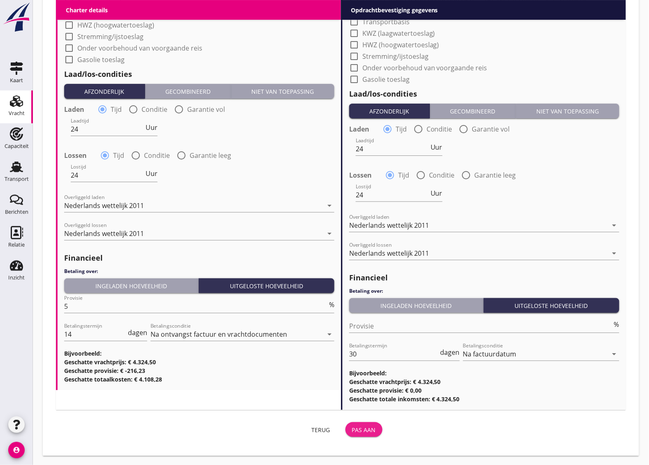
click at [374, 426] on div "Pas aan" at bounding box center [364, 430] width 24 height 9
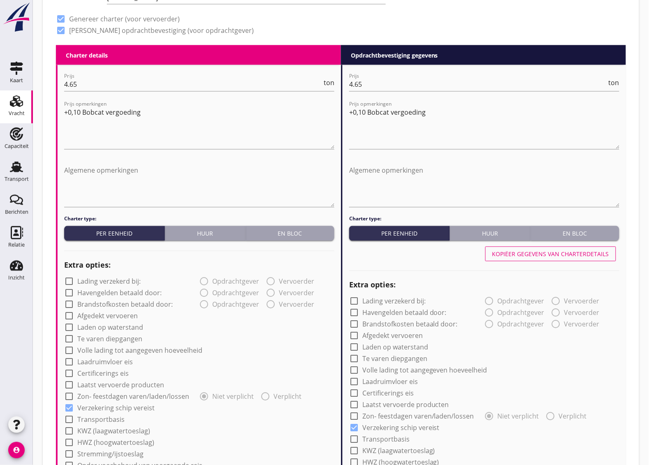
scroll to position [0, 0]
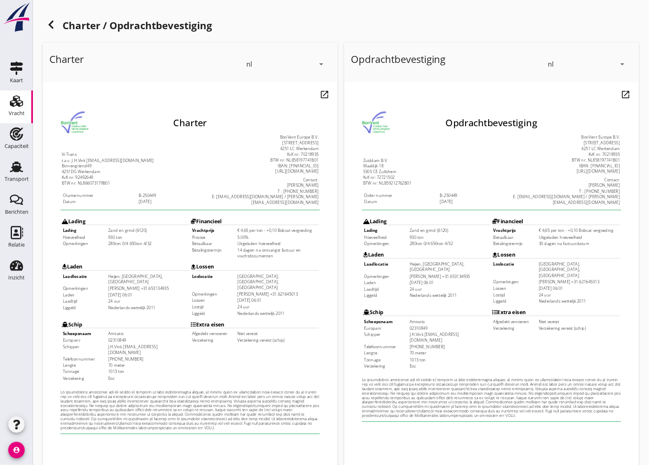
scroll to position [99, 0]
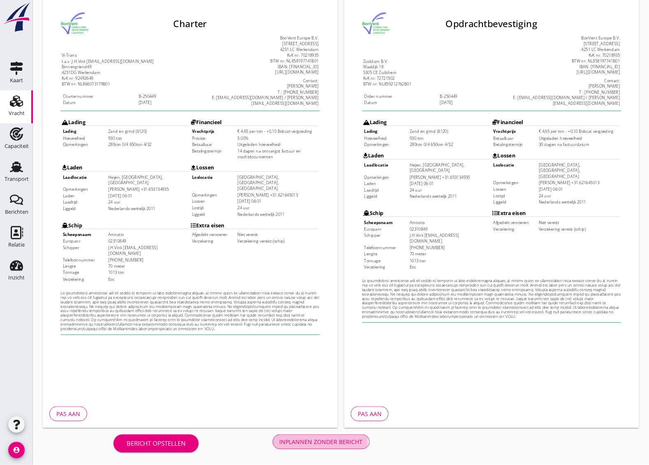
click at [307, 440] on div "Inplannen zonder bericht" at bounding box center [321, 442] width 83 height 9
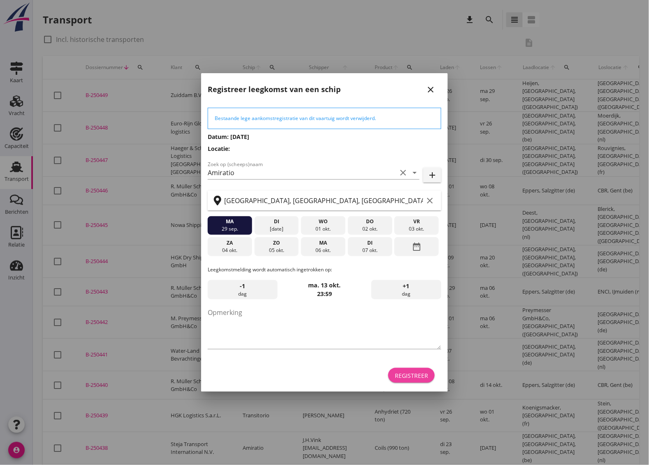
click at [410, 375] on div "Registreer" at bounding box center [411, 375] width 33 height 9
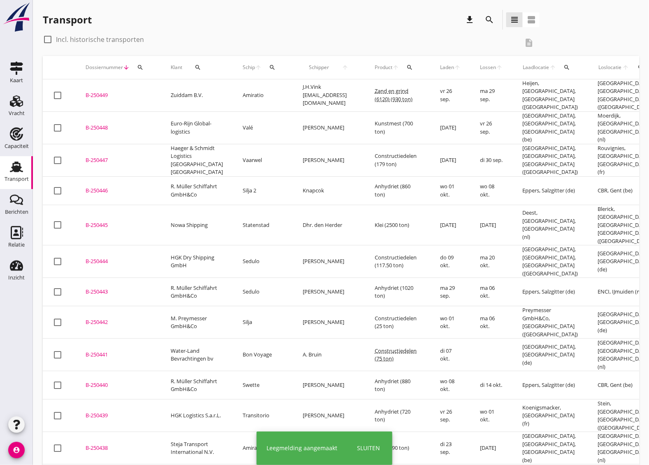
click at [102, 93] on div "B-250449" at bounding box center [118, 95] width 65 height 8
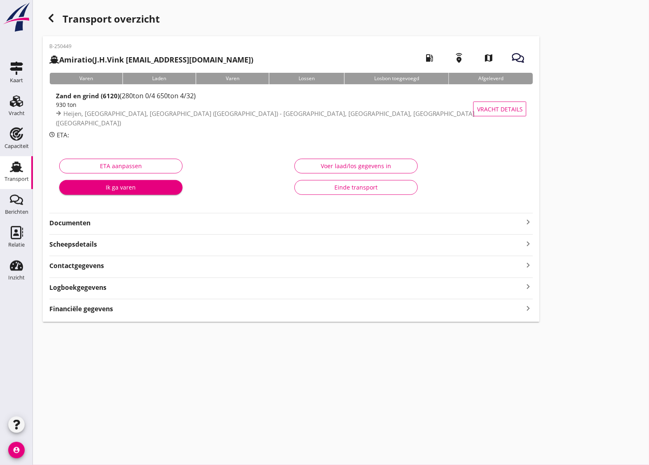
click at [123, 221] on strong "Documenten" at bounding box center [286, 222] width 474 height 9
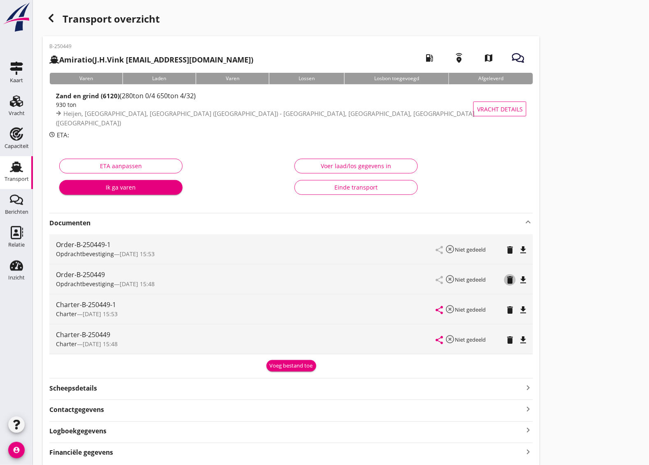
click at [509, 280] on icon "delete" at bounding box center [510, 280] width 10 height 10
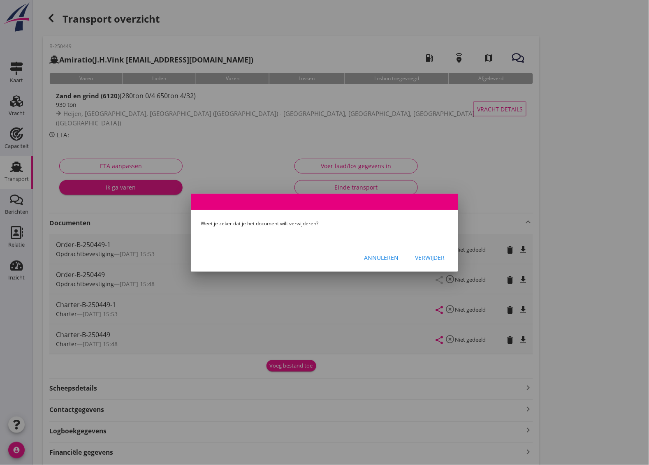
click at [431, 260] on div "Verwijder" at bounding box center [430, 257] width 30 height 9
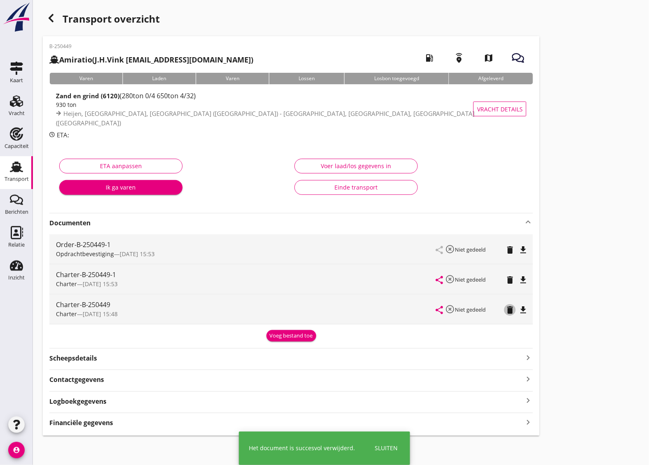
click at [509, 314] on icon "delete" at bounding box center [510, 310] width 10 height 10
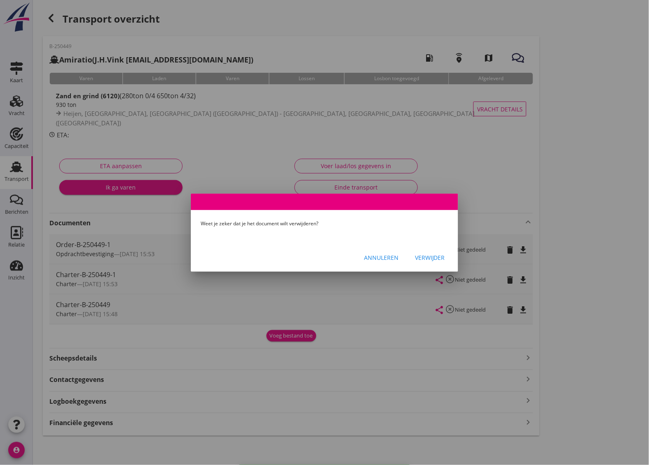
click at [437, 262] on div "Verwijder" at bounding box center [430, 257] width 30 height 9
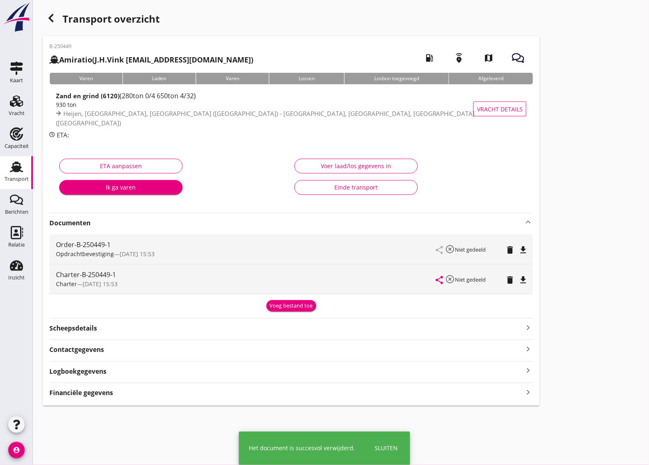
click at [525, 252] on icon "file_download" at bounding box center [523, 250] width 10 height 10
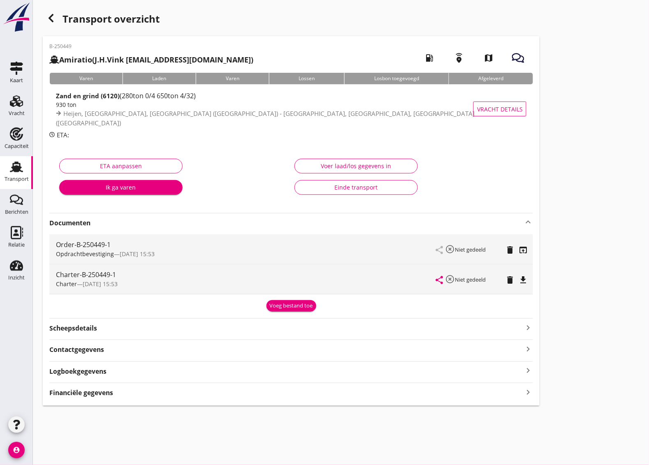
click at [521, 280] on icon "file_download" at bounding box center [523, 280] width 10 height 10
click at [521, 248] on icon "open_in_browser" at bounding box center [523, 250] width 10 height 10
